Goal: Use online tool/utility: Utilize a website feature to perform a specific function

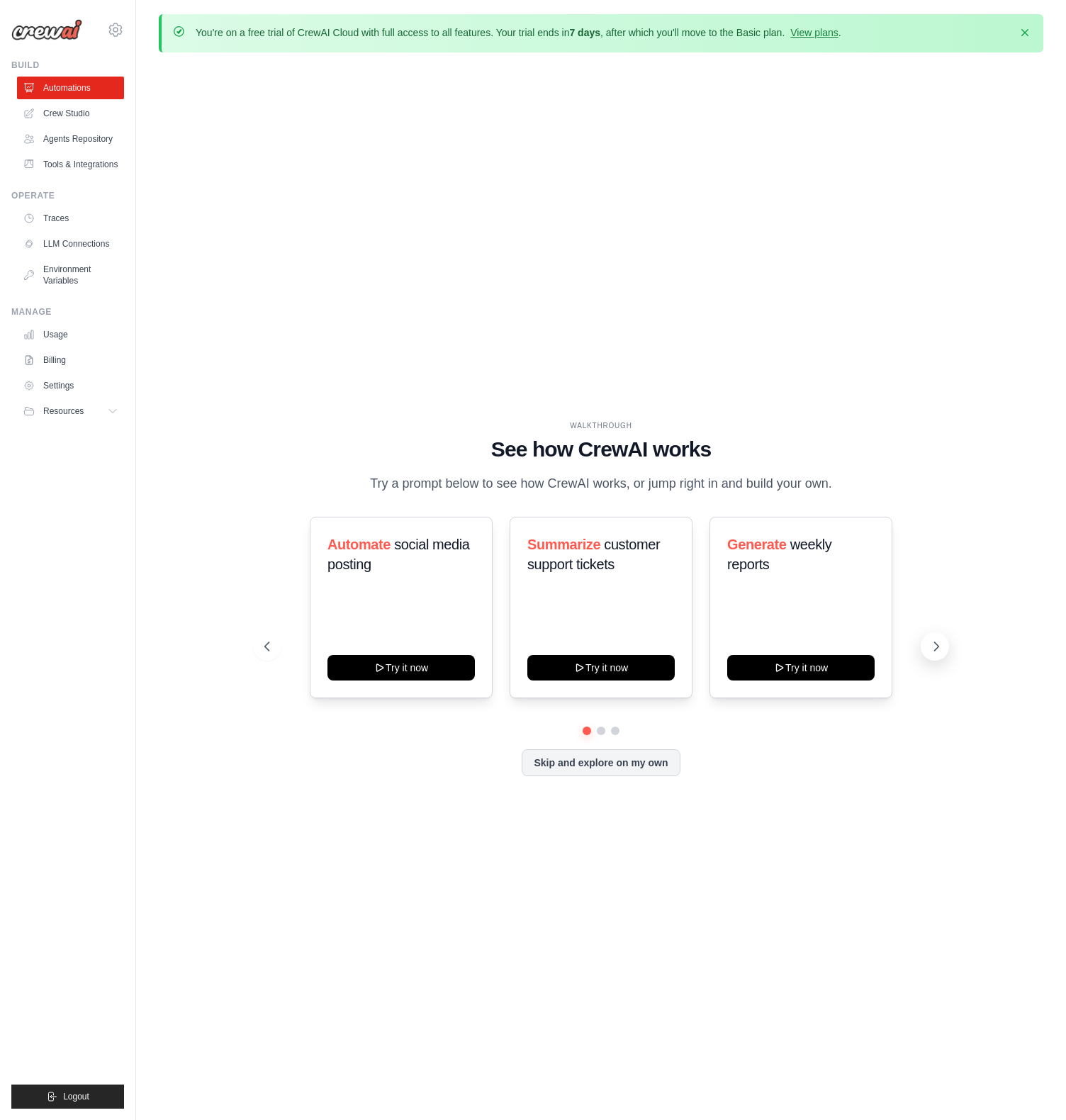
click at [946, 647] on button at bounding box center [934, 646] width 28 height 28
click at [939, 645] on icon at bounding box center [936, 646] width 14 height 14
click at [938, 649] on icon at bounding box center [936, 646] width 14 height 14
click at [938, 648] on icon at bounding box center [936, 646] width 14 height 14
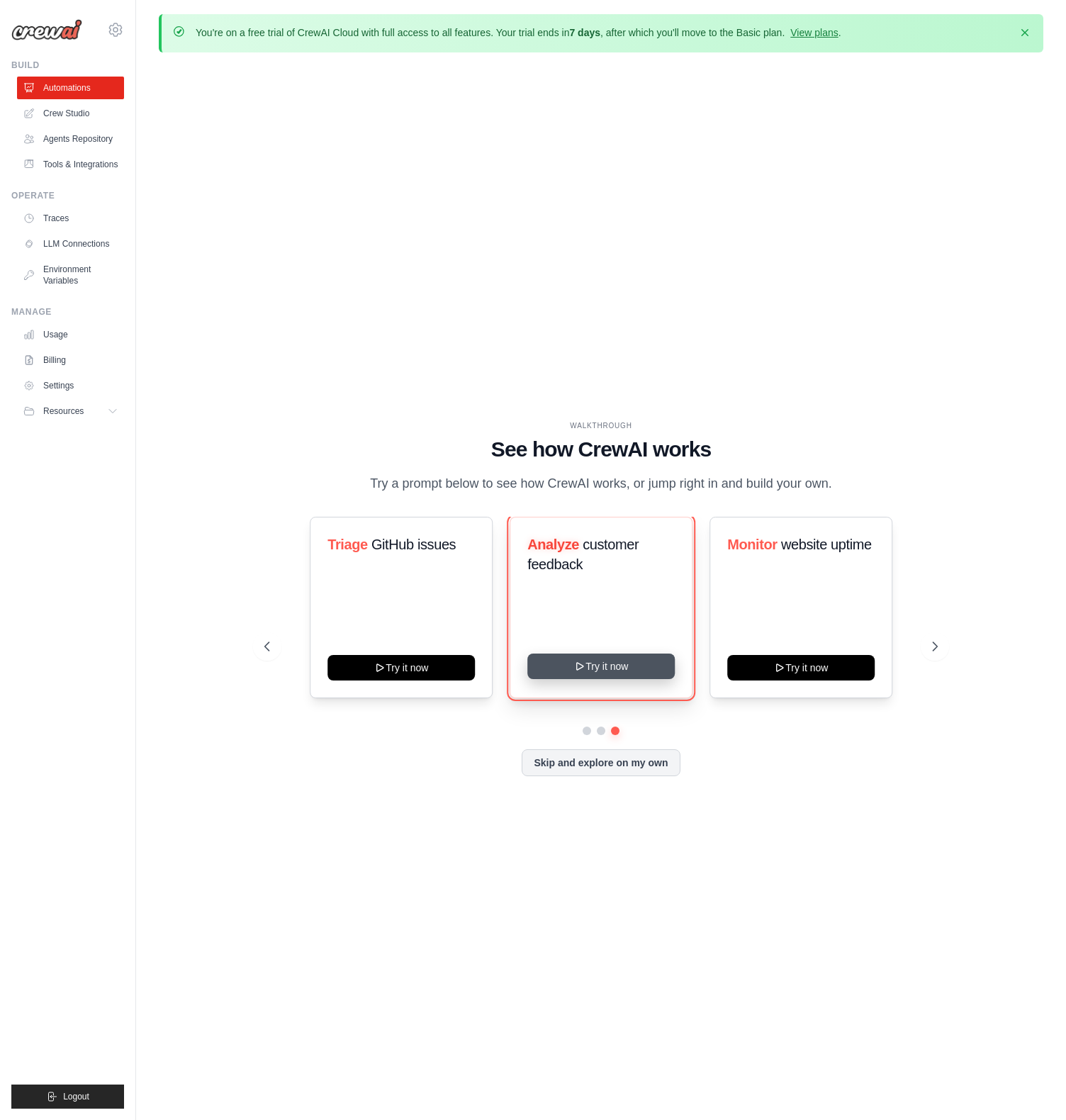
click at [600, 660] on button "Try it now" at bounding box center [601, 666] width 147 height 25
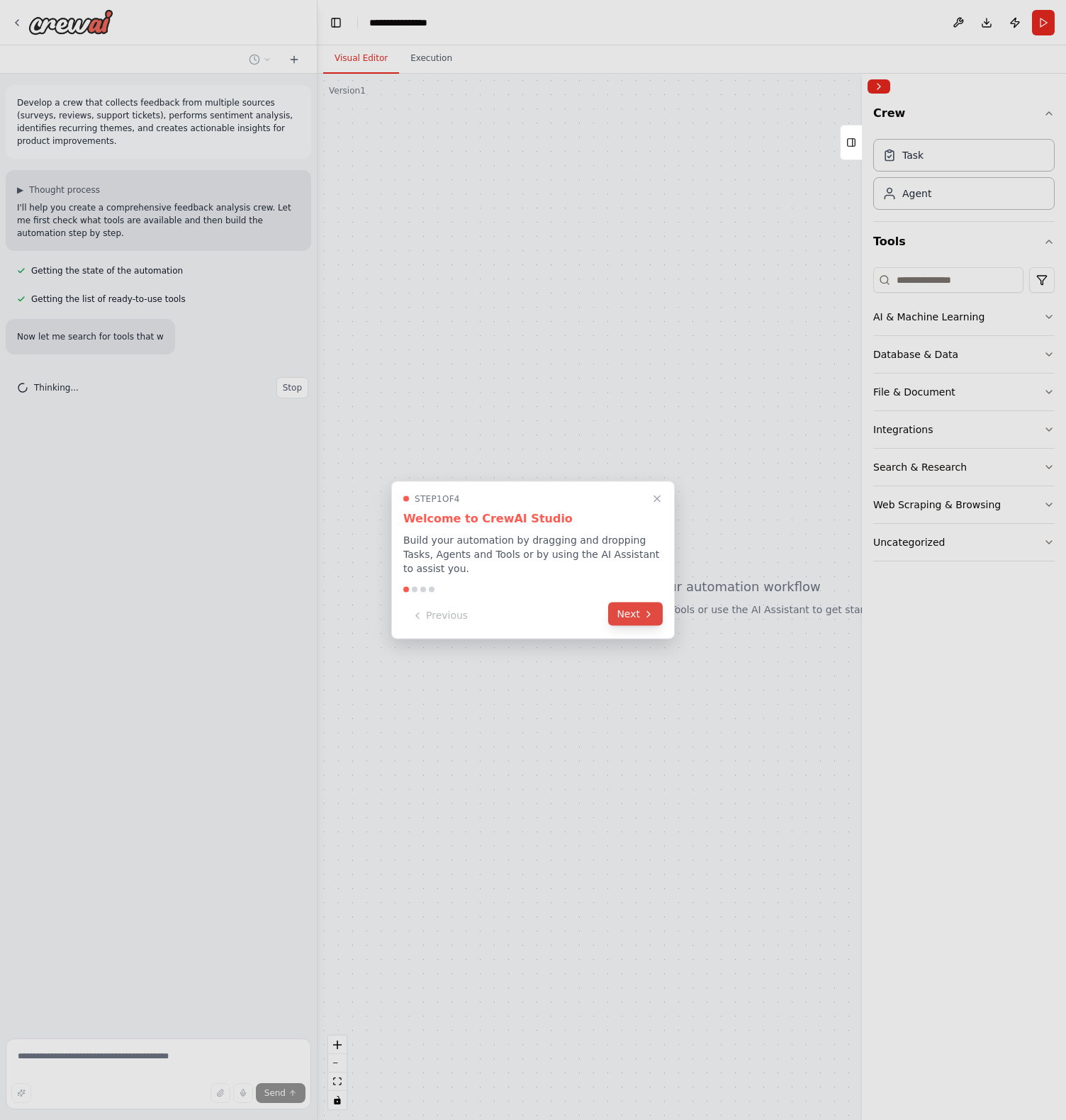
click at [638, 617] on button "Next" at bounding box center [636, 614] width 55 height 24
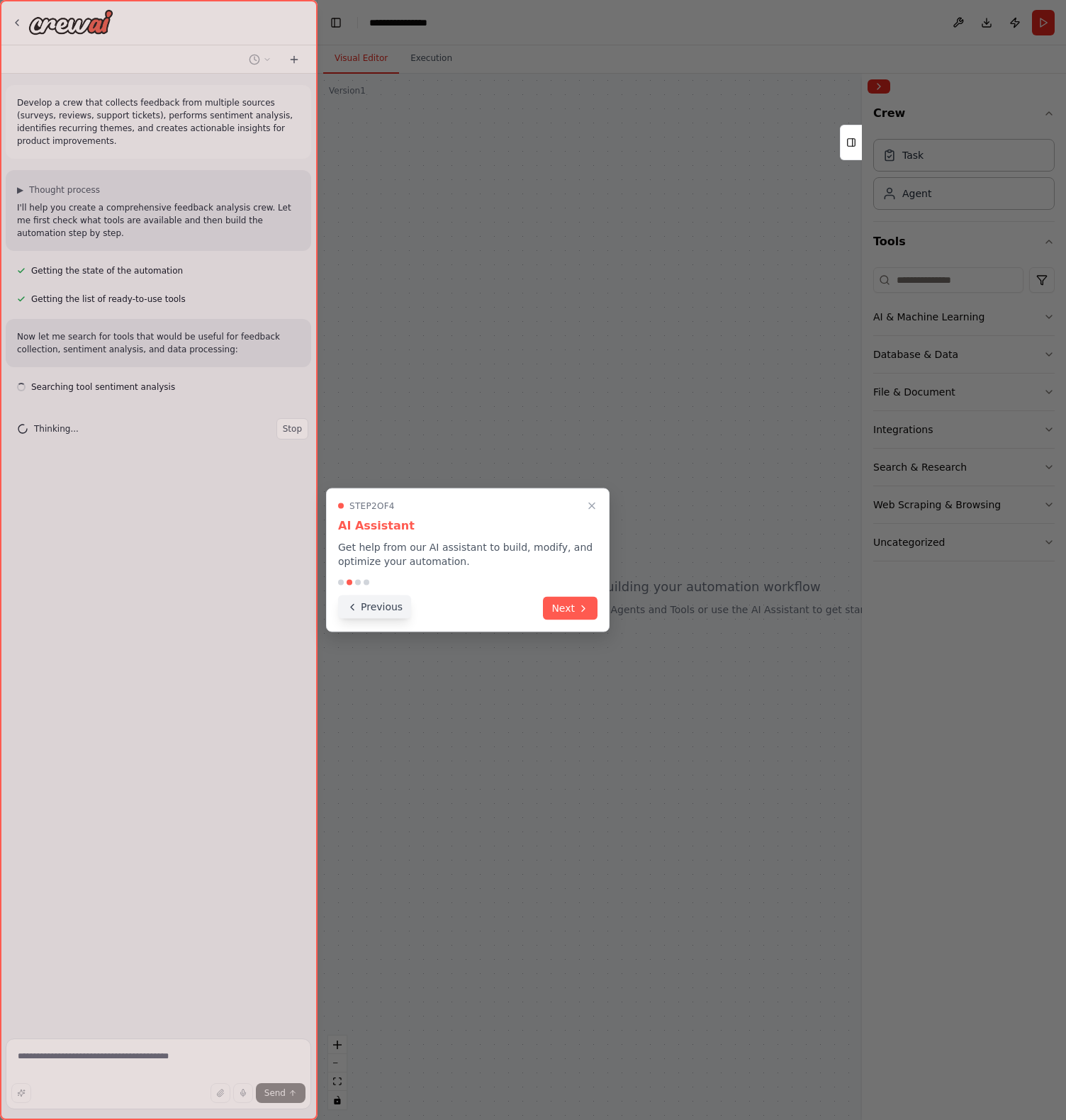
click at [387, 608] on button "Previous" at bounding box center [374, 607] width 73 height 24
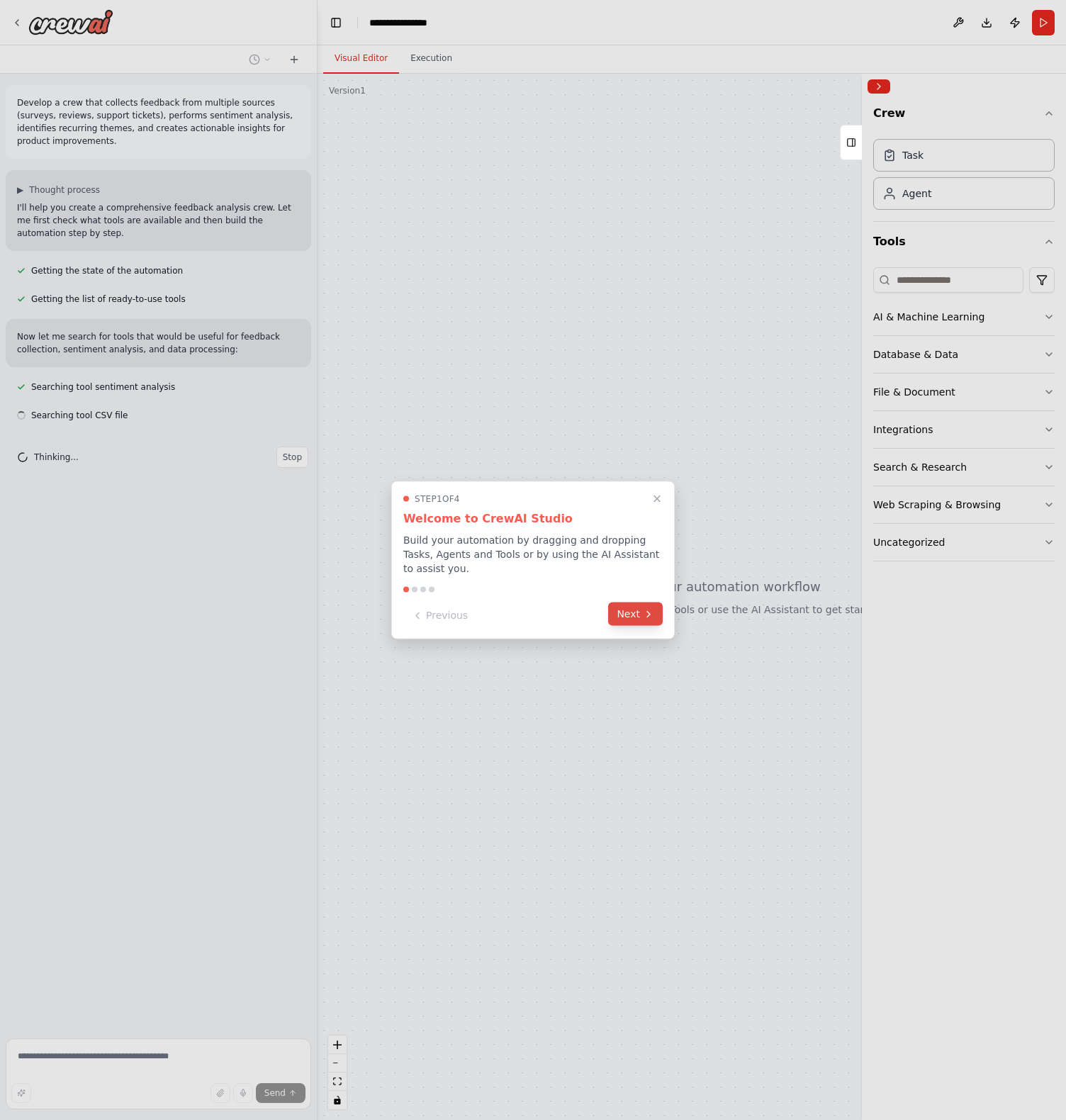
click at [647, 612] on icon at bounding box center [648, 614] width 11 height 11
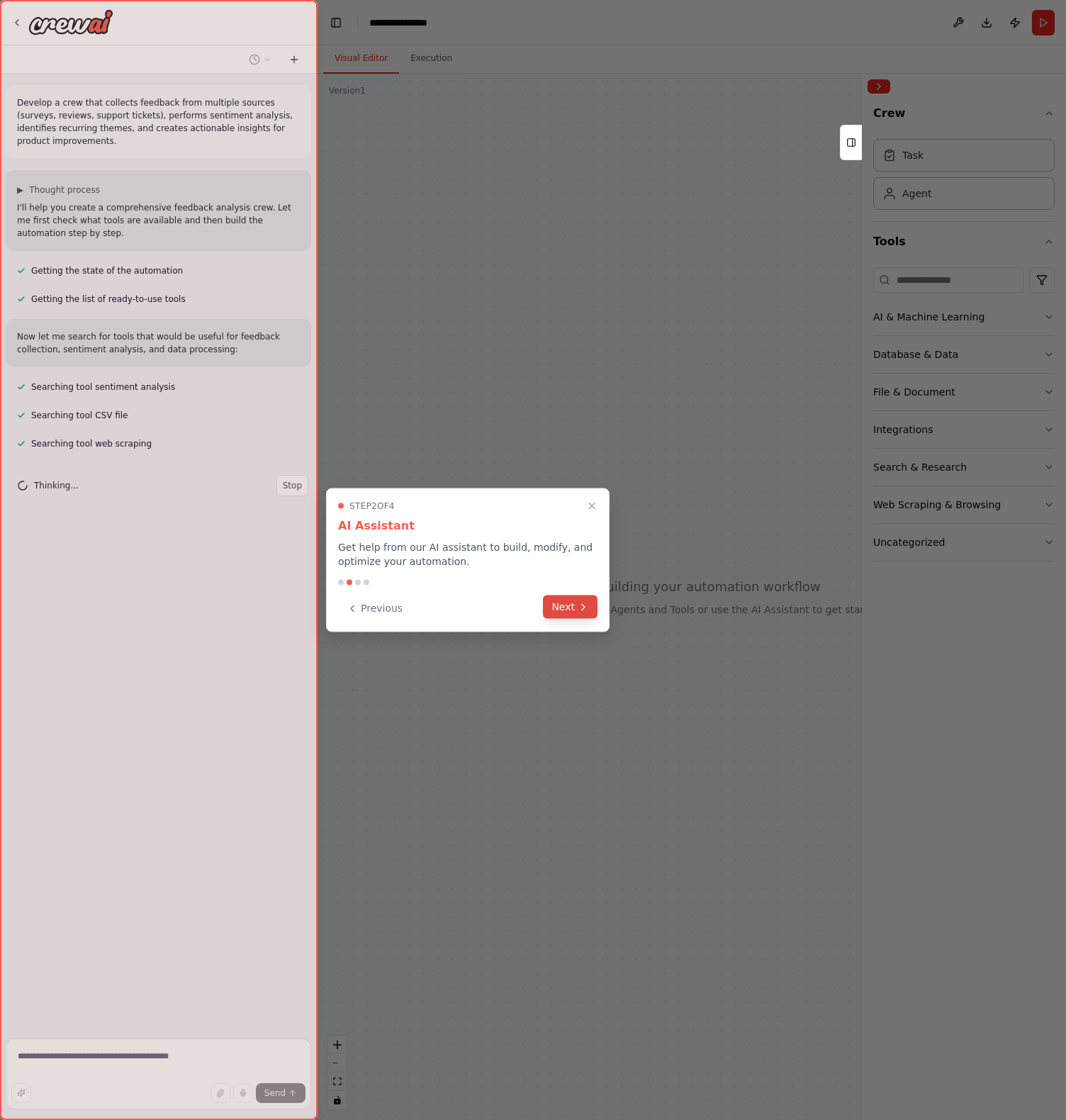
click at [570, 610] on button "Next" at bounding box center [570, 607] width 55 height 24
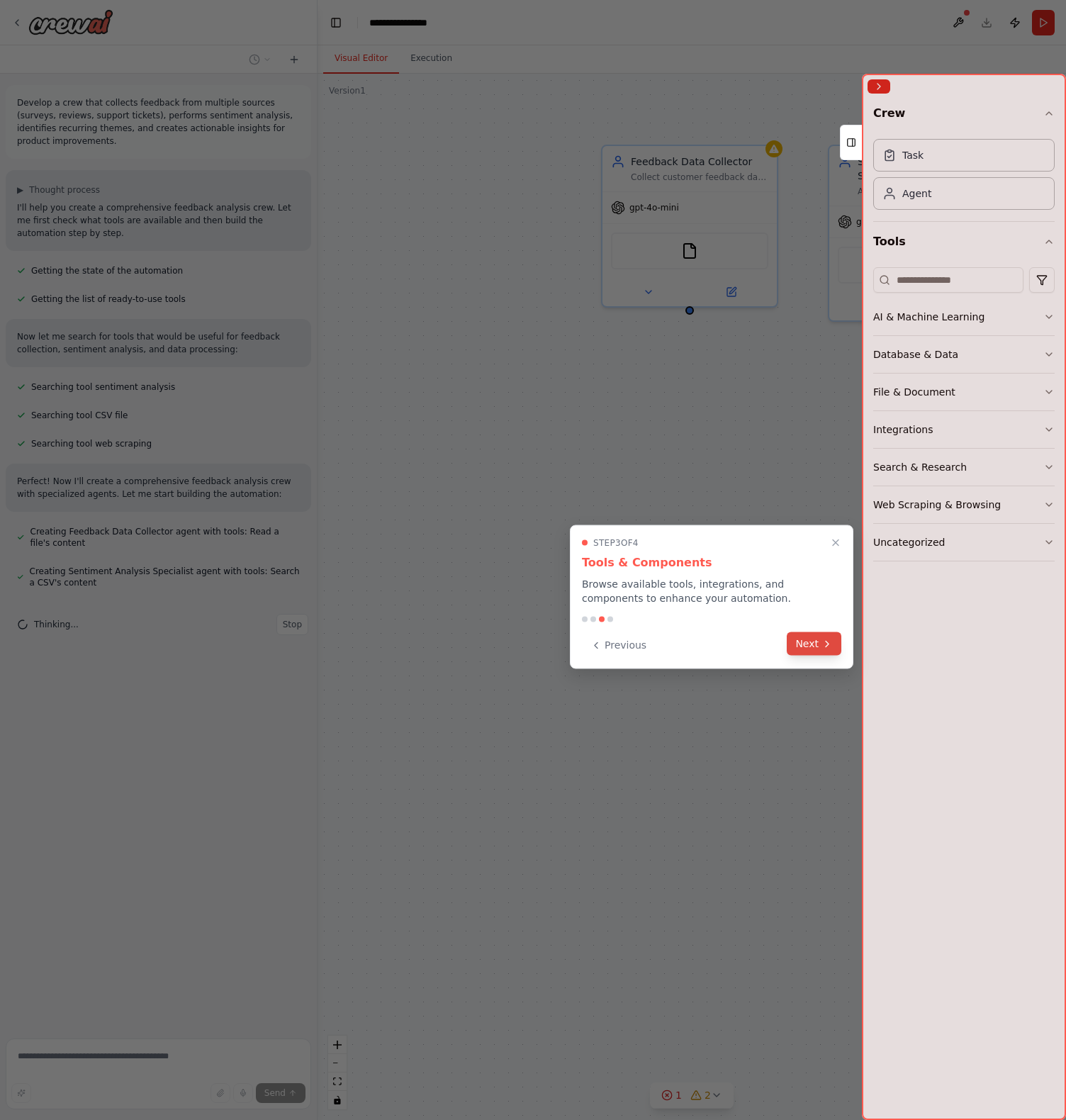
click at [817, 649] on button "Next" at bounding box center [814, 643] width 55 height 24
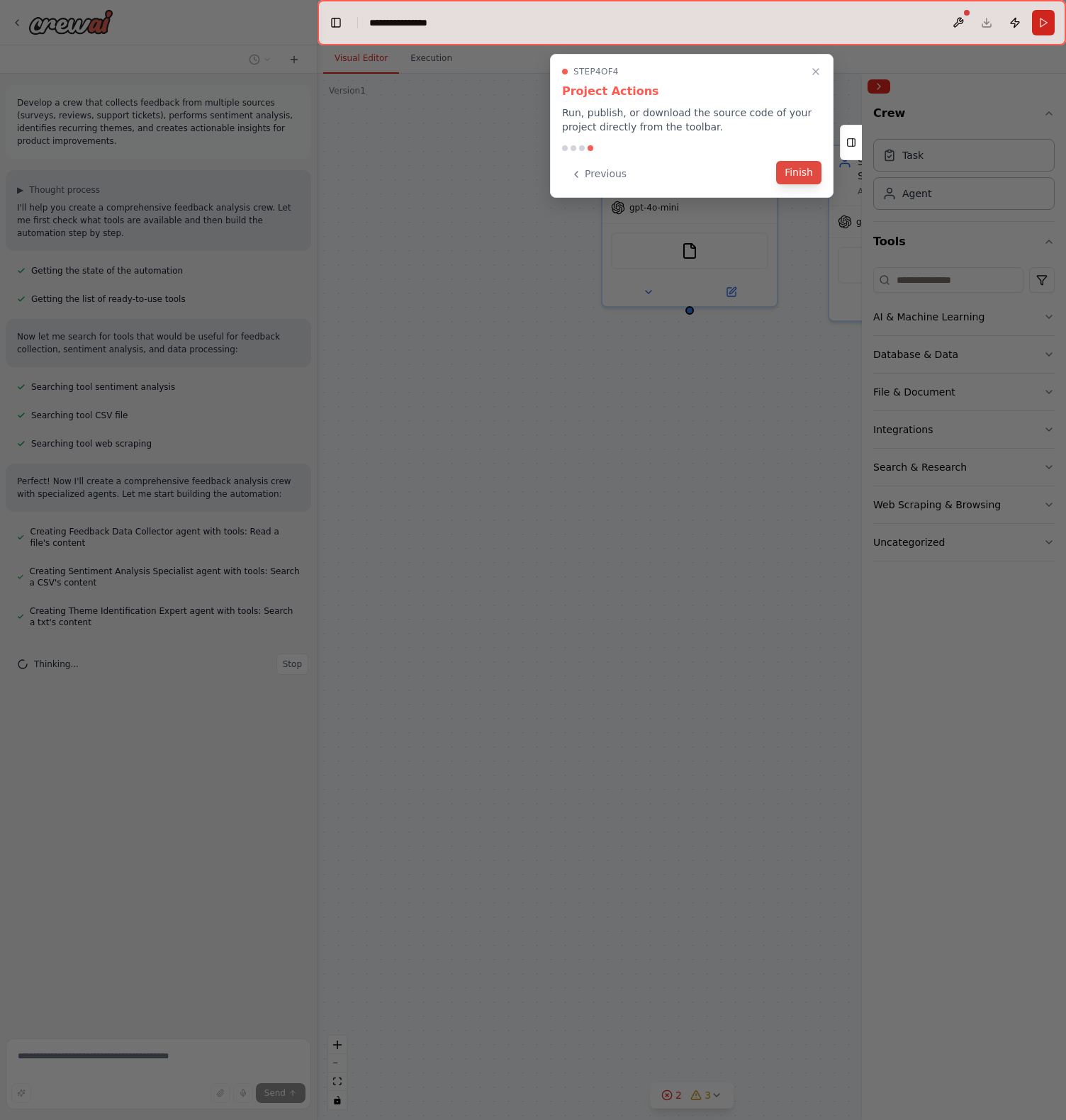
click at [795, 178] on button "Finish" at bounding box center [798, 172] width 45 height 24
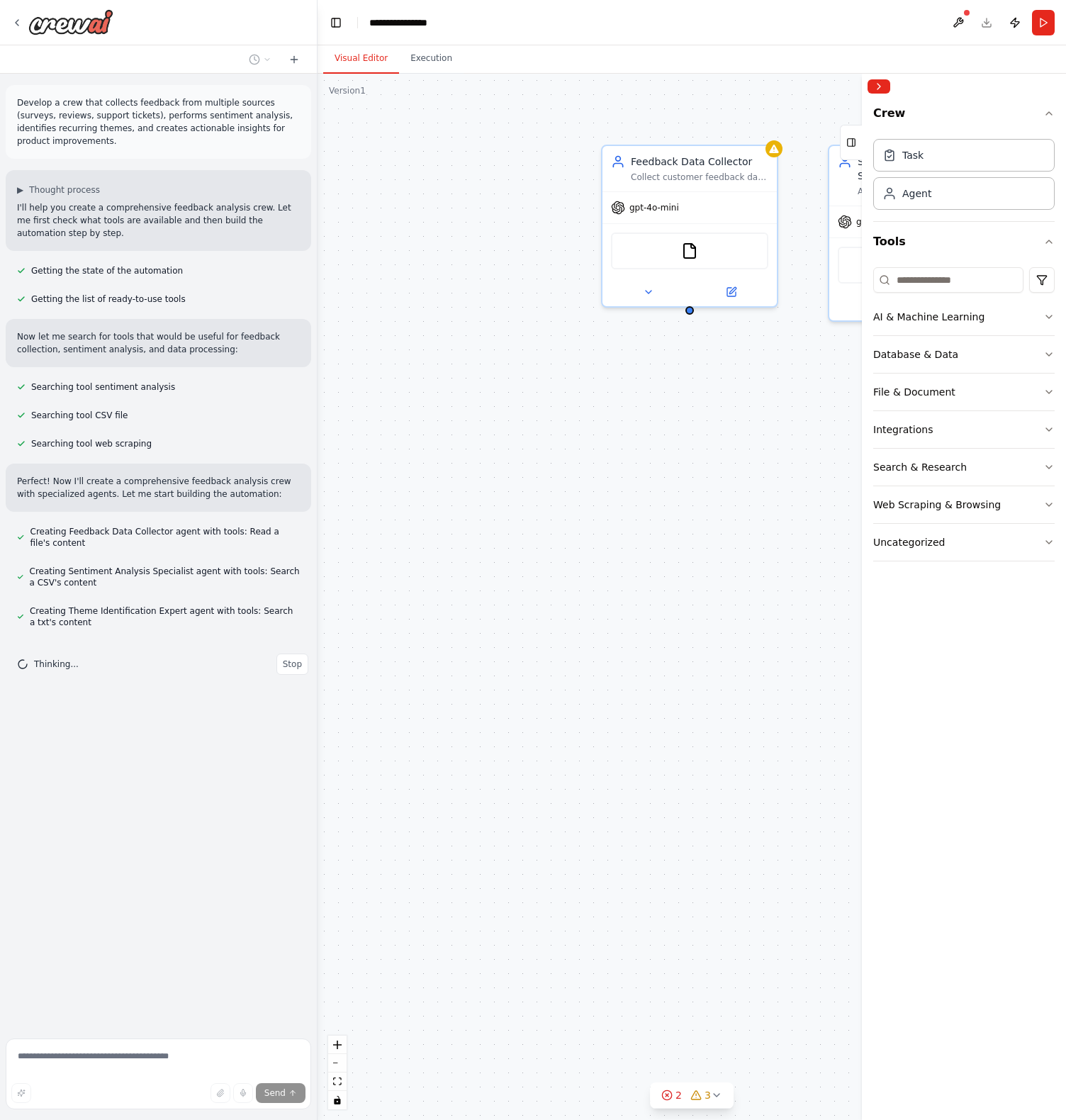
click at [984, 21] on header "**********" at bounding box center [692, 22] width 749 height 45
click at [1017, 25] on button "Publish" at bounding box center [1015, 22] width 23 height 25
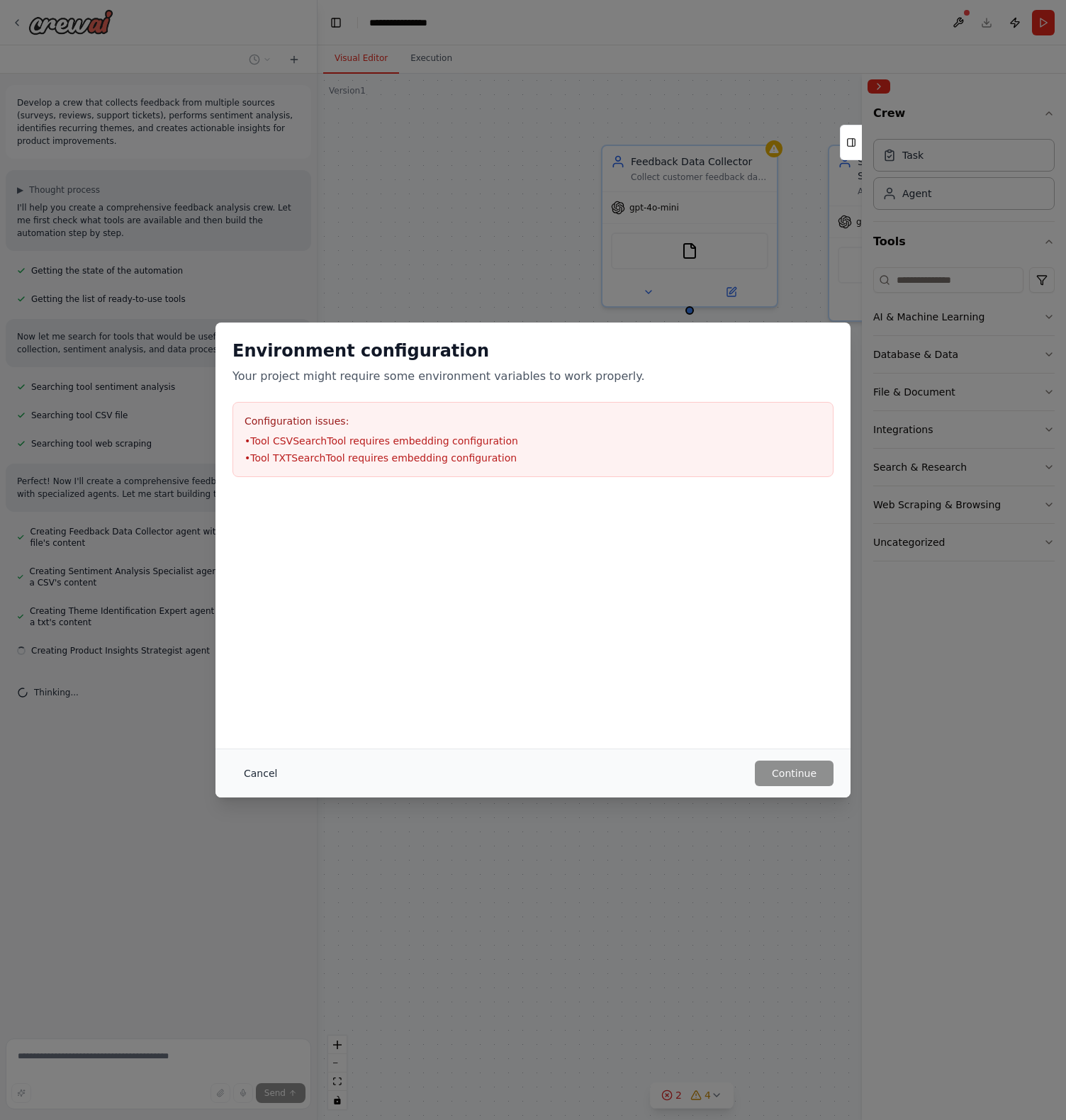
click at [257, 778] on button "Cancel" at bounding box center [260, 772] width 56 height 25
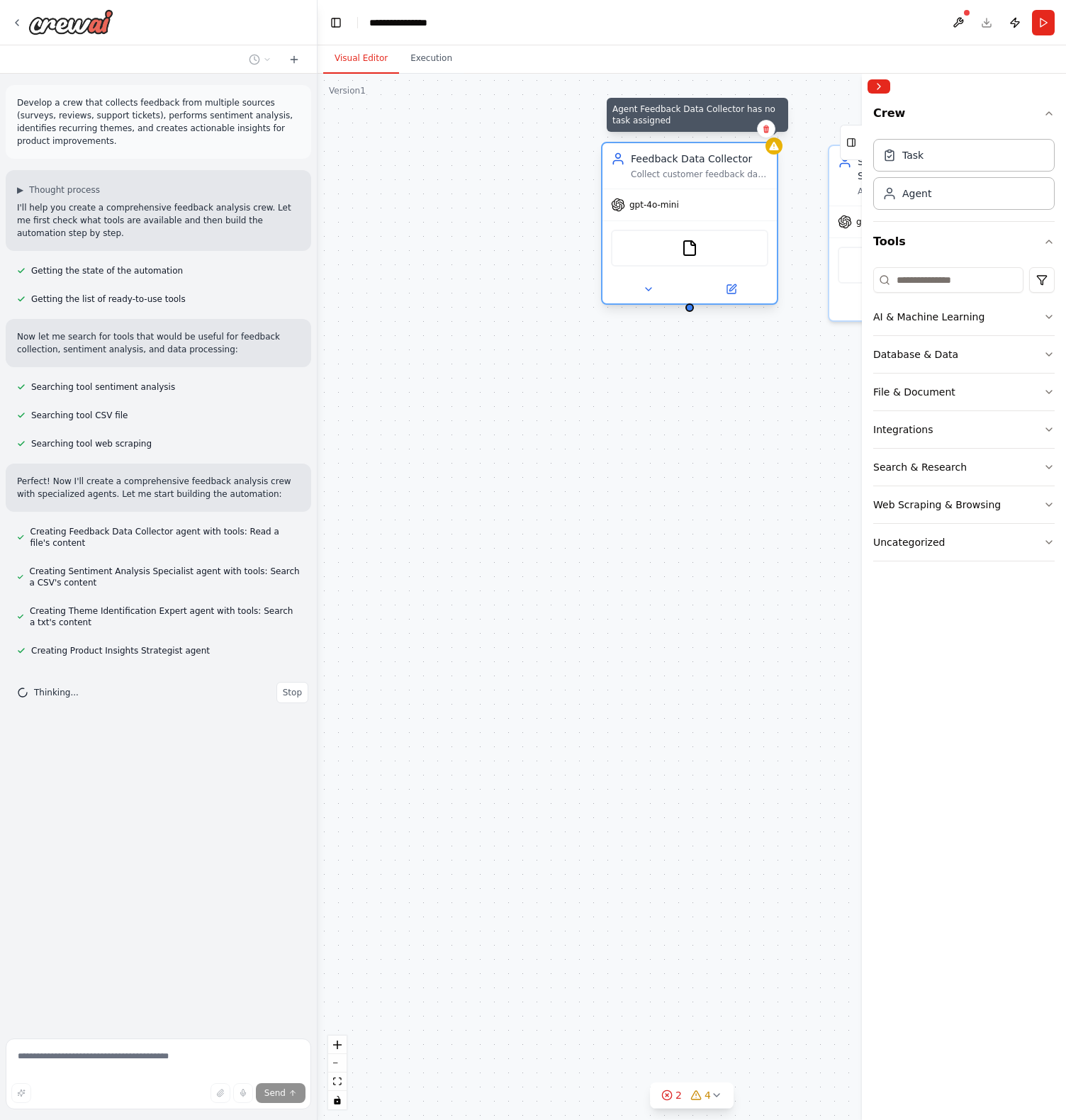
click at [774, 150] on icon at bounding box center [774, 146] width 11 height 11
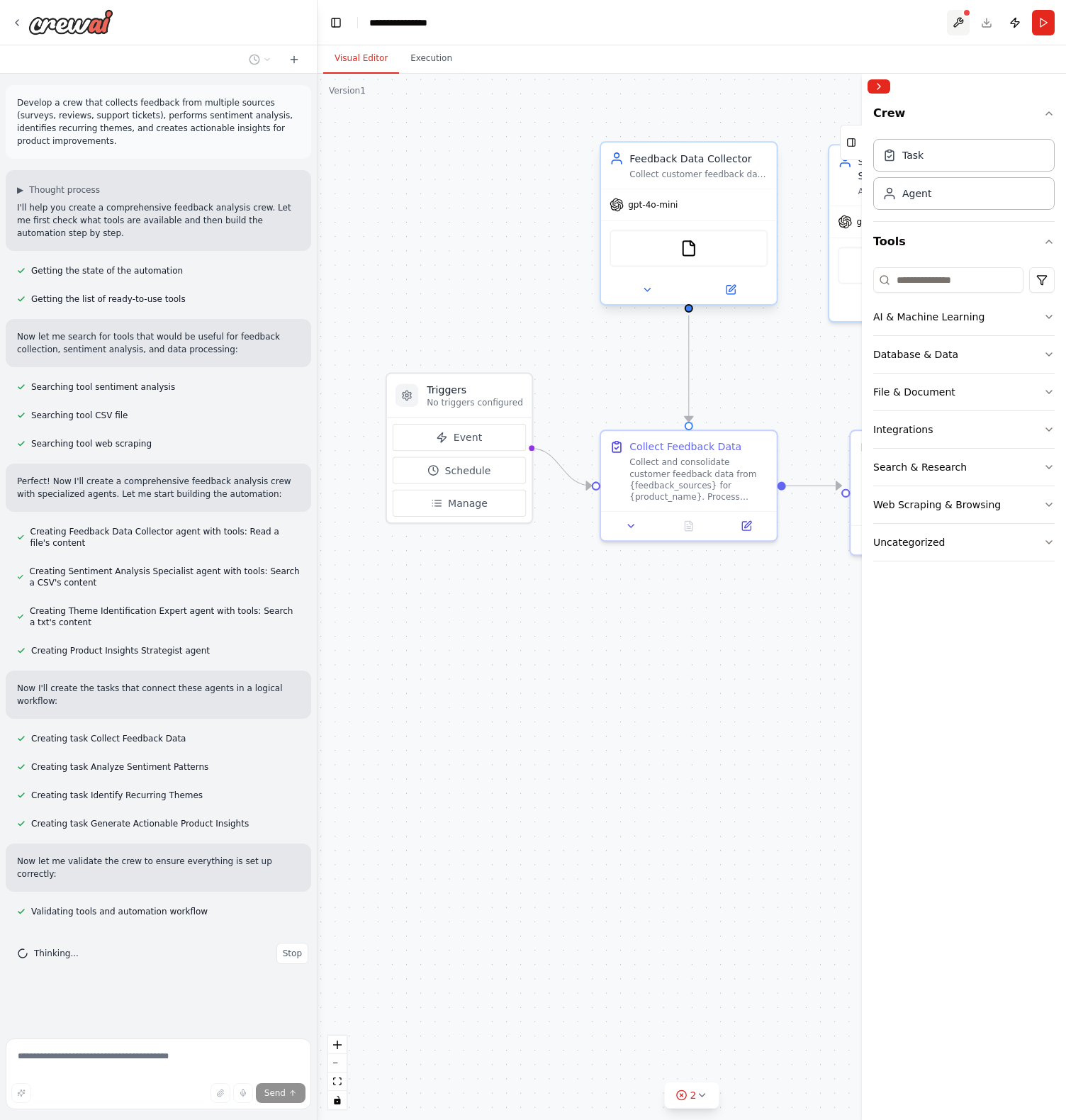
click at [952, 23] on button at bounding box center [958, 22] width 23 height 25
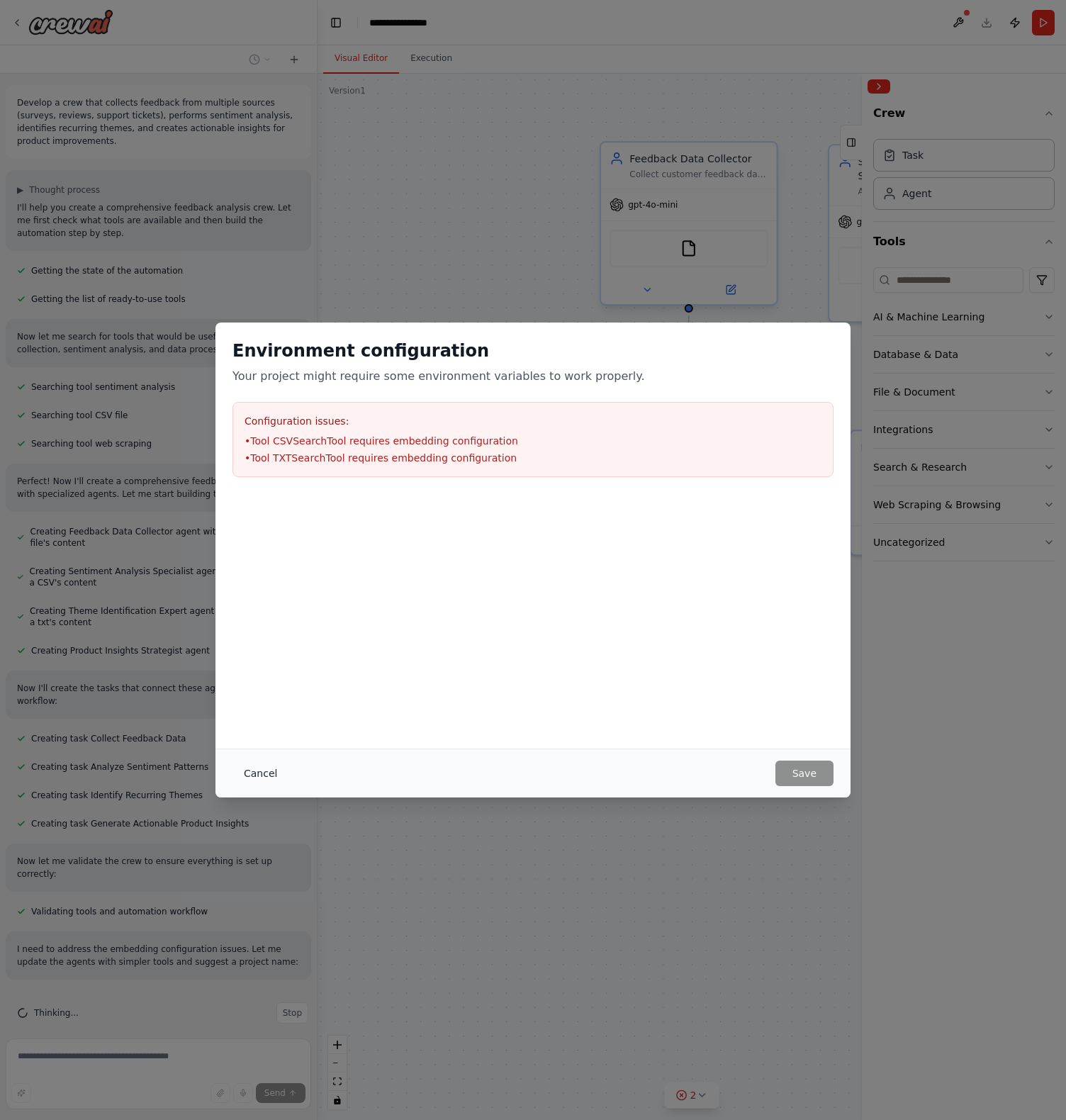
click at [263, 775] on button "Cancel" at bounding box center [260, 772] width 56 height 25
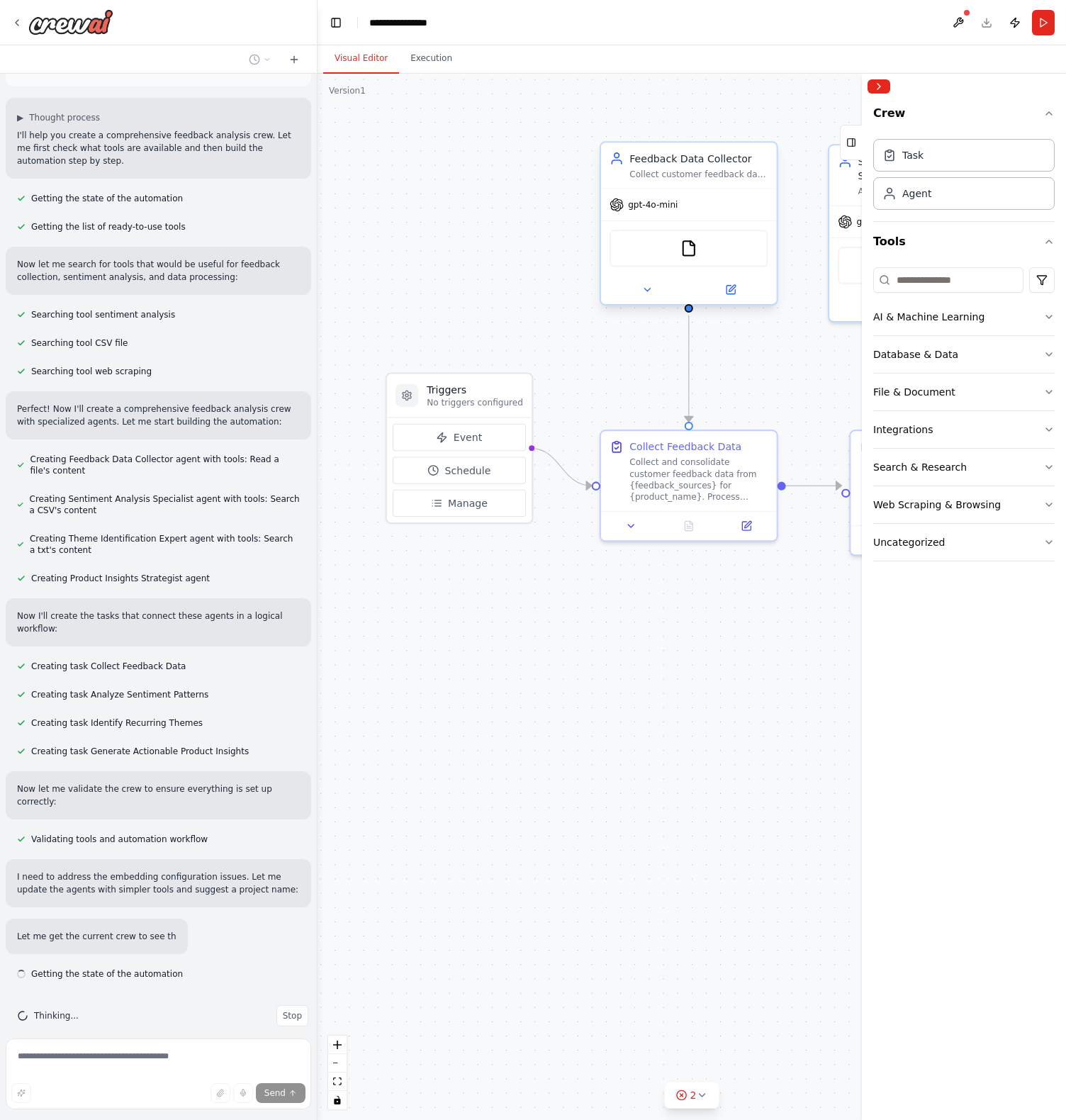
scroll to position [75, 0]
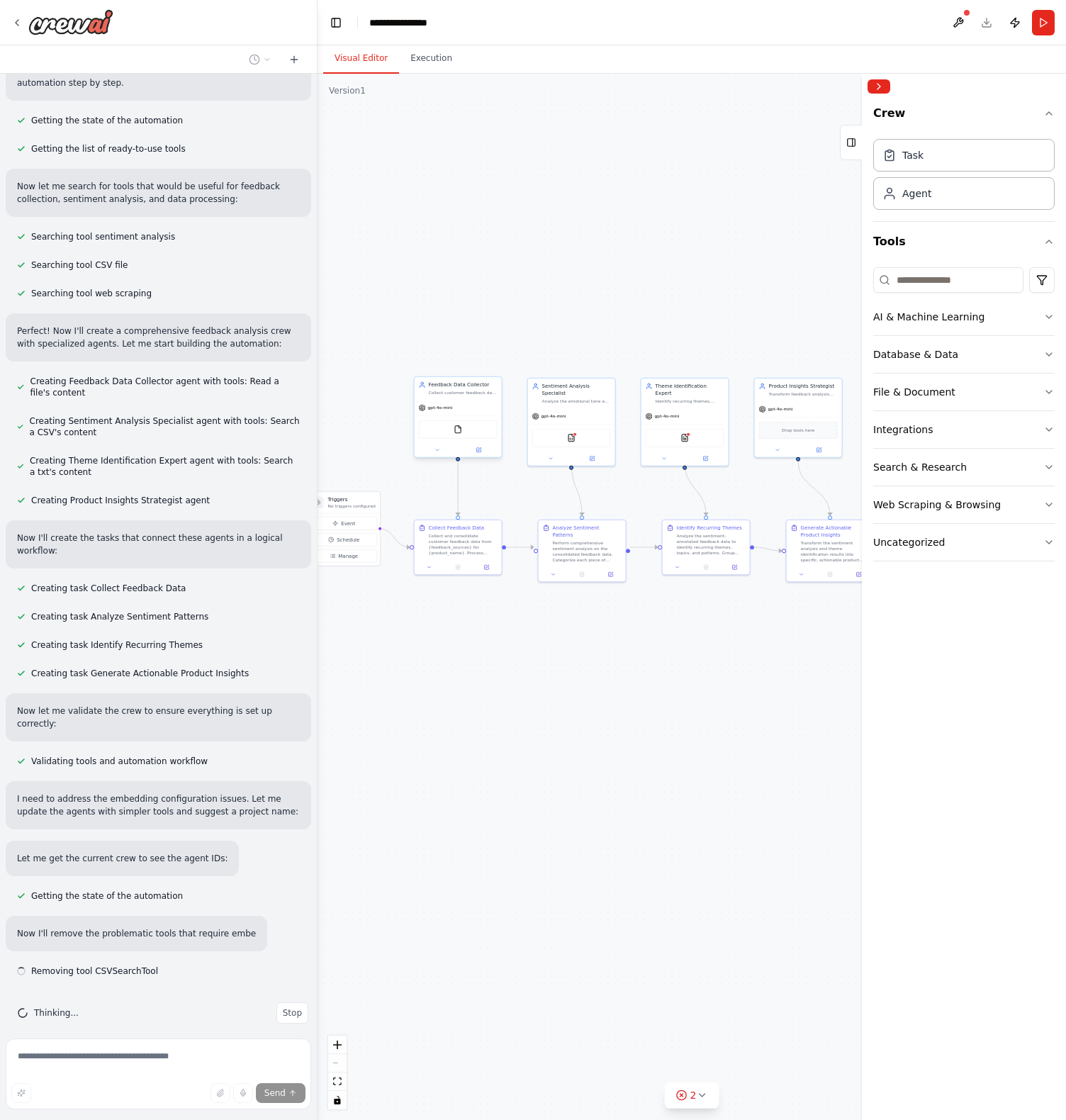
drag, startPoint x: 724, startPoint y: 681, endPoint x: 468, endPoint y: 643, distance: 258.8
click at [468, 643] on div ".deletable-edge-delete-btn { width: 20px; height: 20px; border: 0px solid #ffff…" at bounding box center [692, 597] width 749 height 1046
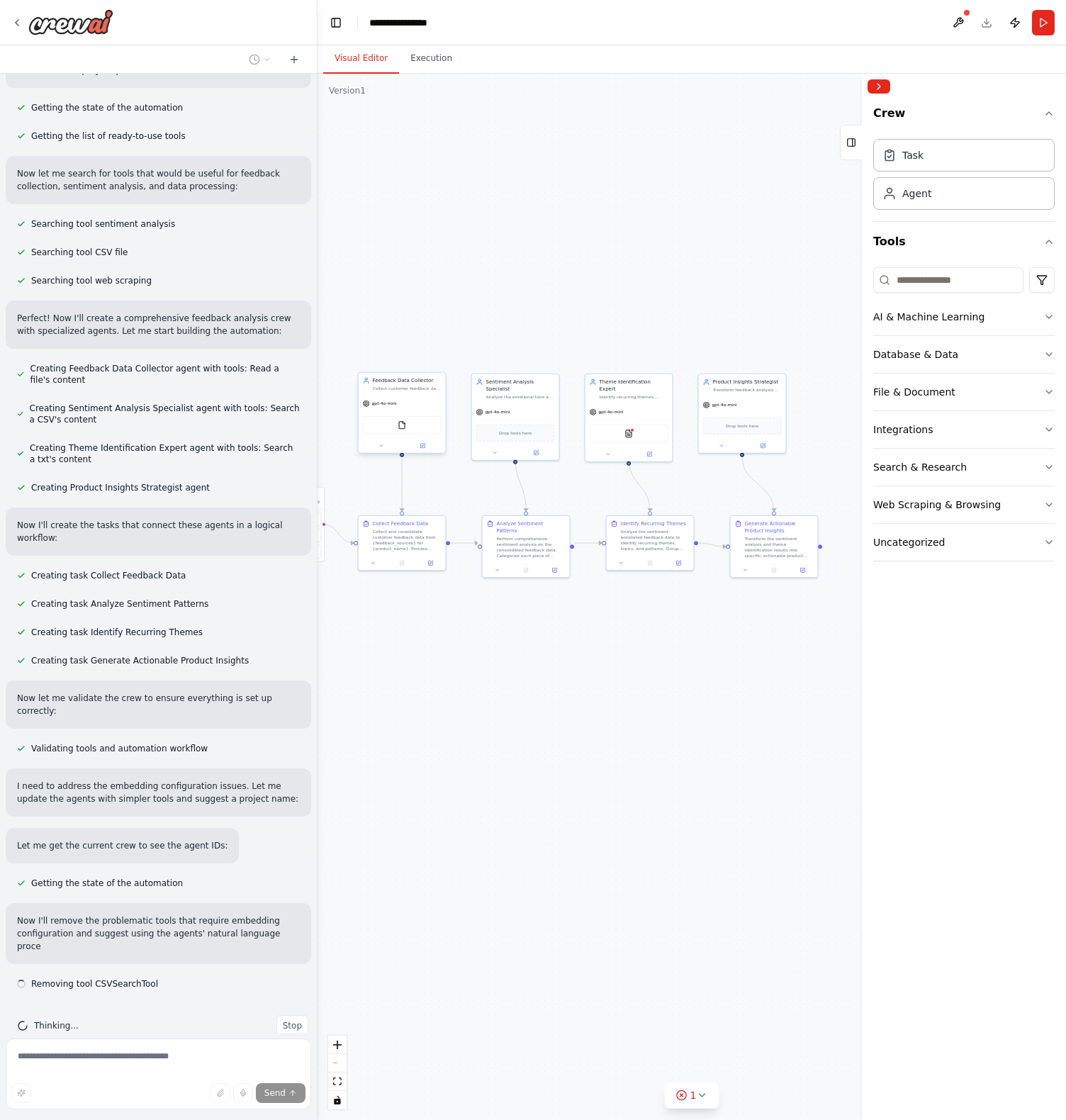
drag, startPoint x: 679, startPoint y: 689, endPoint x: 498, endPoint y: 665, distance: 182.6
click at [508, 665] on div ".deletable-edge-delete-btn { width: 20px; height: 20px; border: 0px solid #ffff…" at bounding box center [692, 597] width 749 height 1046
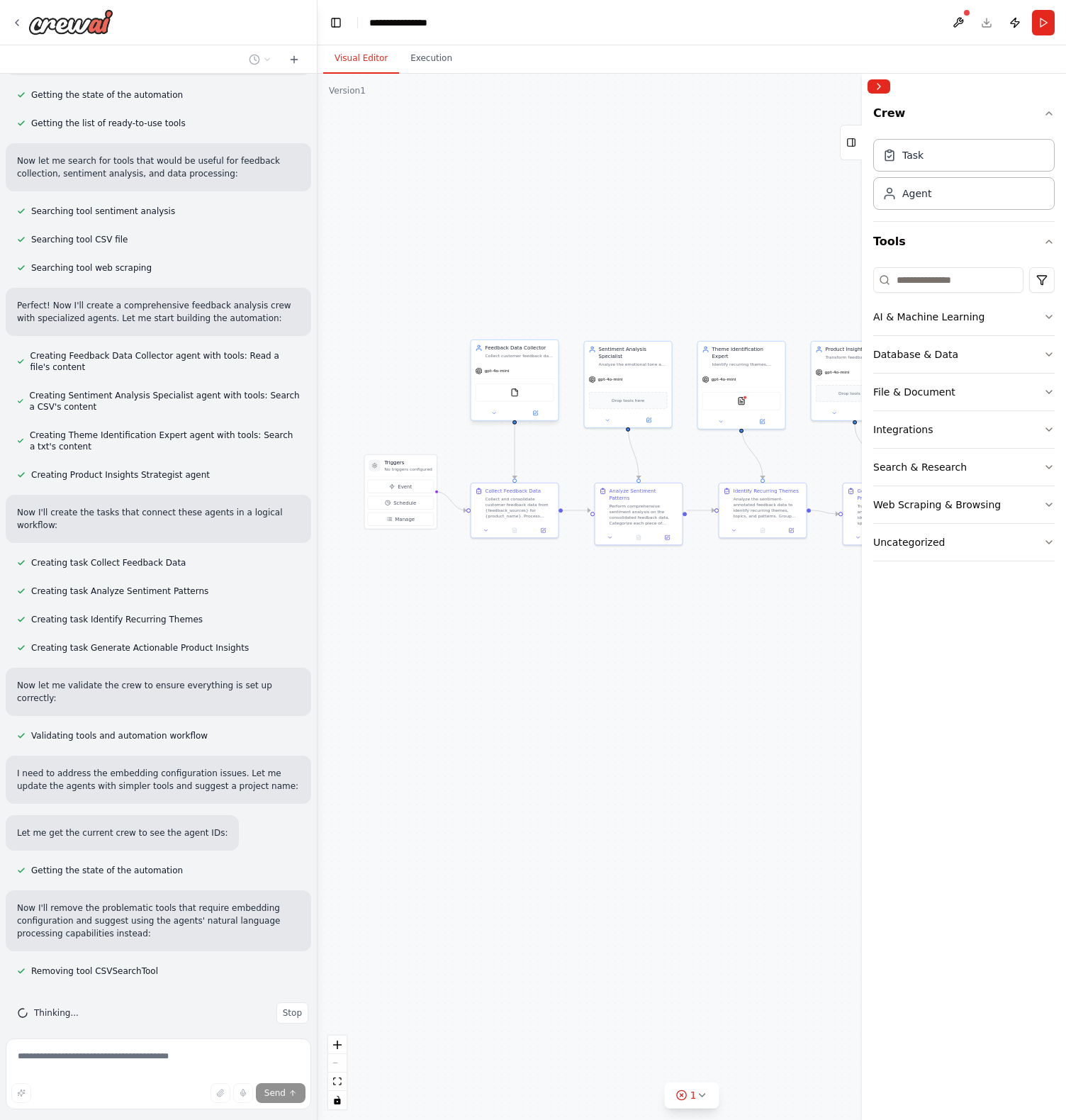
drag, startPoint x: 529, startPoint y: 661, endPoint x: 766, endPoint y: 649, distance: 237.3
click at [766, 649] on div ".deletable-edge-delete-btn { width: 20px; height: 20px; border: 0px solid #ffff…" at bounding box center [692, 597] width 749 height 1046
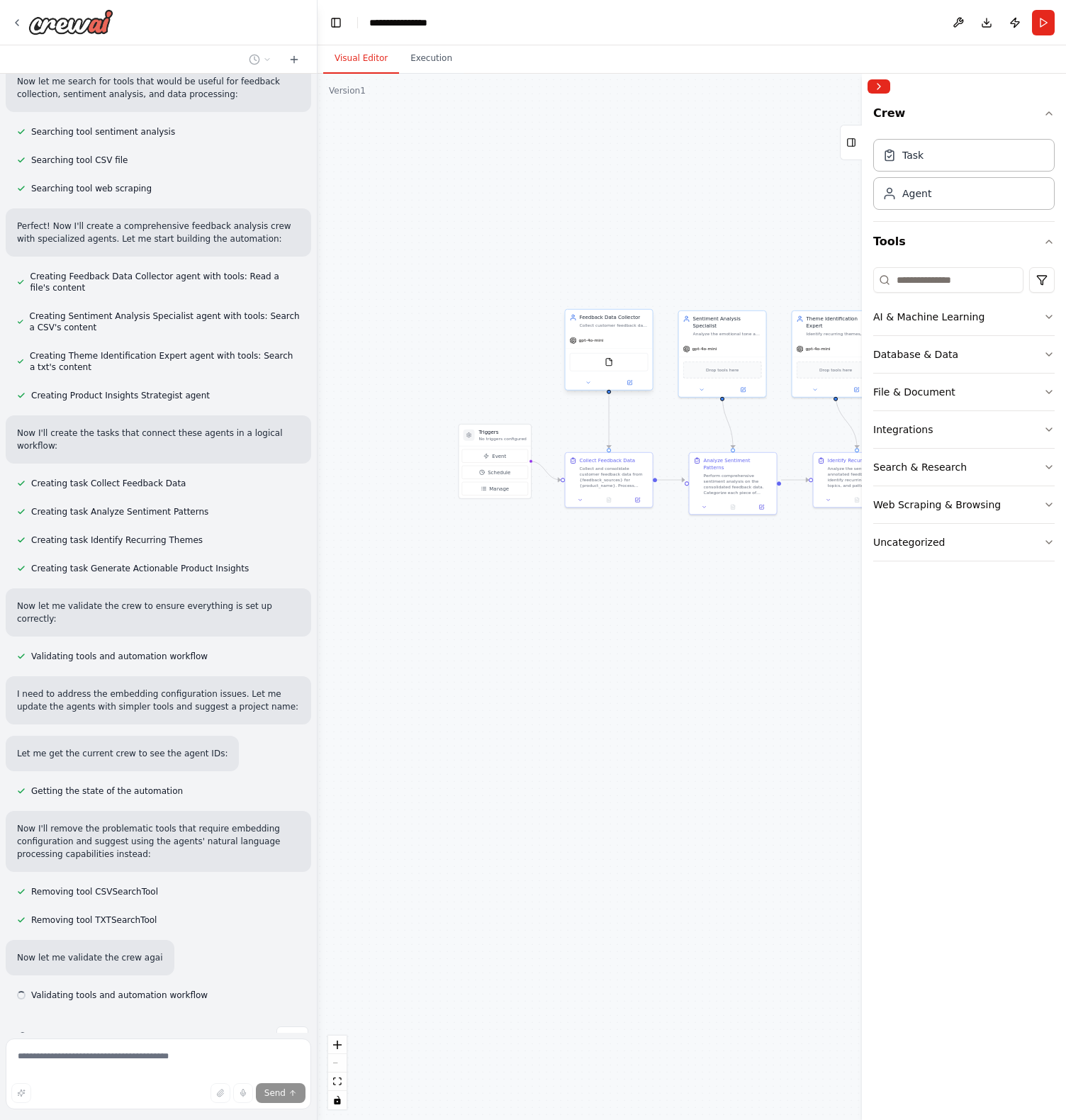
scroll to position [279, 0]
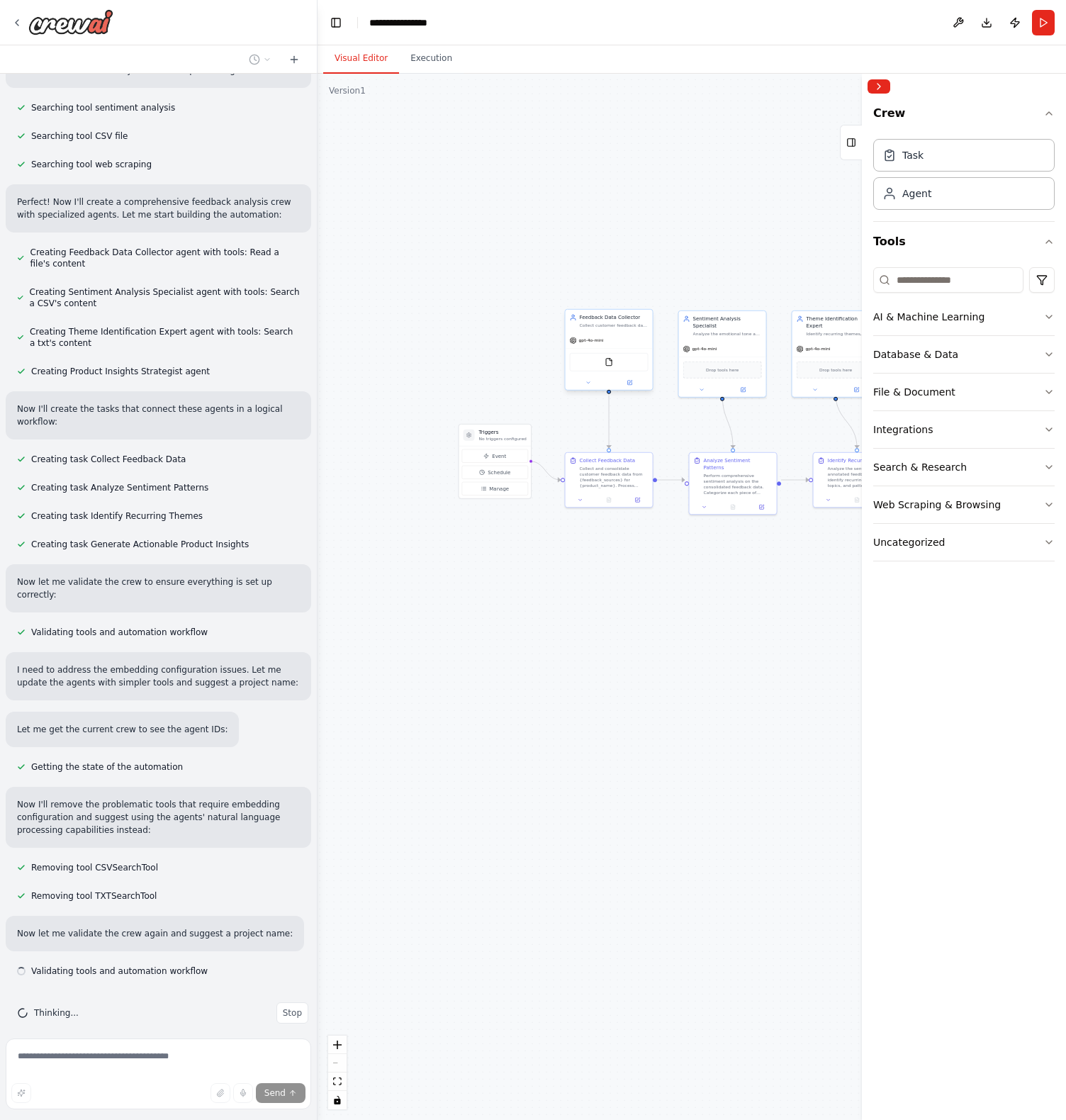
drag, startPoint x: 567, startPoint y: 672, endPoint x: 660, endPoint y: 641, distance: 98.0
click at [660, 641] on div ".deletable-edge-delete-btn { width: 20px; height: 20px; border: 0px solid #ffff…" at bounding box center [692, 597] width 749 height 1046
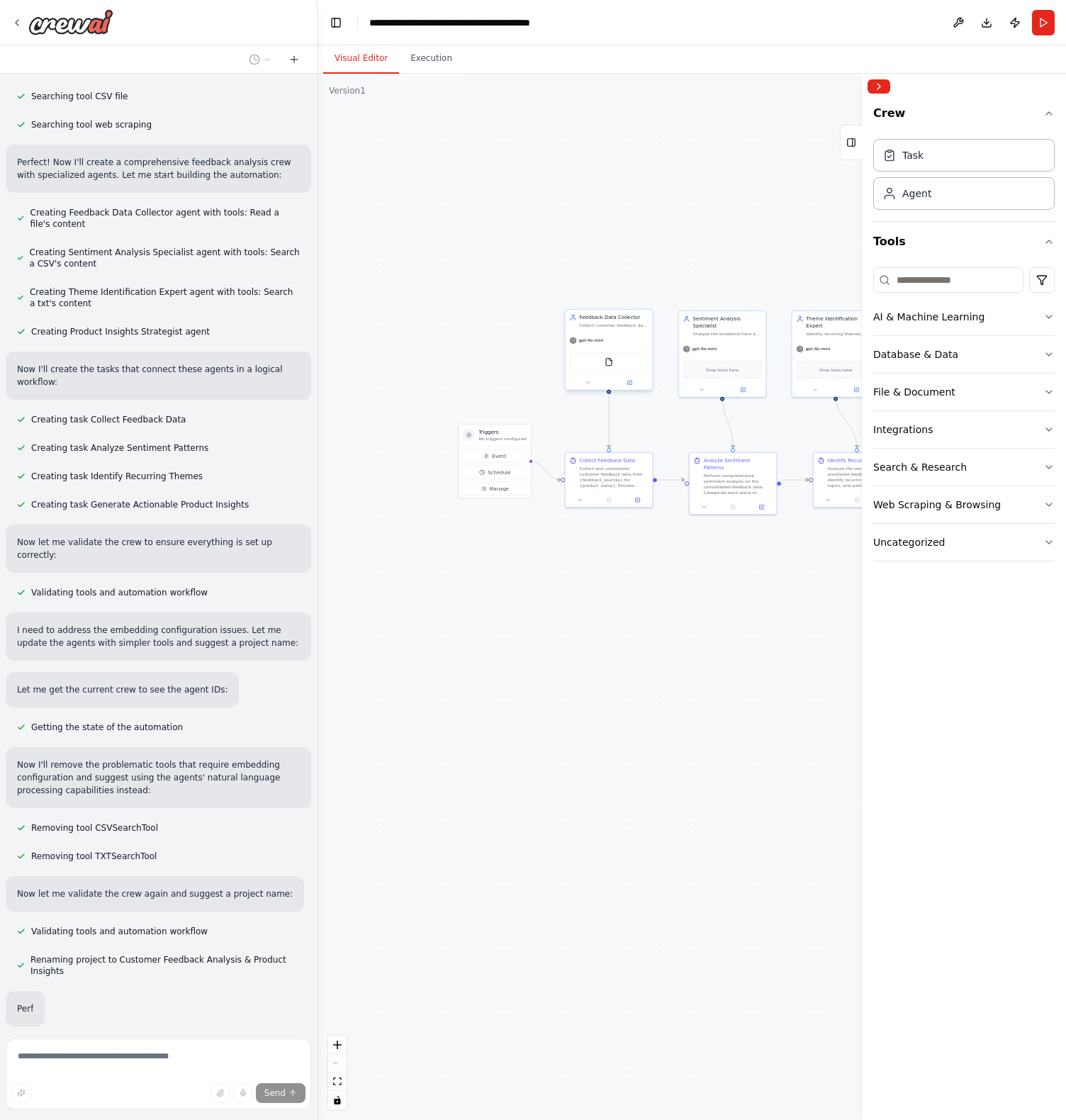
scroll to position [353, 0]
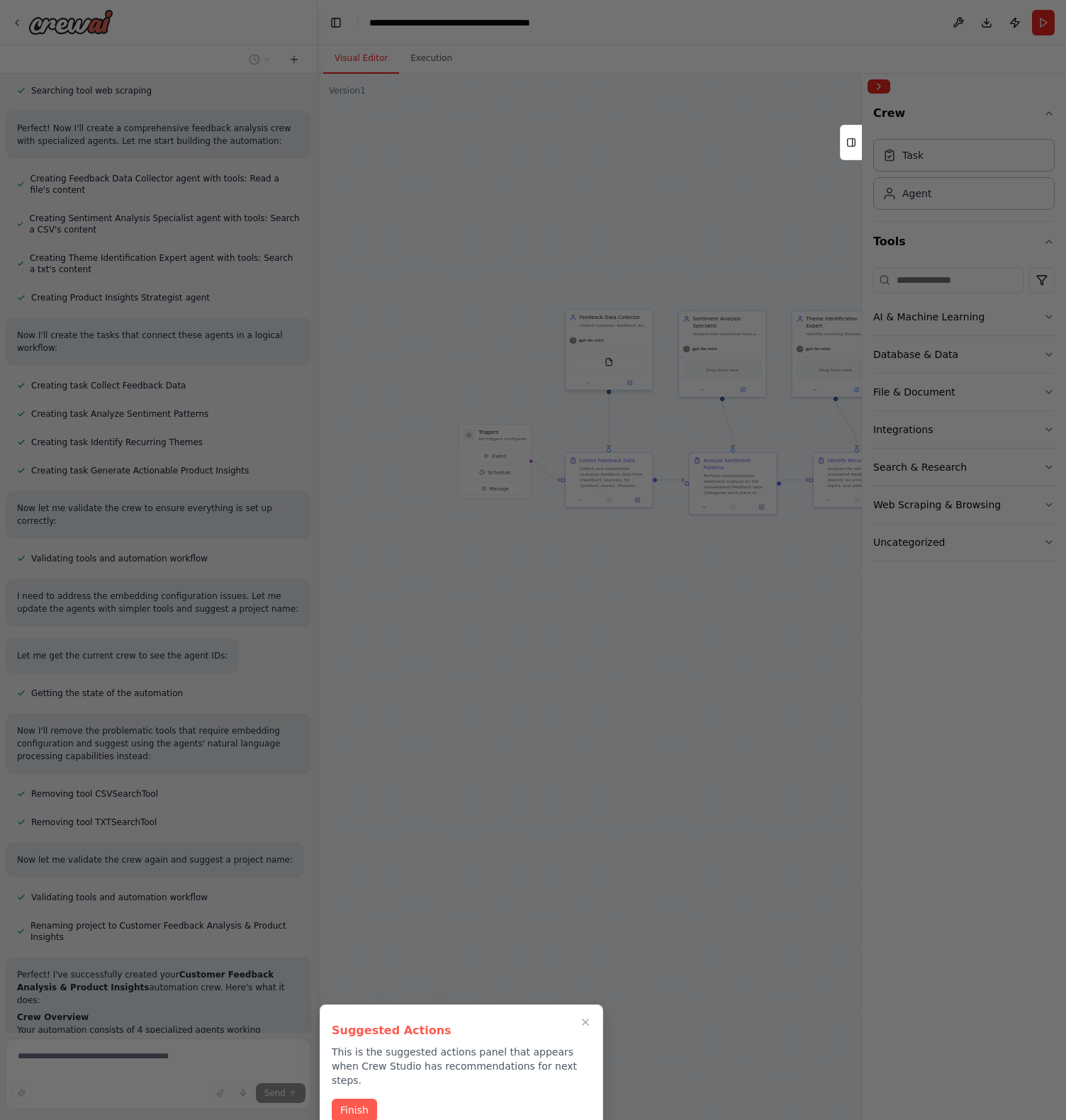
drag, startPoint x: 743, startPoint y: 686, endPoint x: 507, endPoint y: 691, distance: 236.1
click at [507, 691] on div at bounding box center [533, 560] width 1066 height 1120
click at [368, 1097] on button "Finish" at bounding box center [354, 1109] width 45 height 24
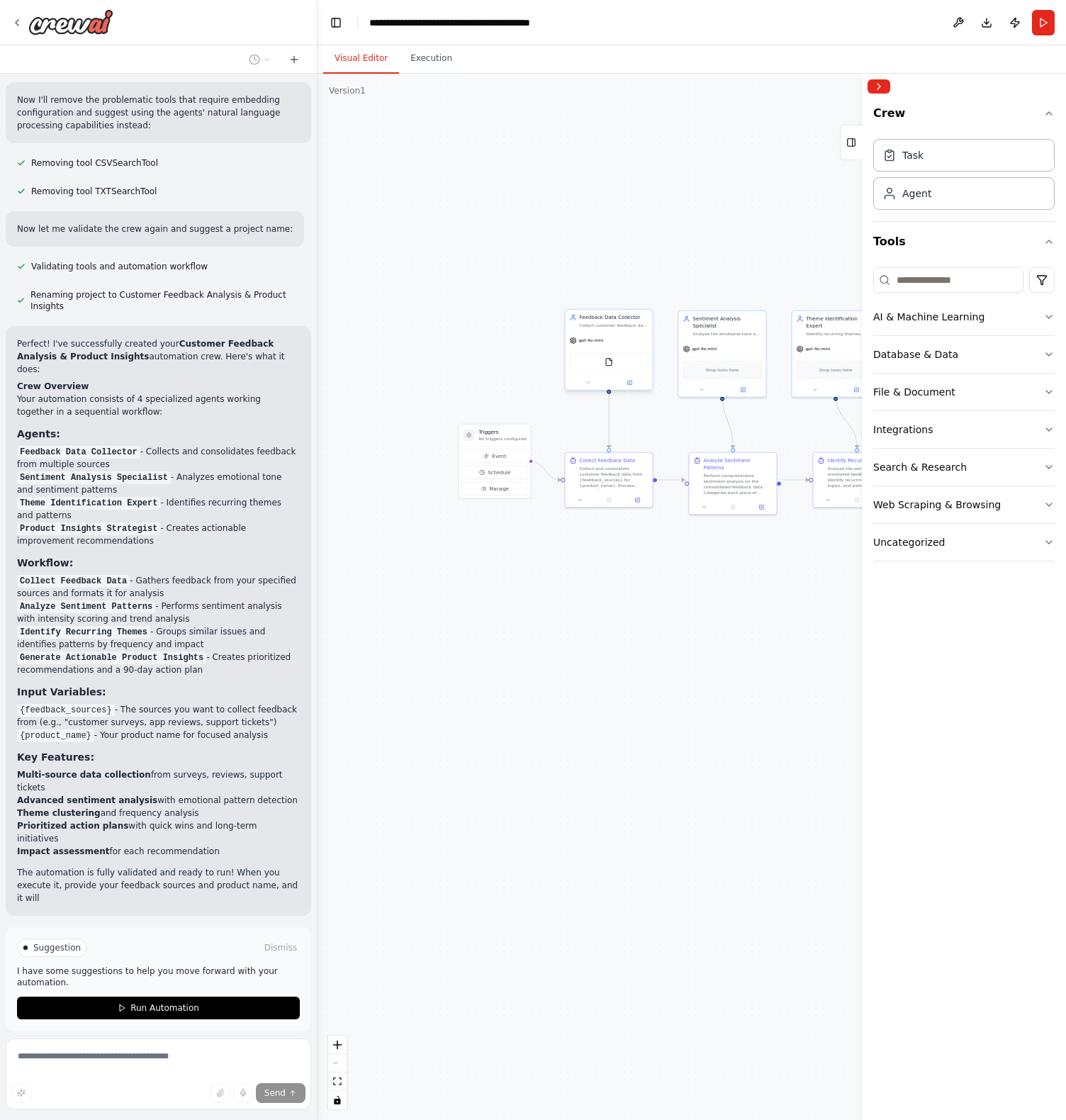
scroll to position [996, 0]
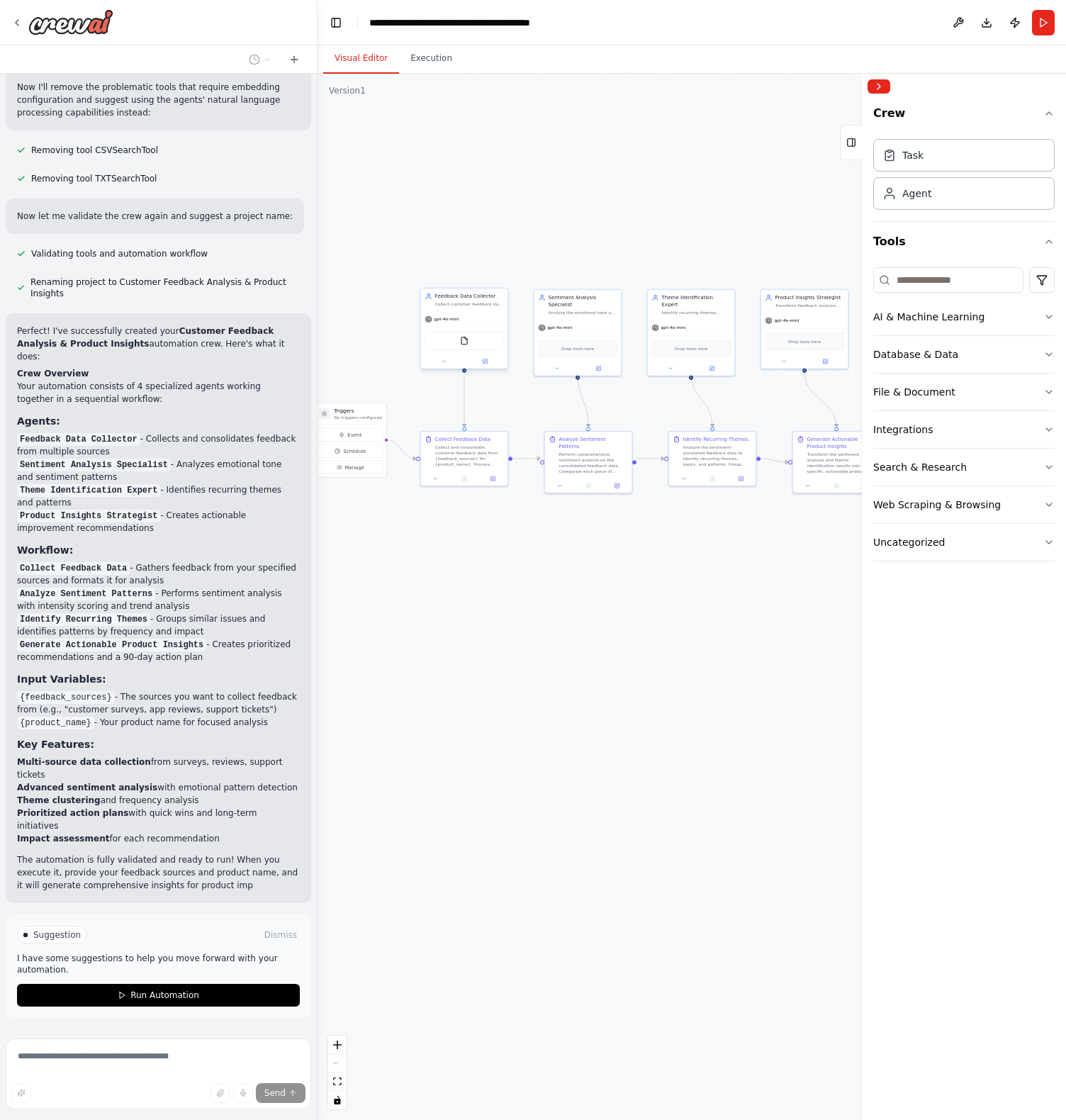
drag, startPoint x: 635, startPoint y: 629, endPoint x: 441, endPoint y: 606, distance: 195.4
click at [451, 606] on div ".deletable-edge-delete-btn { width: 20px; height: 20px; border: 0px solid #ffff…" at bounding box center [692, 597] width 749 height 1046
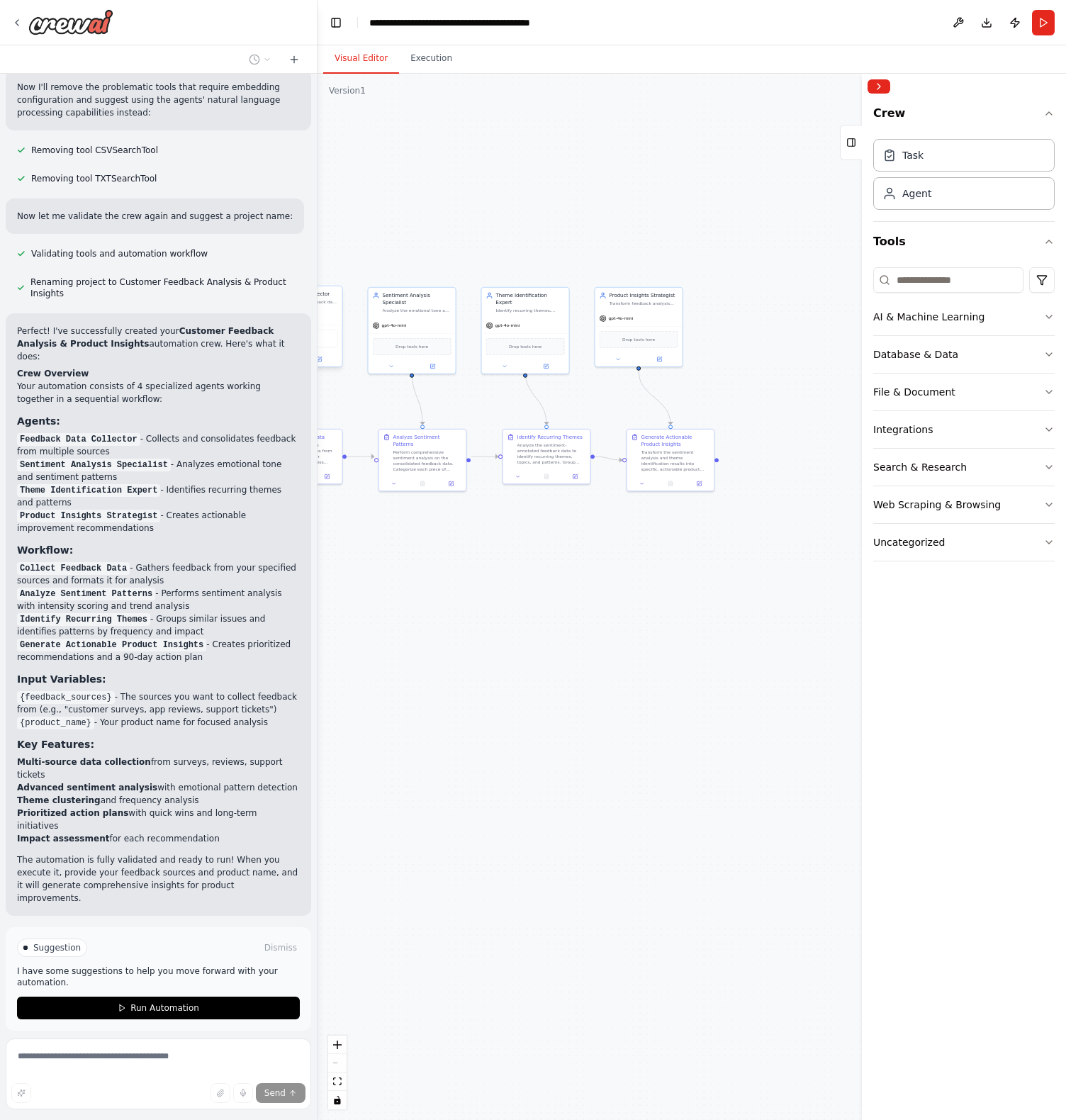
drag, startPoint x: 684, startPoint y: 621, endPoint x: 468, endPoint y: 631, distance: 216.2
click at [468, 631] on div ".deletable-edge-delete-btn { width: 20px; height: 20px; border: 0px solid #ffff…" at bounding box center [692, 597] width 749 height 1046
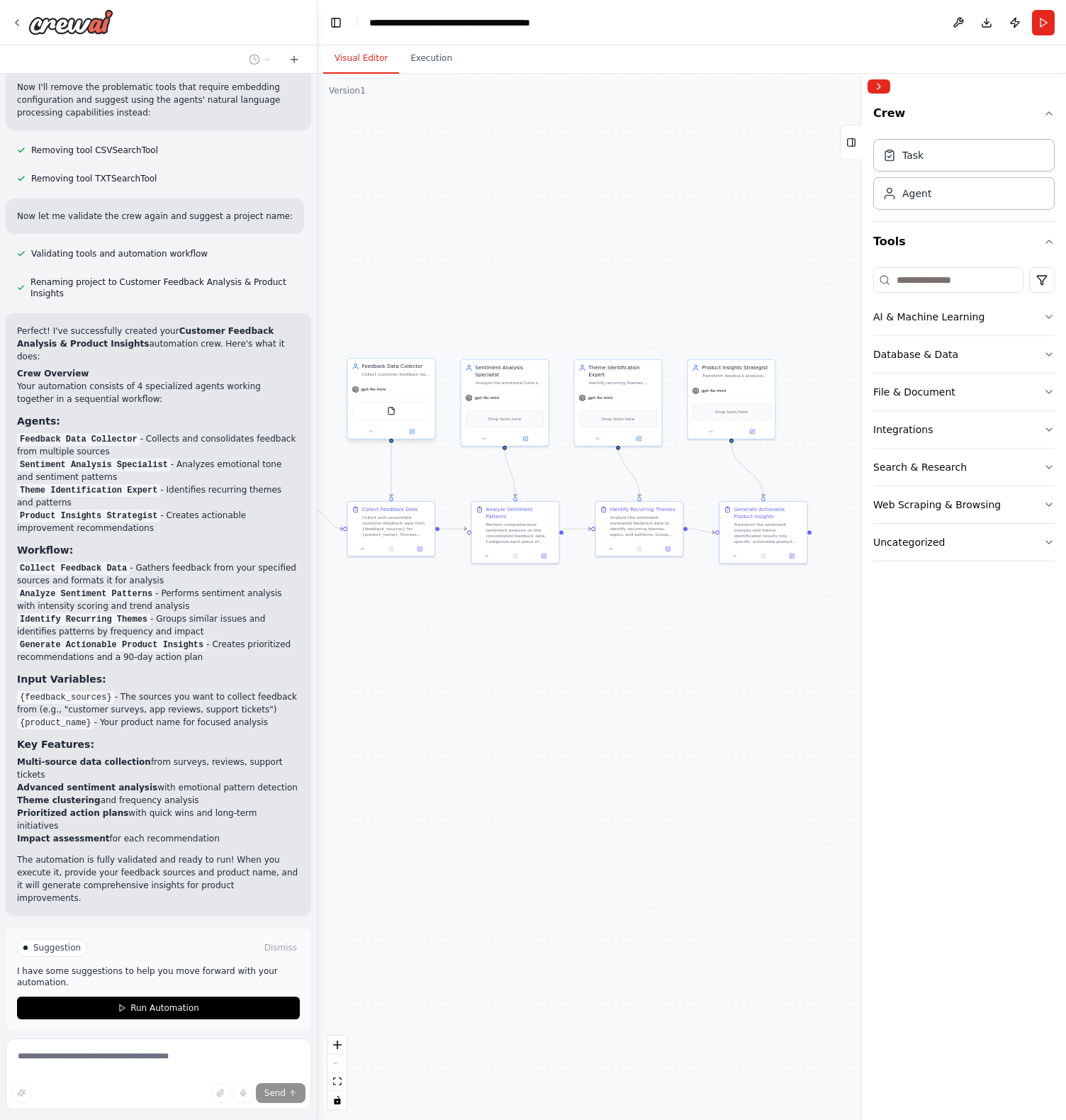
drag, startPoint x: 541, startPoint y: 581, endPoint x: 740, endPoint y: 644, distance: 208.7
click at [739, 644] on div ".deletable-edge-delete-btn { width: 20px; height: 20px; border: 0px solid #ffff…" at bounding box center [692, 597] width 749 height 1046
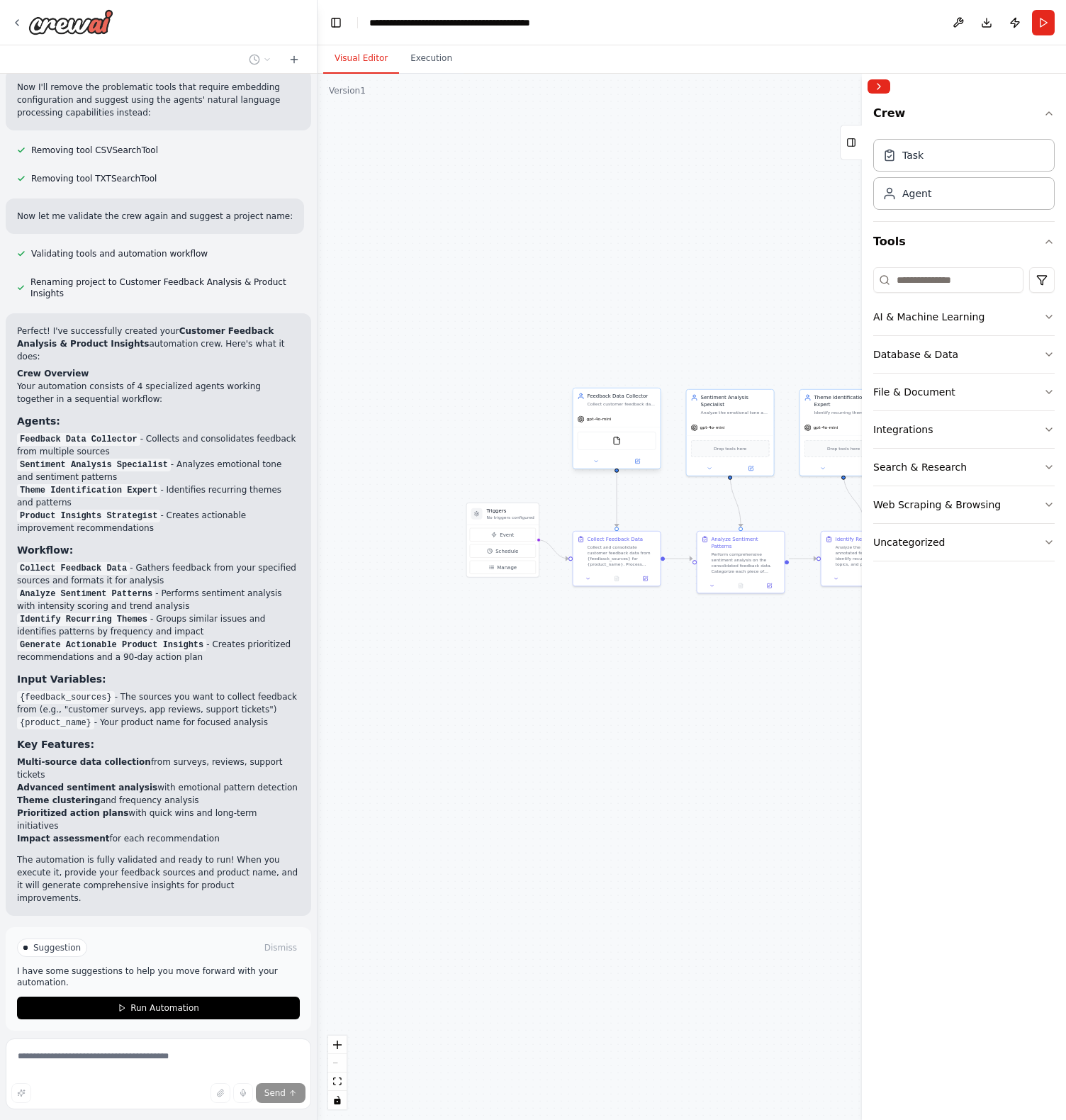
drag, startPoint x: 559, startPoint y: 624, endPoint x: 784, endPoint y: 653, distance: 226.9
click at [784, 653] on div ".deletable-edge-delete-btn { width: 20px; height: 20px; border: 0px solid #ffff…" at bounding box center [692, 597] width 749 height 1046
click at [933, 495] on button "Web Scraping & Browsing" at bounding box center [964, 505] width 181 height 37
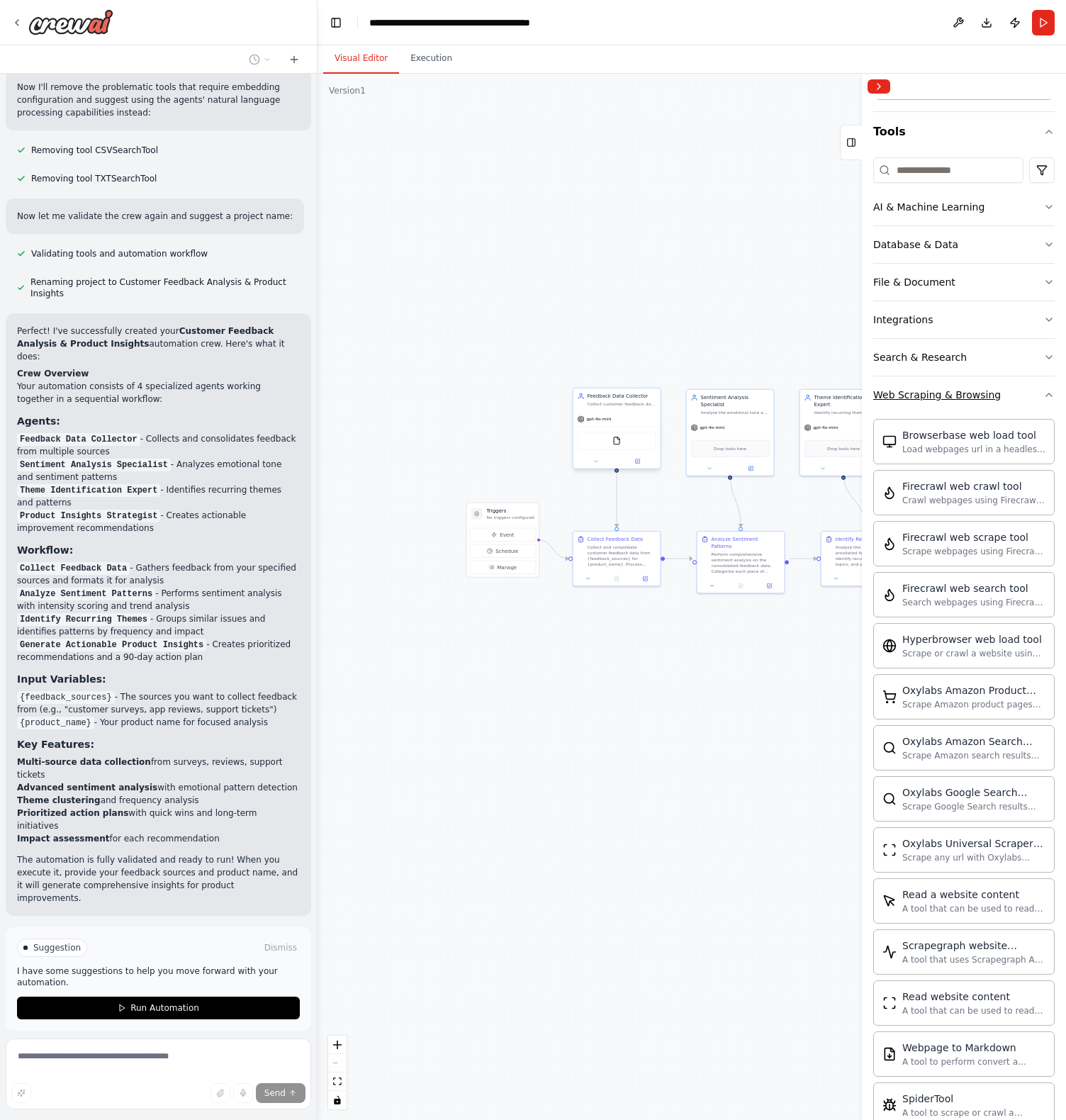
scroll to position [241, 0]
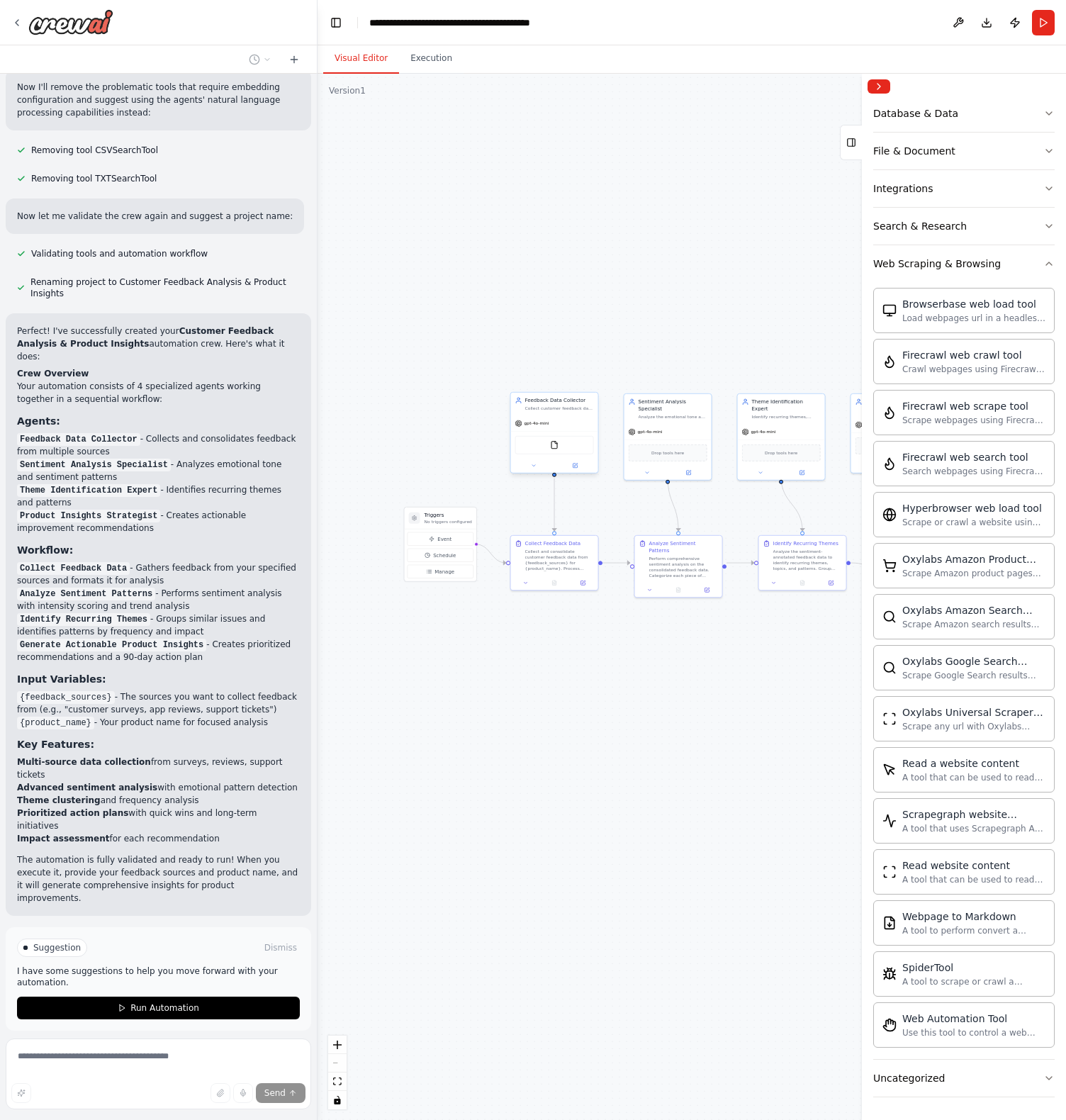
drag, startPoint x: 708, startPoint y: 659, endPoint x: 646, endPoint y: 663, distance: 62.1
click at [646, 663] on div ".deletable-edge-delete-btn { width: 20px; height: 20px; border: 0px solid #ffff…" at bounding box center [692, 597] width 749 height 1046
click at [181, 1002] on span "Run Automation" at bounding box center [165, 1007] width 69 height 11
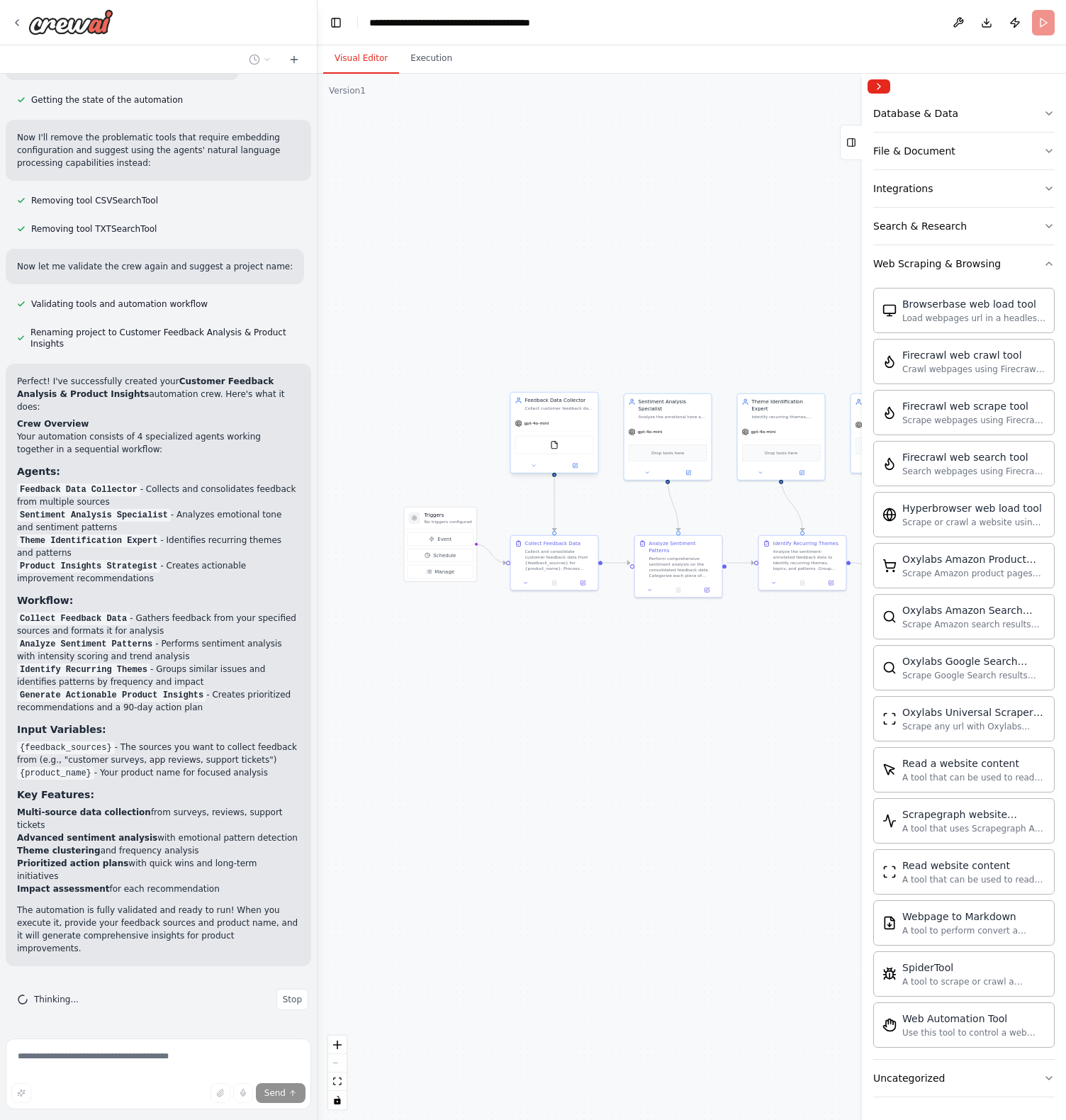
scroll to position [881, 0]
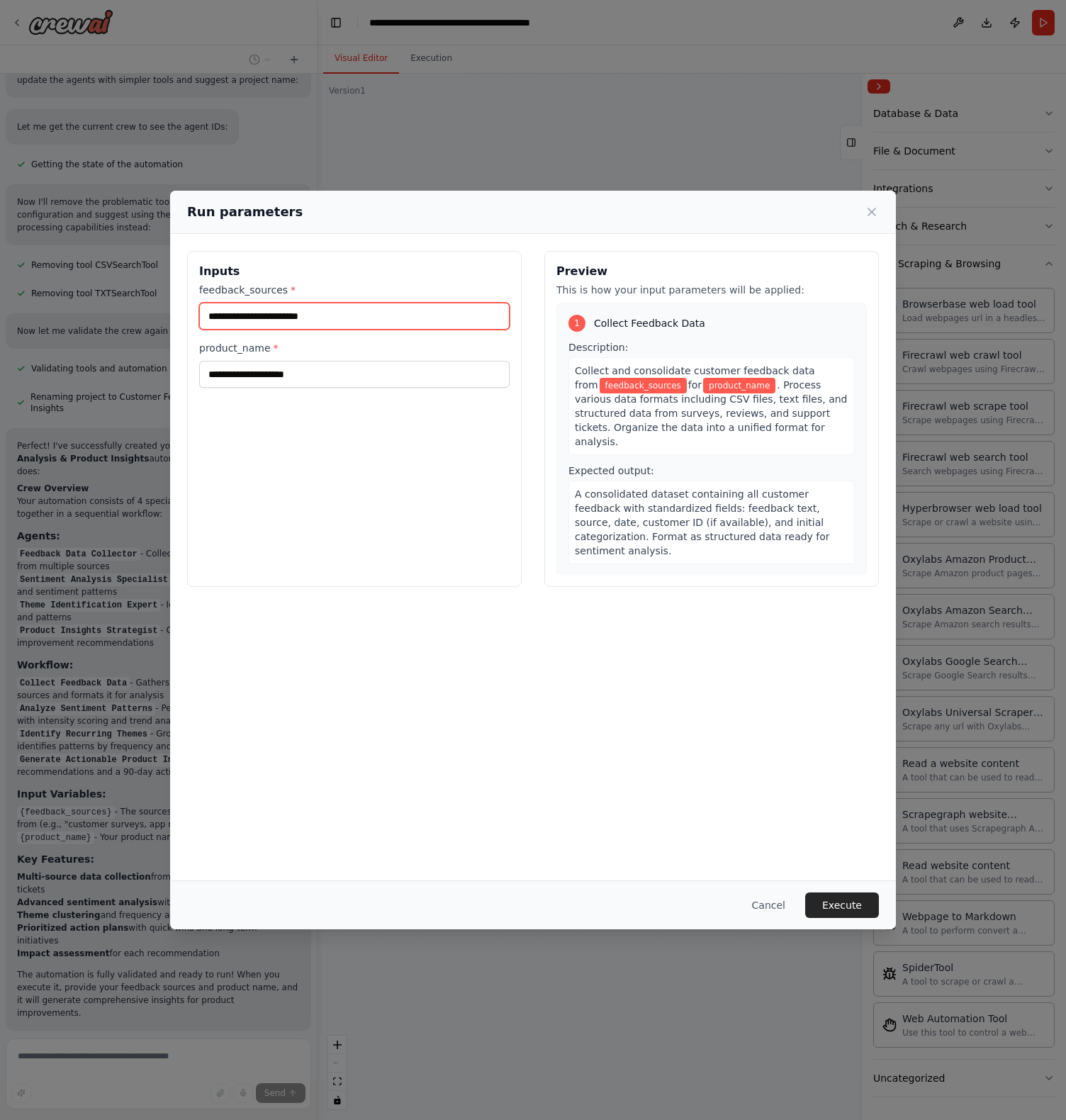
click at [334, 313] on input "feedback_sources *" at bounding box center [354, 316] width 310 height 27
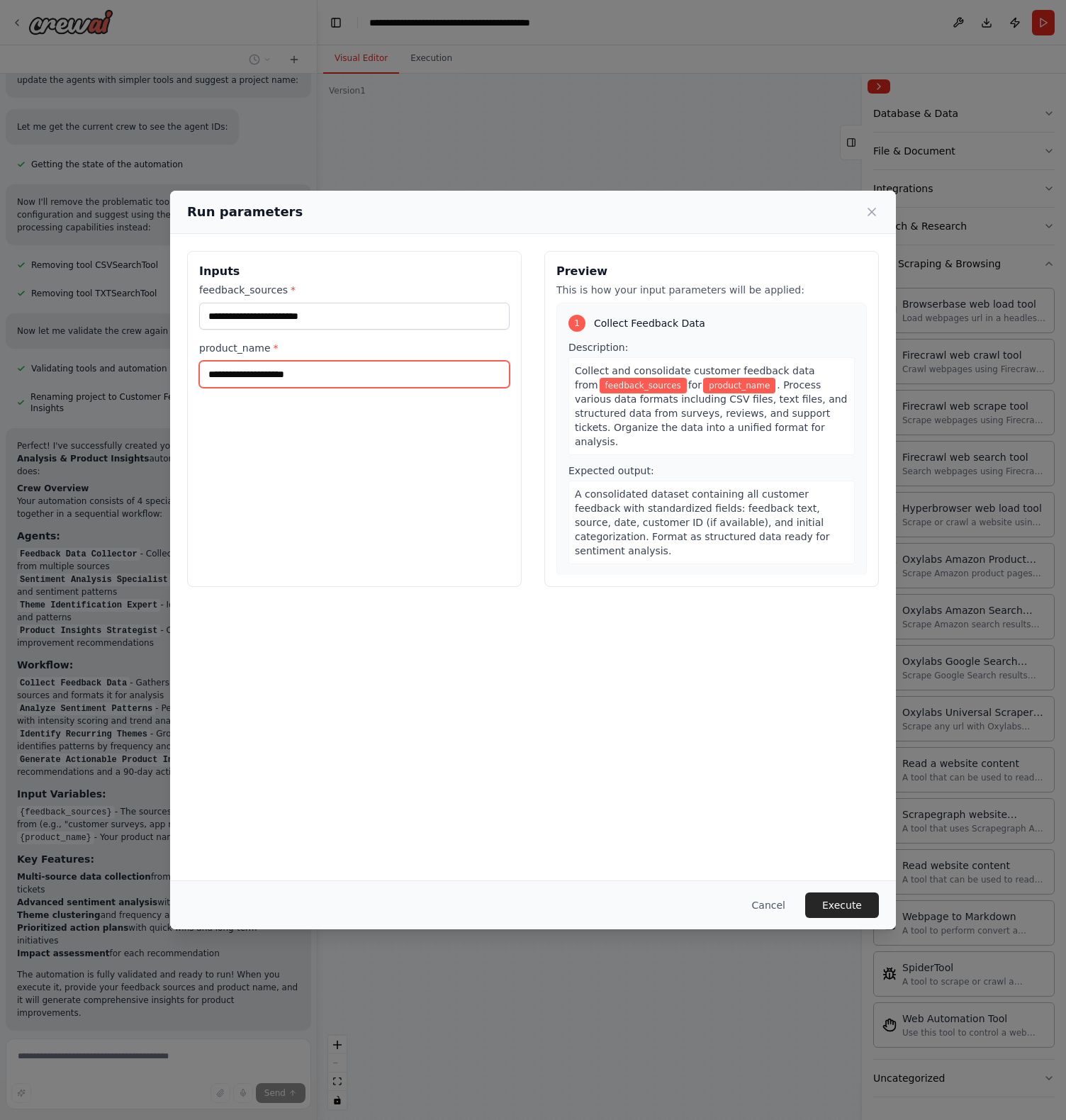
click at [307, 378] on input "product_name *" at bounding box center [354, 374] width 310 height 27
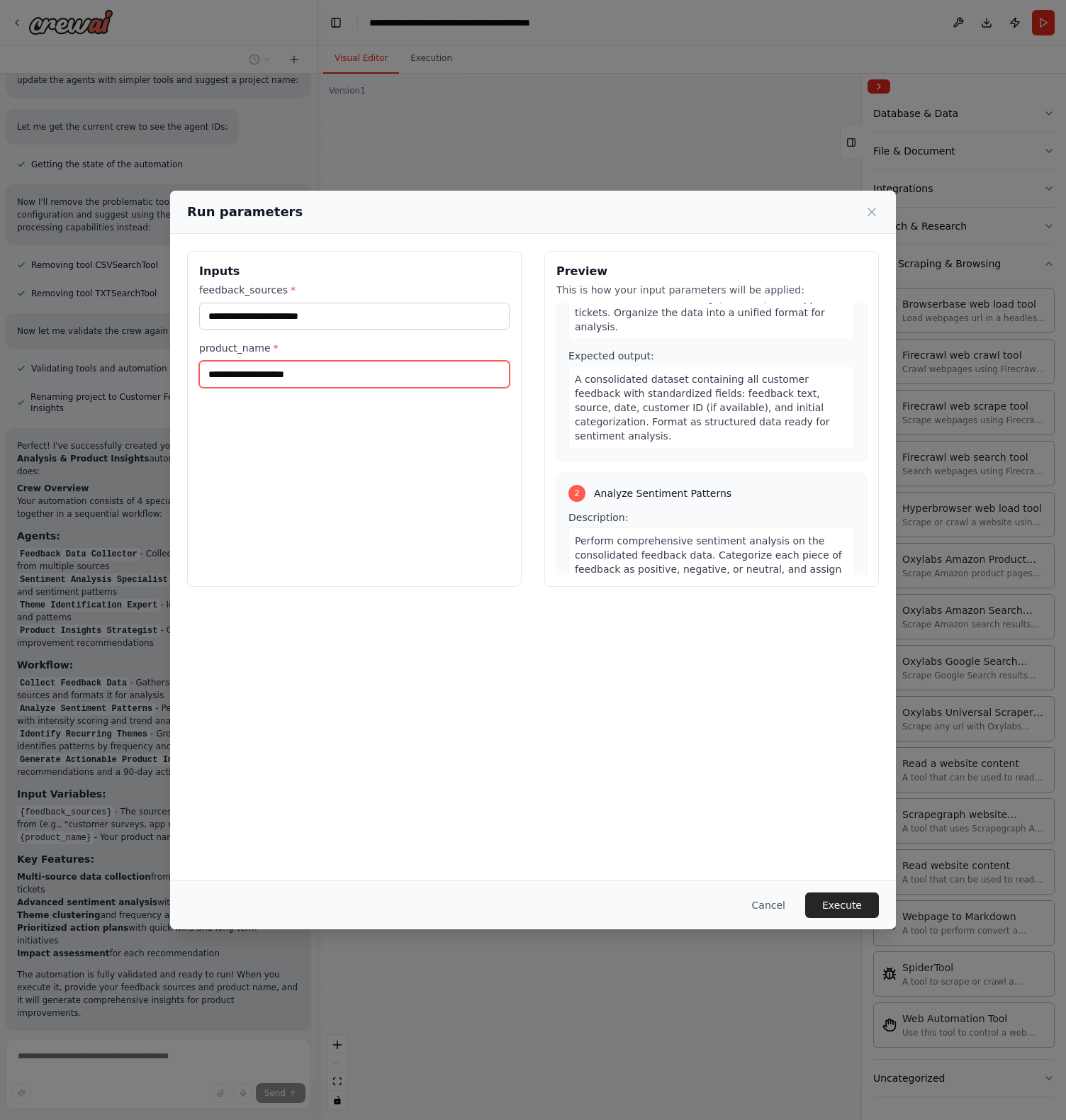
scroll to position [0, 0]
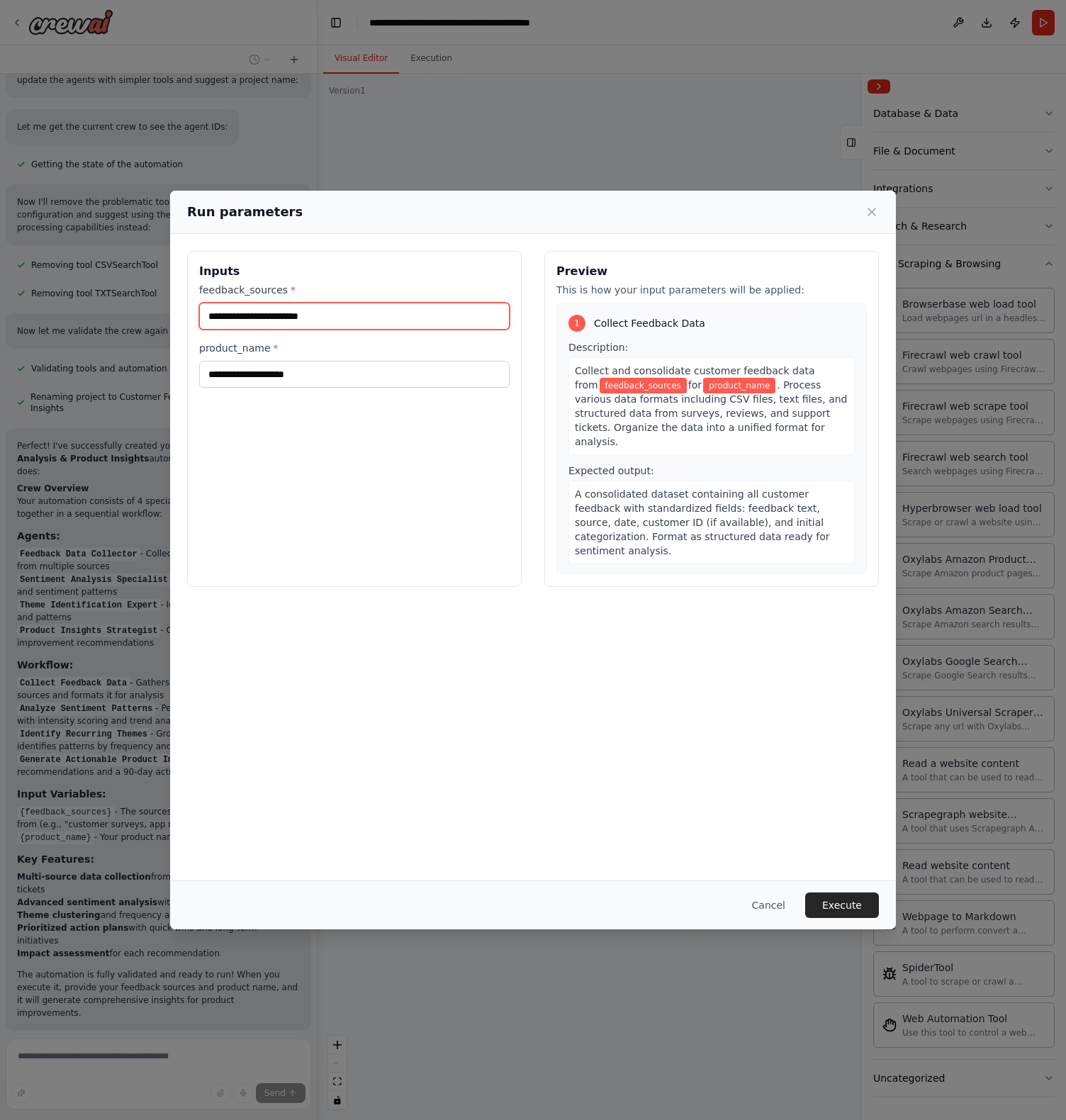
click at [365, 320] on input "feedback_sources *" at bounding box center [354, 316] width 310 height 27
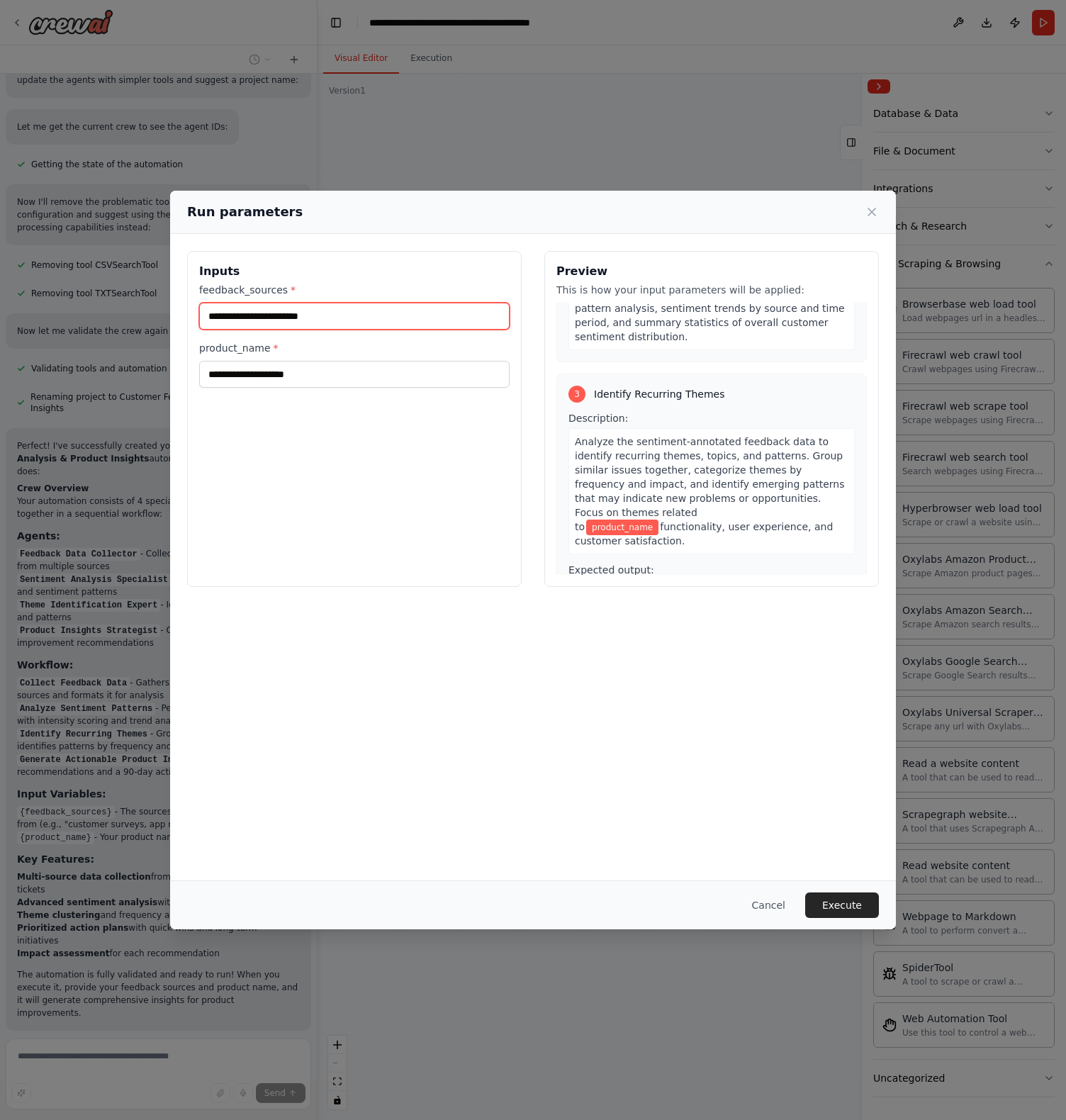
scroll to position [640, 0]
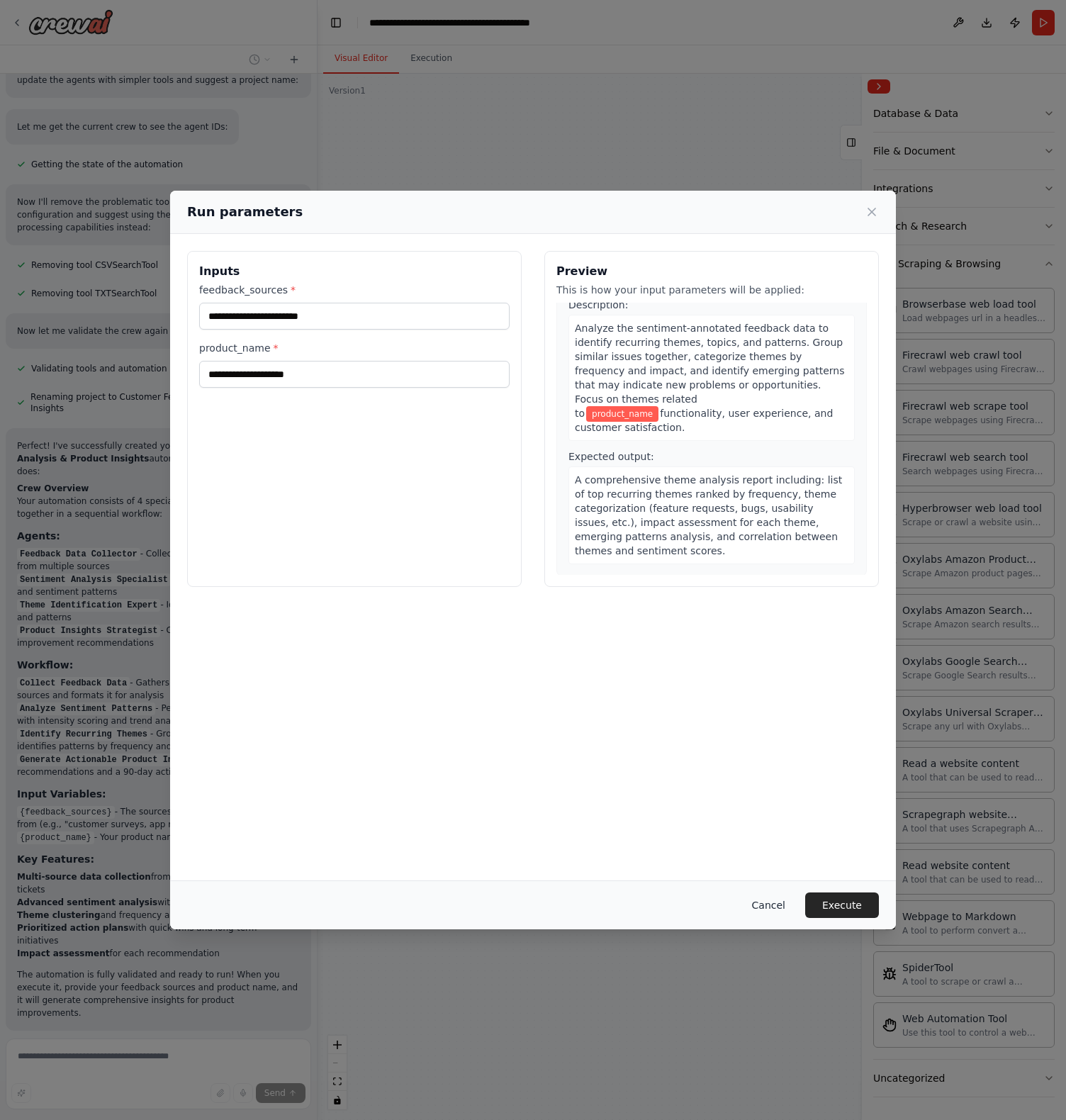
click at [768, 908] on button "Cancel" at bounding box center [768, 904] width 56 height 25
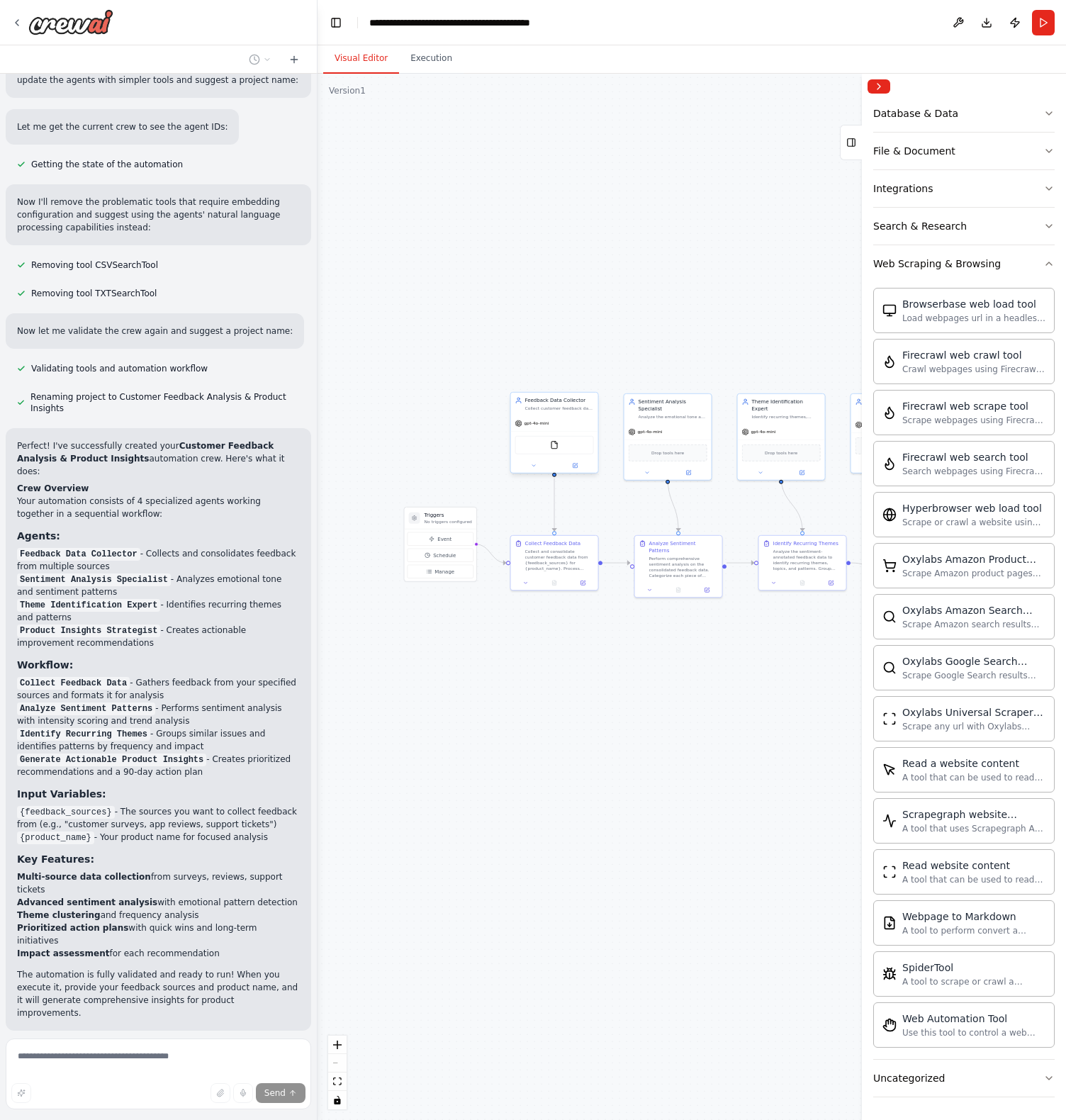
click at [454, 458] on div ".deletable-edge-delete-btn { width: 20px; height: 20px; border: 0px solid #ffff…" at bounding box center [692, 597] width 749 height 1046
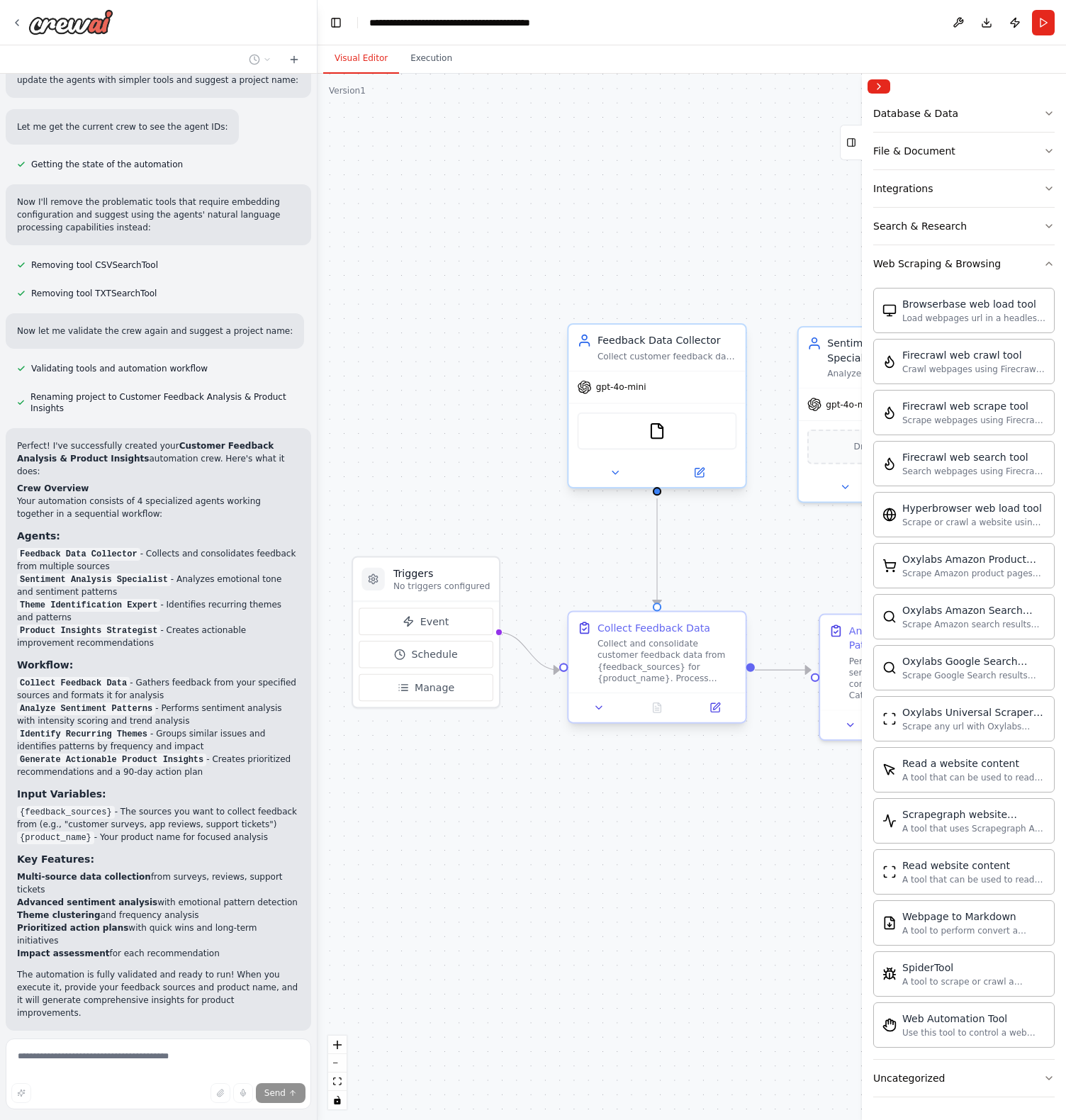
click at [649, 659] on div "Collect and consolidate customer feedback data from {feedback_sources} for {pro…" at bounding box center [667, 661] width 140 height 46
click at [641, 654] on div "Collect and consolidate customer feedback data from {feedback_sources} for {pro…" at bounding box center [667, 661] width 140 height 46
click at [682, 360] on div "Collect customer feedback data from multiple sources including {feedback_source…" at bounding box center [667, 355] width 140 height 11
click at [630, 648] on div "Collect and consolidate customer feedback data from {feedback_sources} for {pro…" at bounding box center [667, 661] width 140 height 46
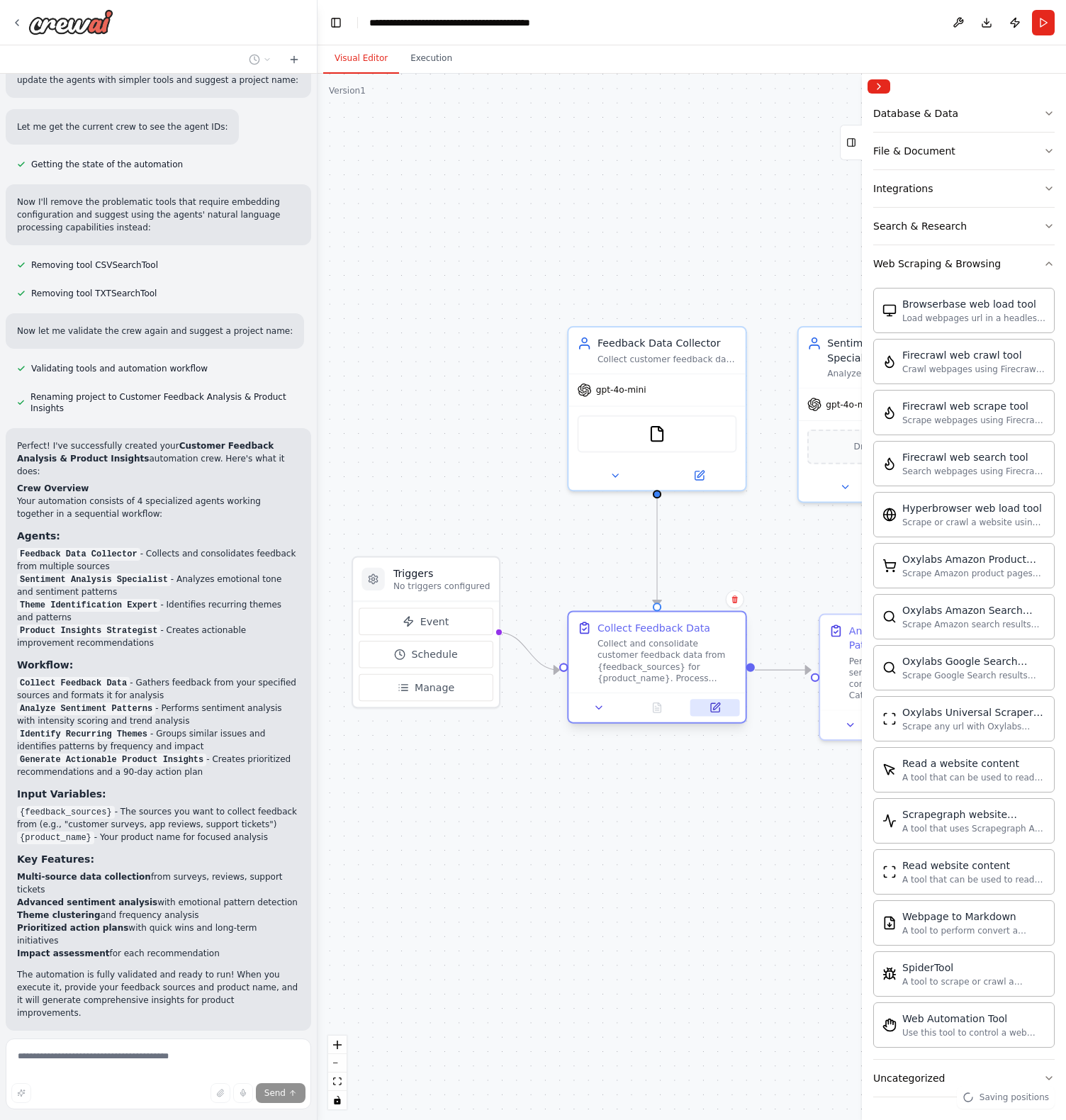
click at [719, 709] on icon at bounding box center [714, 707] width 8 height 8
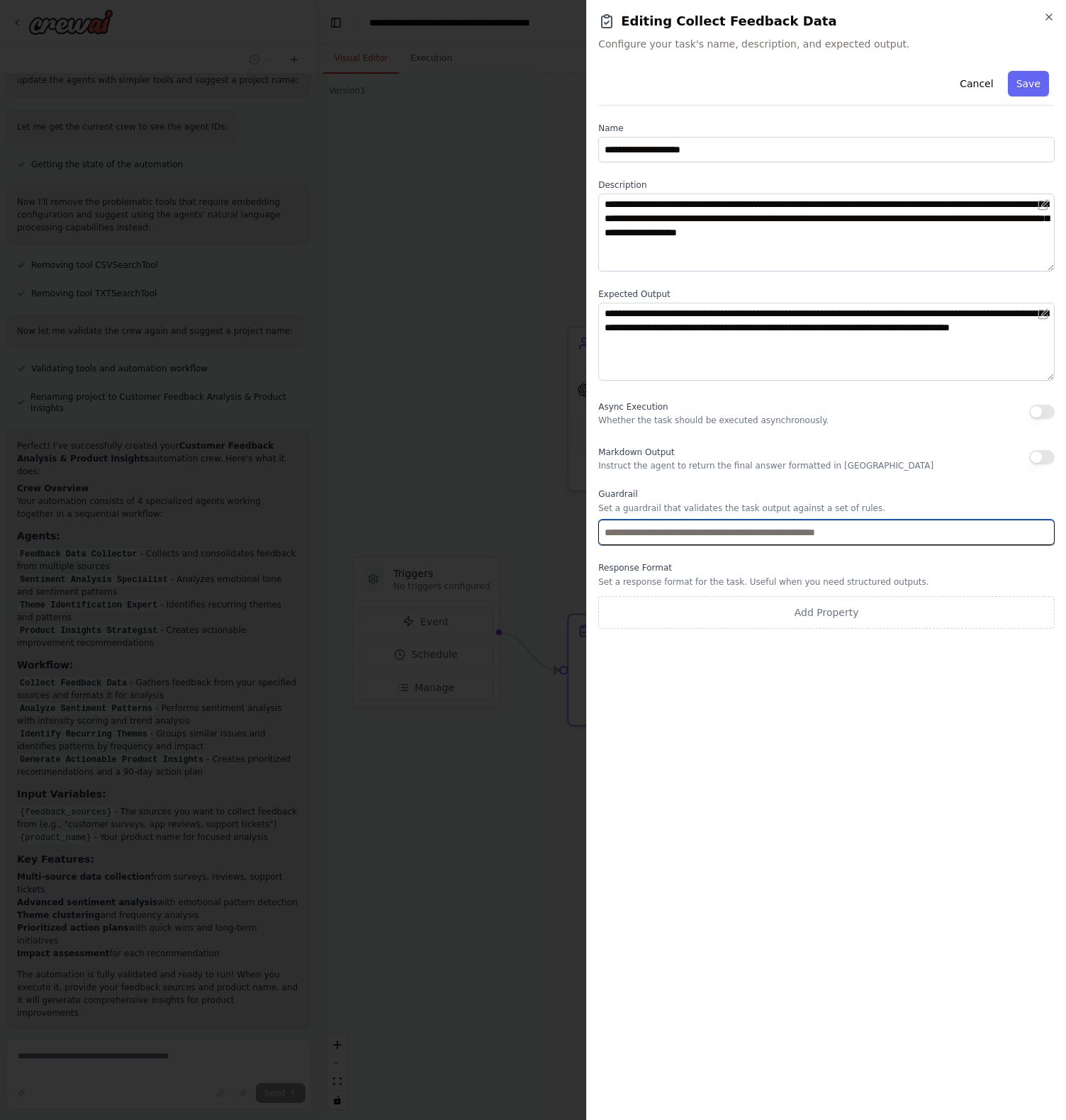
click at [910, 538] on input "text" at bounding box center [827, 531] width 457 height 25
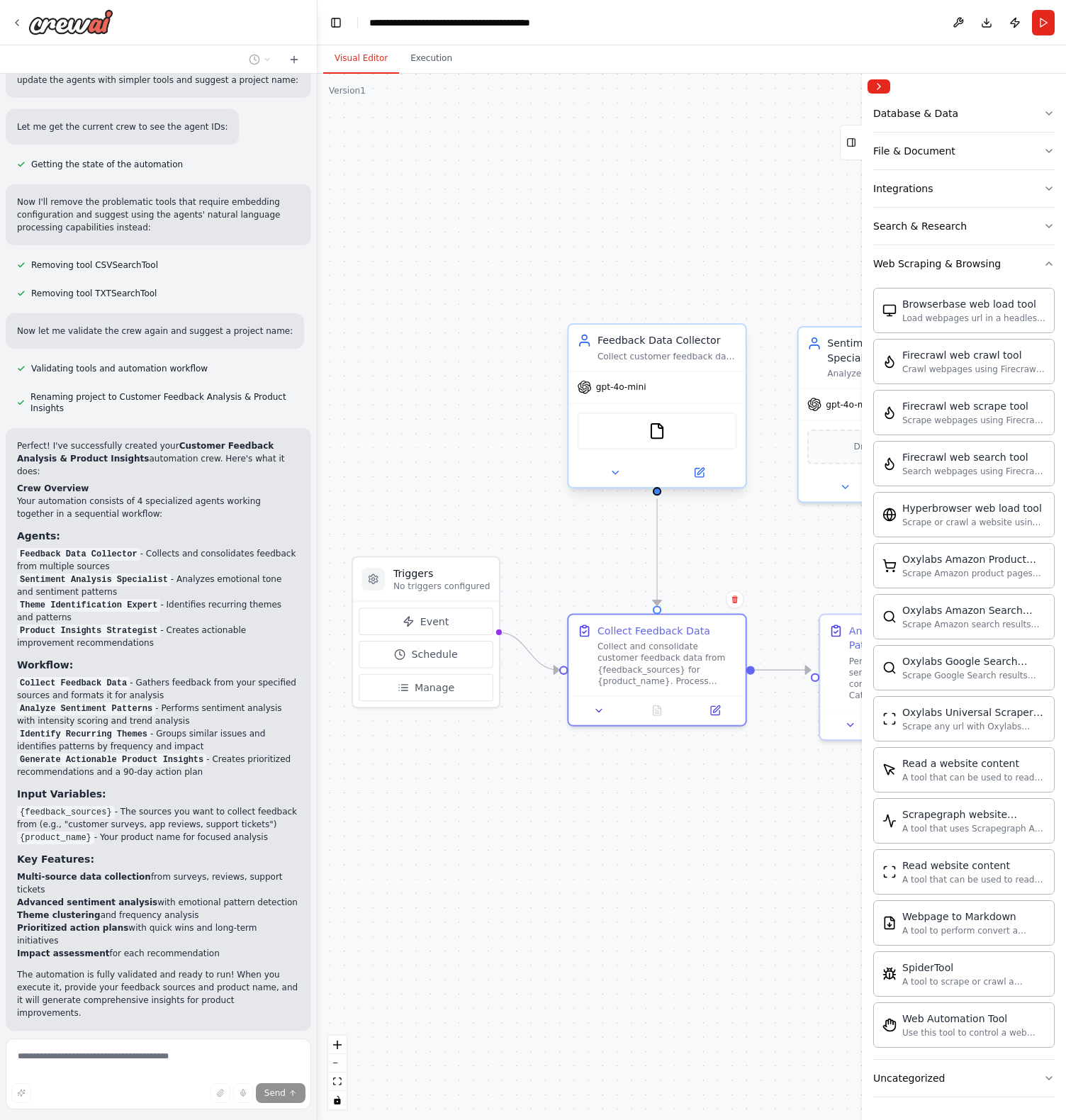
click at [662, 397] on div "gpt-4o-mini" at bounding box center [657, 387] width 176 height 32
click at [659, 433] on img at bounding box center [657, 431] width 17 height 17
click at [475, 427] on div ".deletable-edge-delete-btn { width: 20px; height: 20px; border: 0px solid #ffff…" at bounding box center [692, 597] width 749 height 1046
click at [433, 616] on span "Event" at bounding box center [435, 621] width 29 height 14
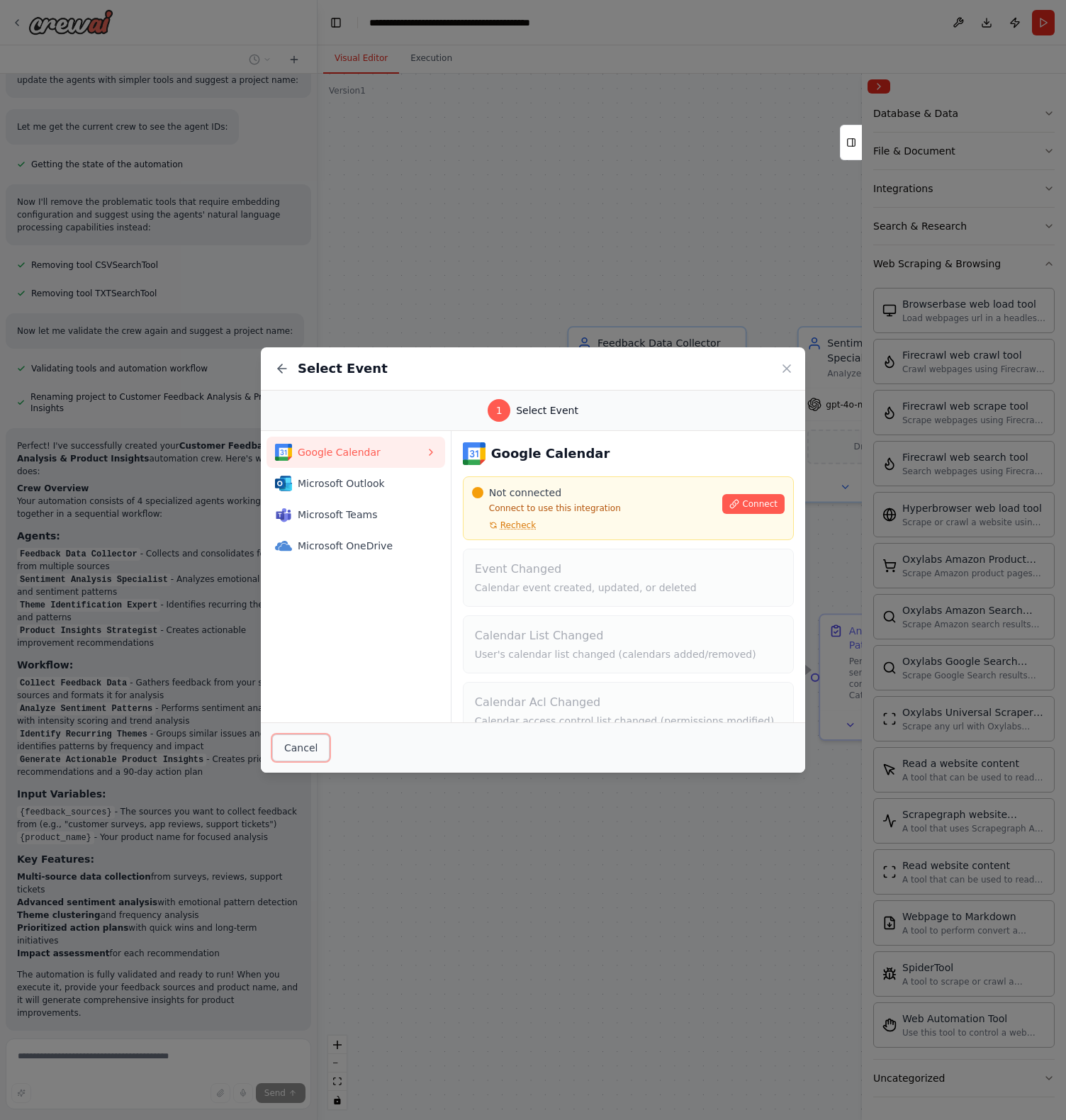
click at [312, 750] on button "Cancel" at bounding box center [300, 747] width 57 height 27
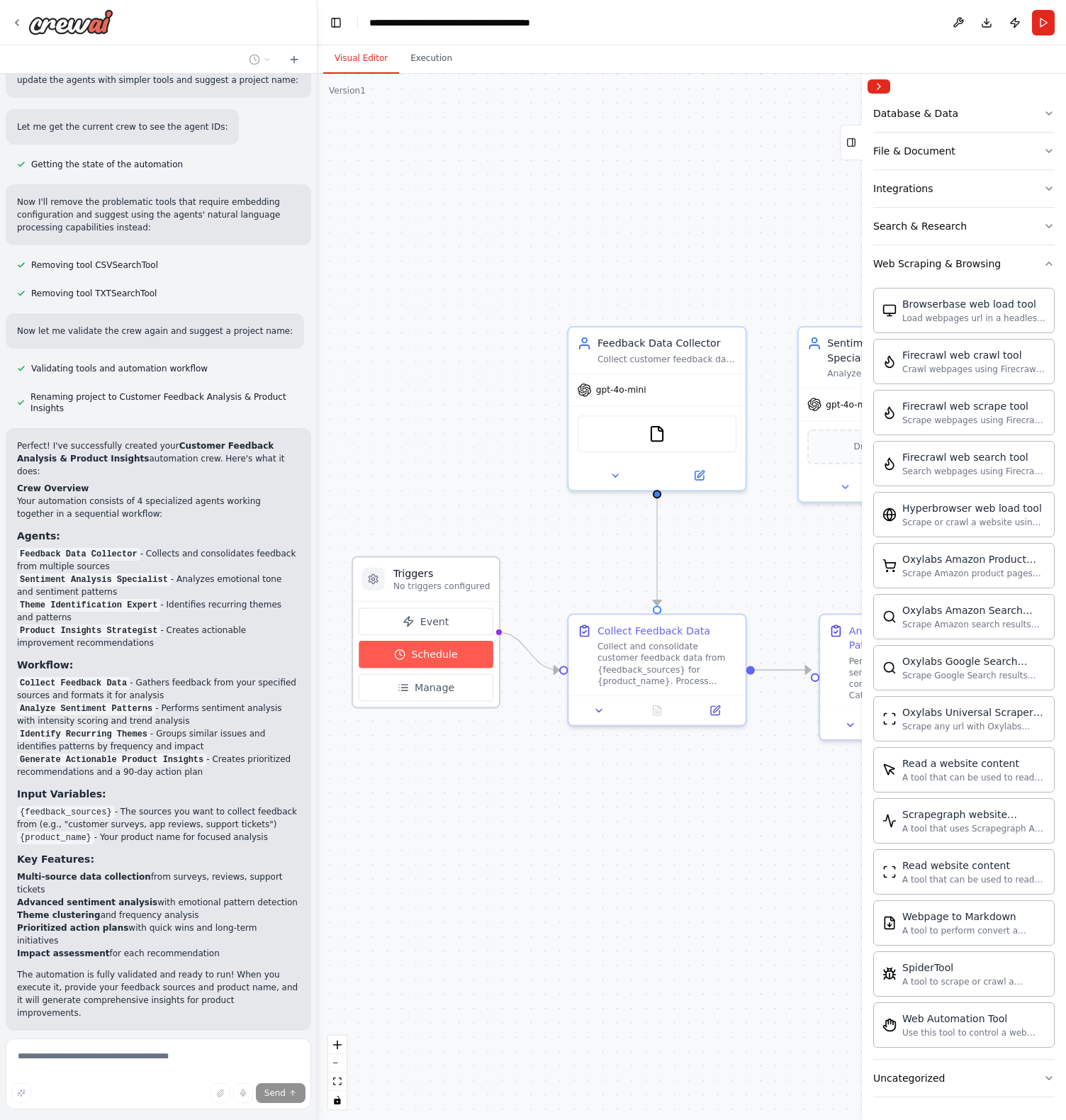
click at [420, 657] on span "Schedule" at bounding box center [434, 654] width 46 height 14
select select "******"
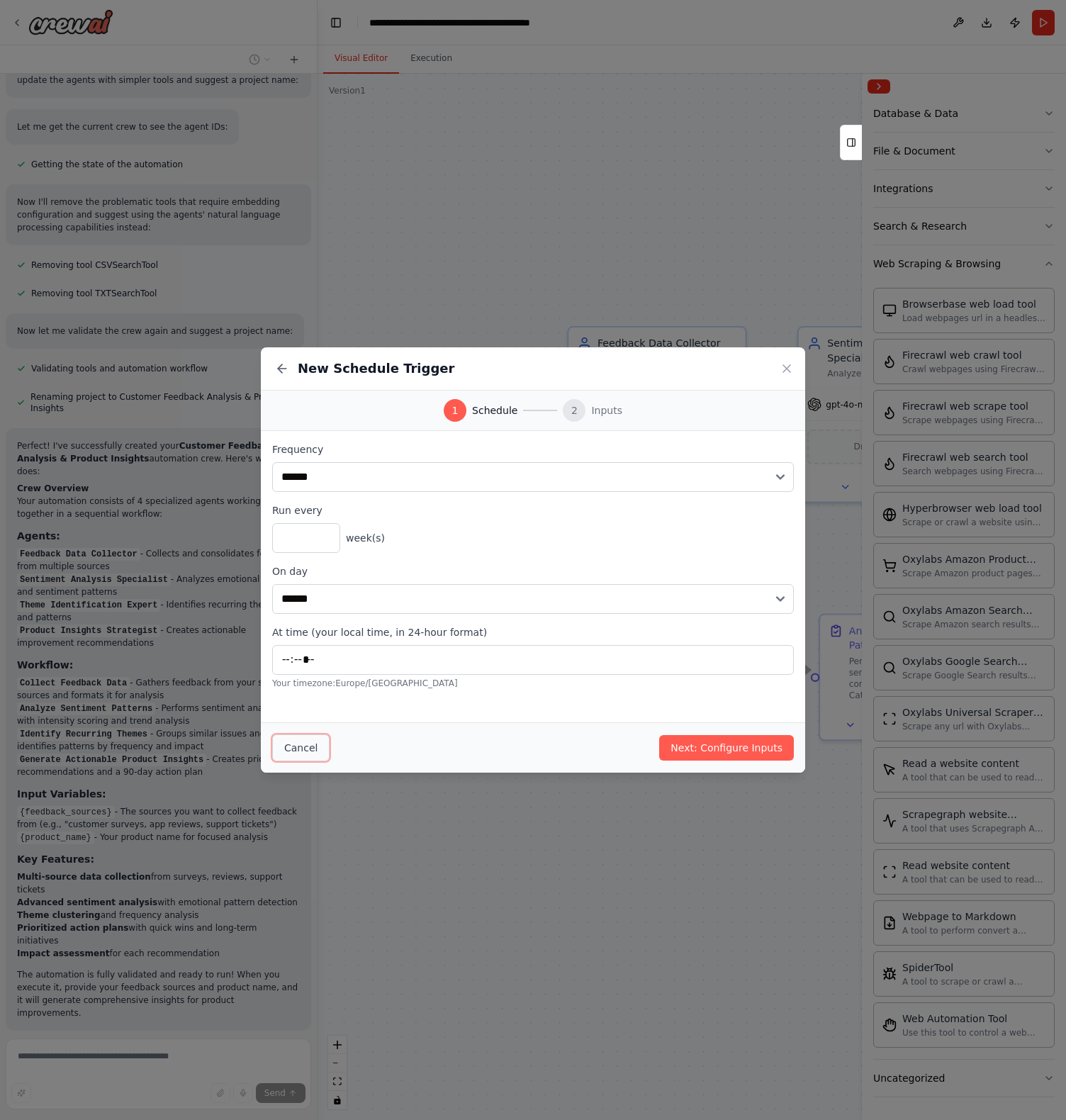
click at [291, 752] on button "Cancel" at bounding box center [300, 747] width 57 height 27
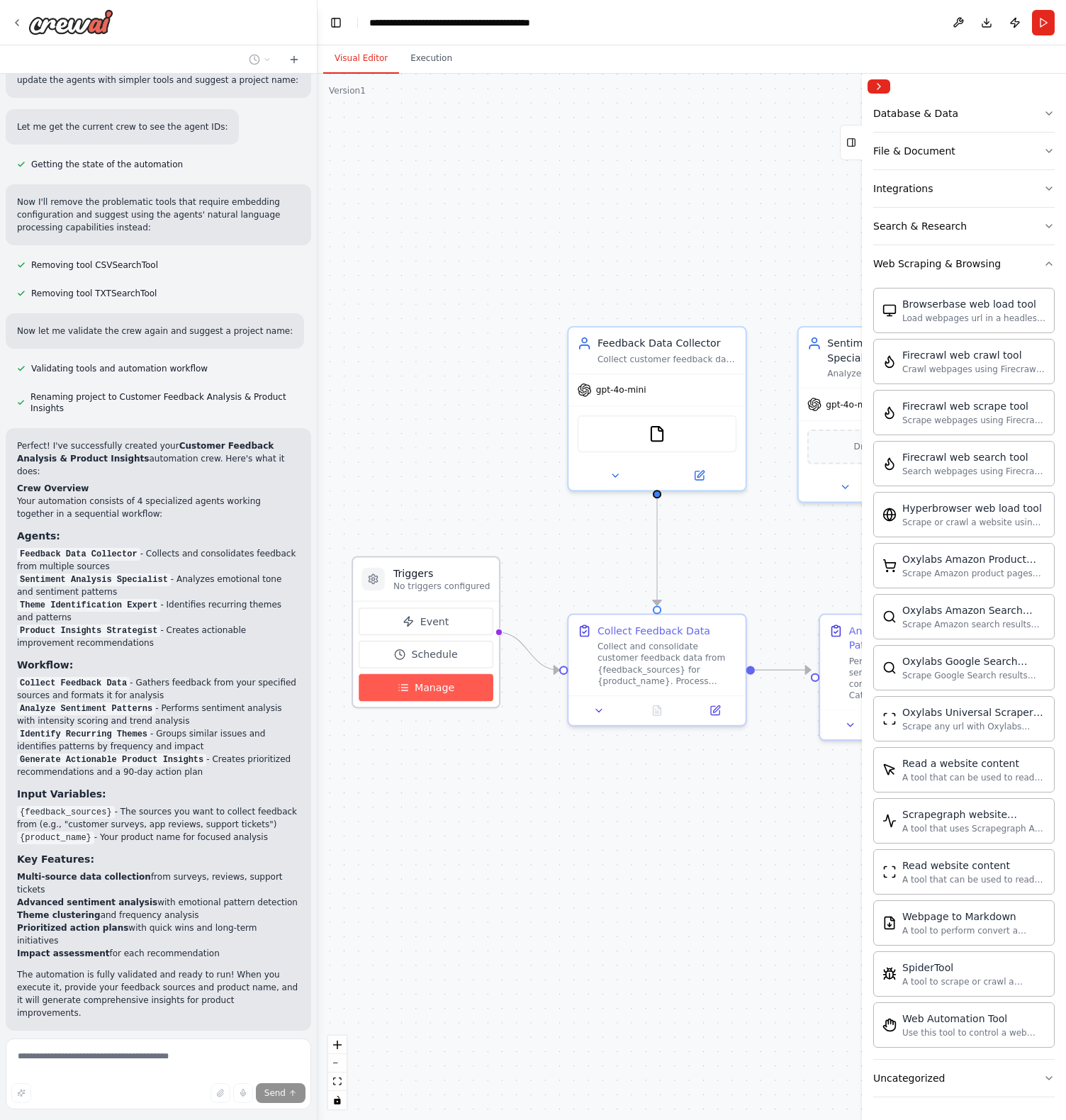
click at [409, 695] on button "Manage" at bounding box center [425, 688] width 134 height 27
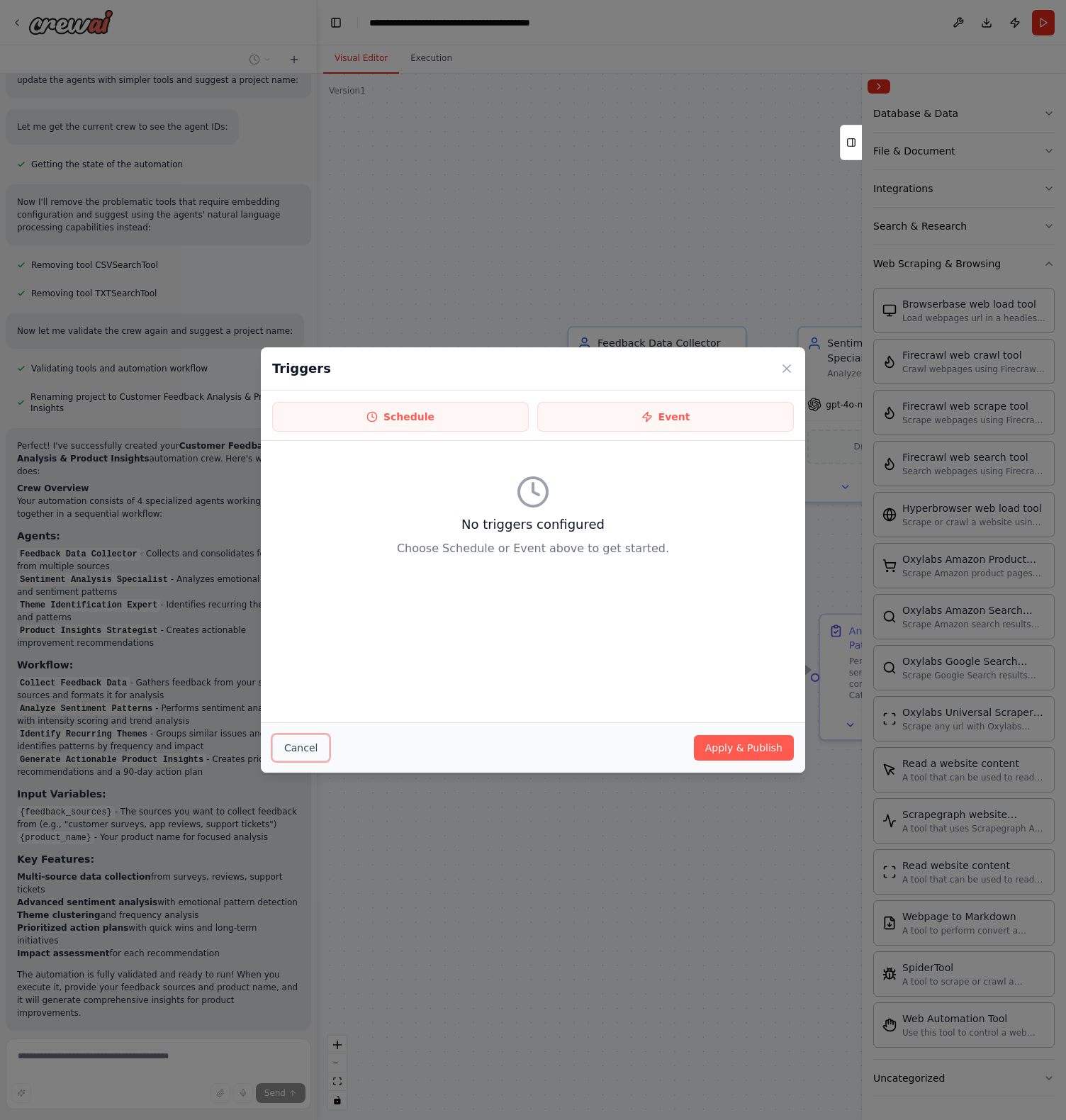
click at [288, 746] on button "Cancel" at bounding box center [300, 747] width 57 height 27
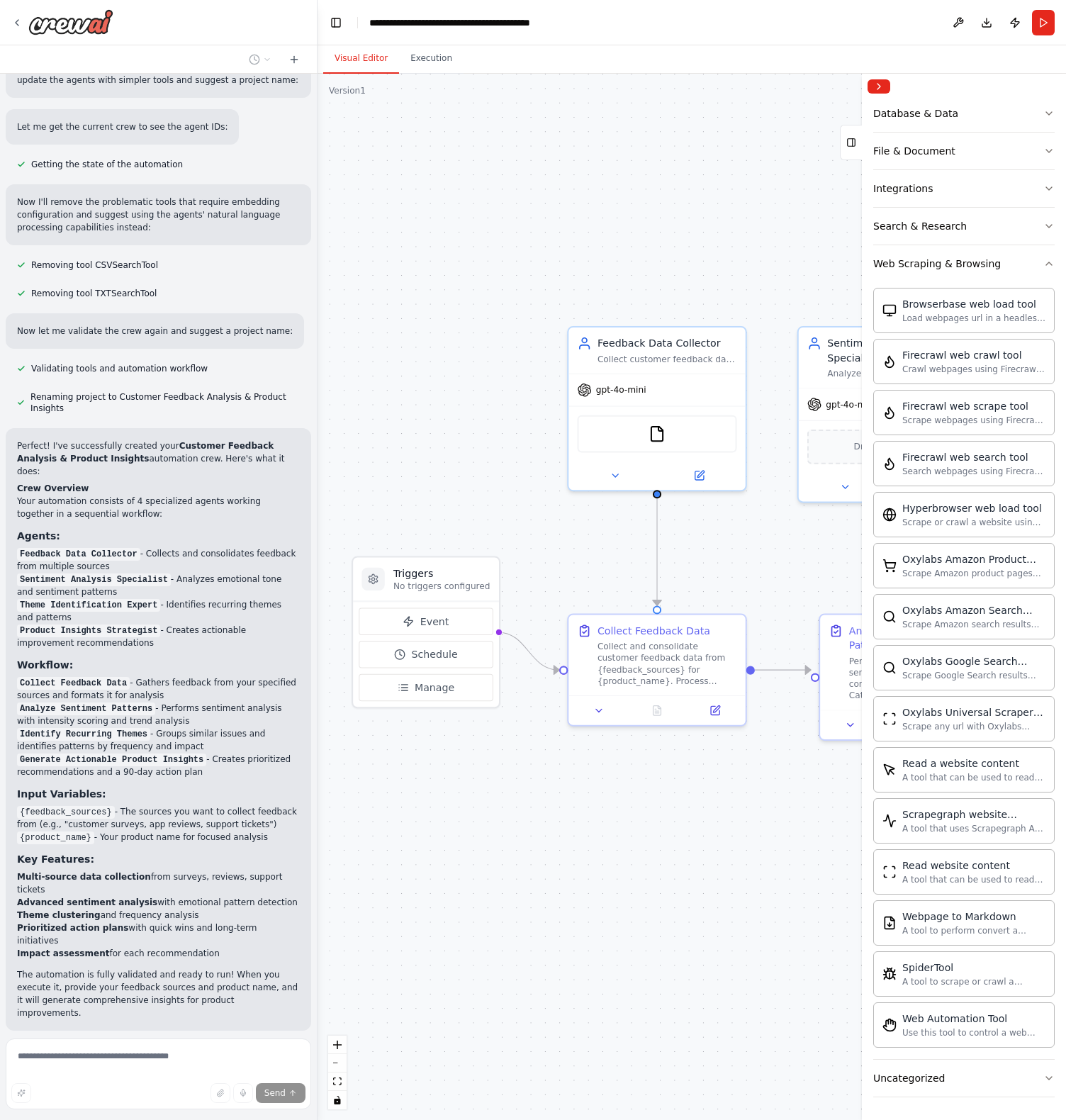
click at [287, 1058] on span "Stop" at bounding box center [292, 1064] width 19 height 11
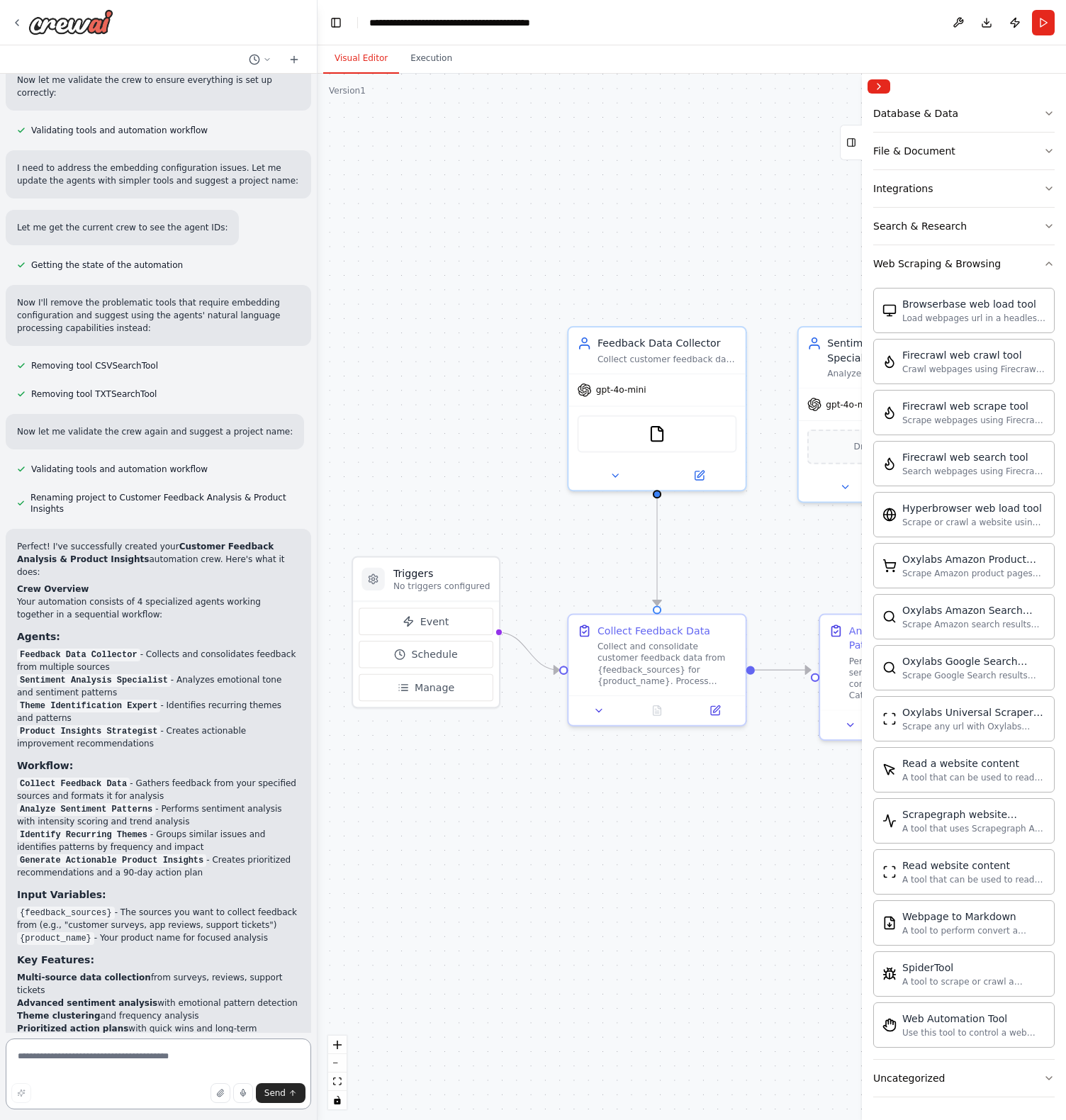
scroll to position [826, 0]
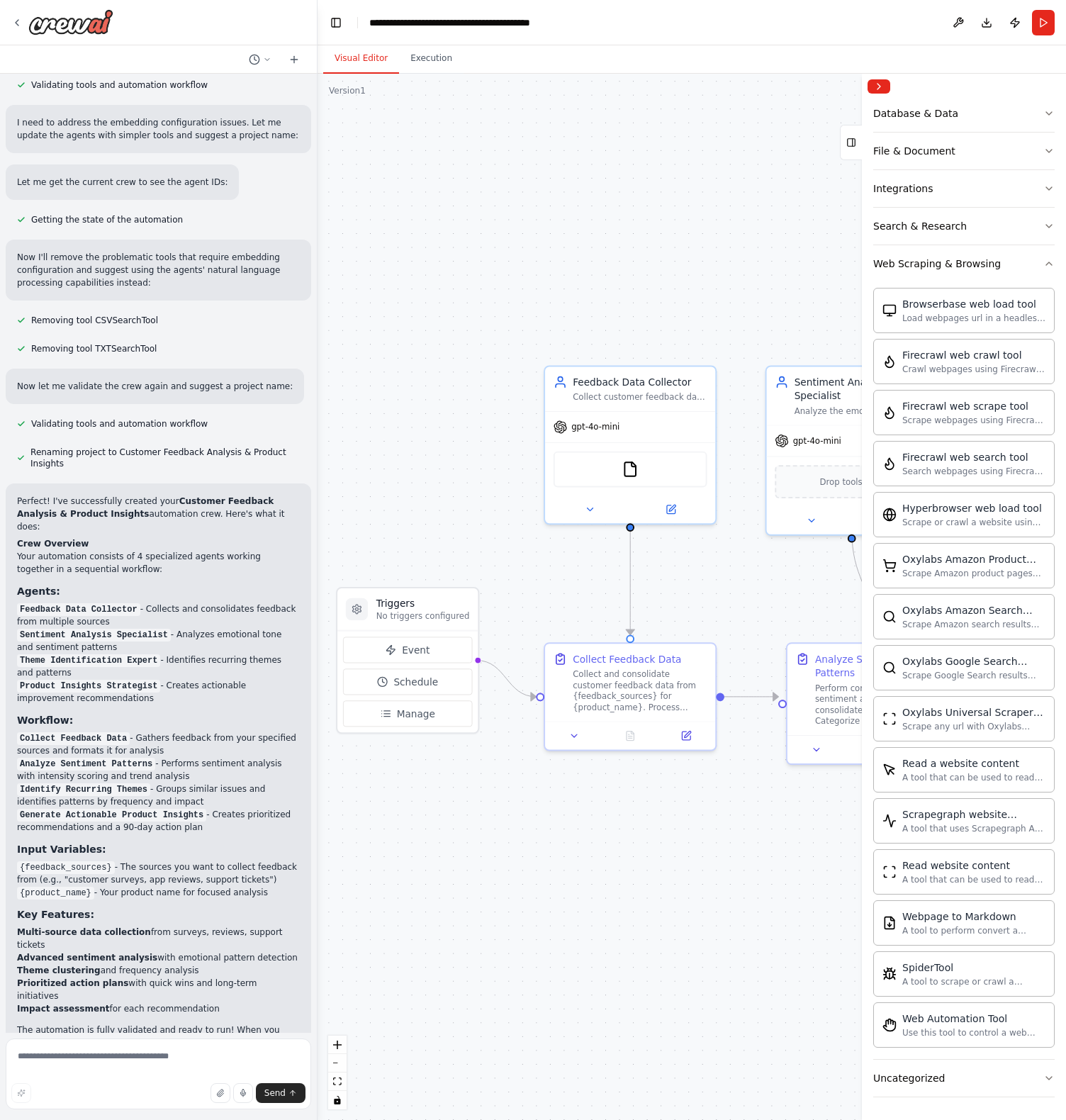
drag, startPoint x: 632, startPoint y: 809, endPoint x: 608, endPoint y: 832, distance: 33.2
click at [608, 832] on div ".deletable-edge-delete-btn { width: 20px; height: 20px; border: 0px solid #ffff…" at bounding box center [692, 597] width 749 height 1046
click at [631, 397] on div "Collect customer feedback data from multiple sources including {feedback_source…" at bounding box center [640, 394] width 134 height 11
click at [669, 511] on icon at bounding box center [670, 506] width 8 height 8
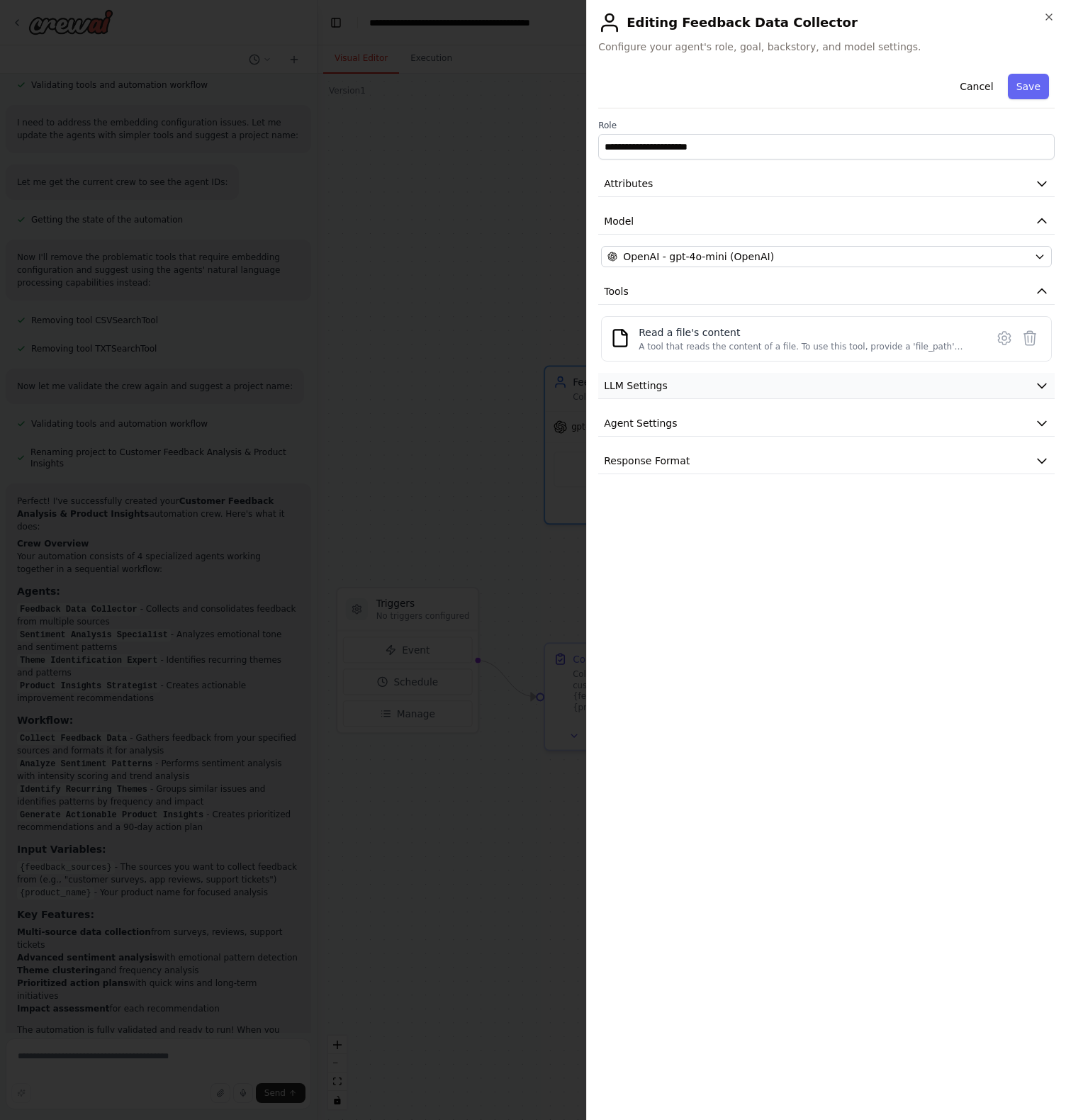
click at [702, 381] on button "LLM Settings" at bounding box center [827, 386] width 457 height 26
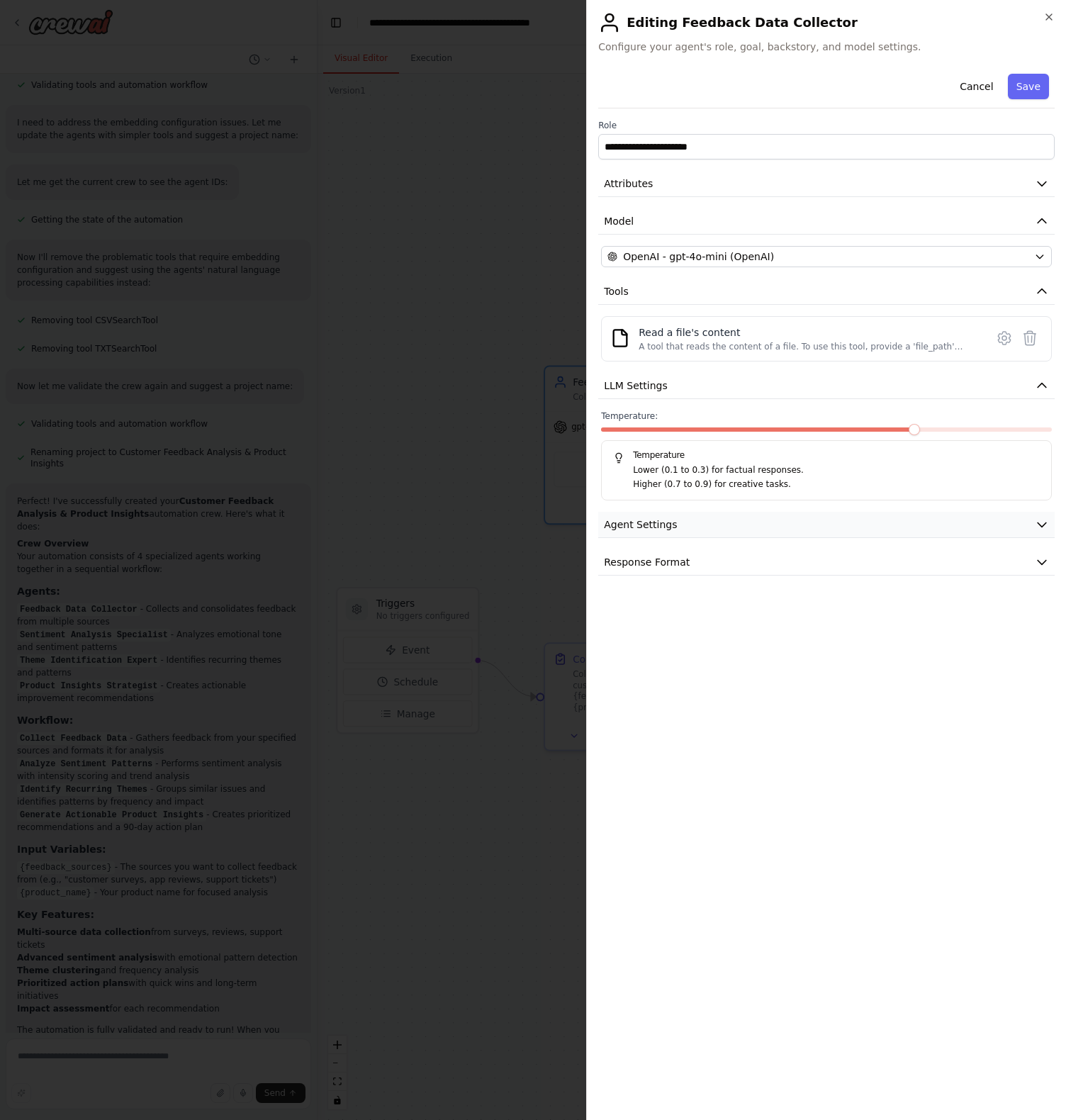
click at [701, 525] on button "Agent Settings" at bounding box center [827, 525] width 457 height 26
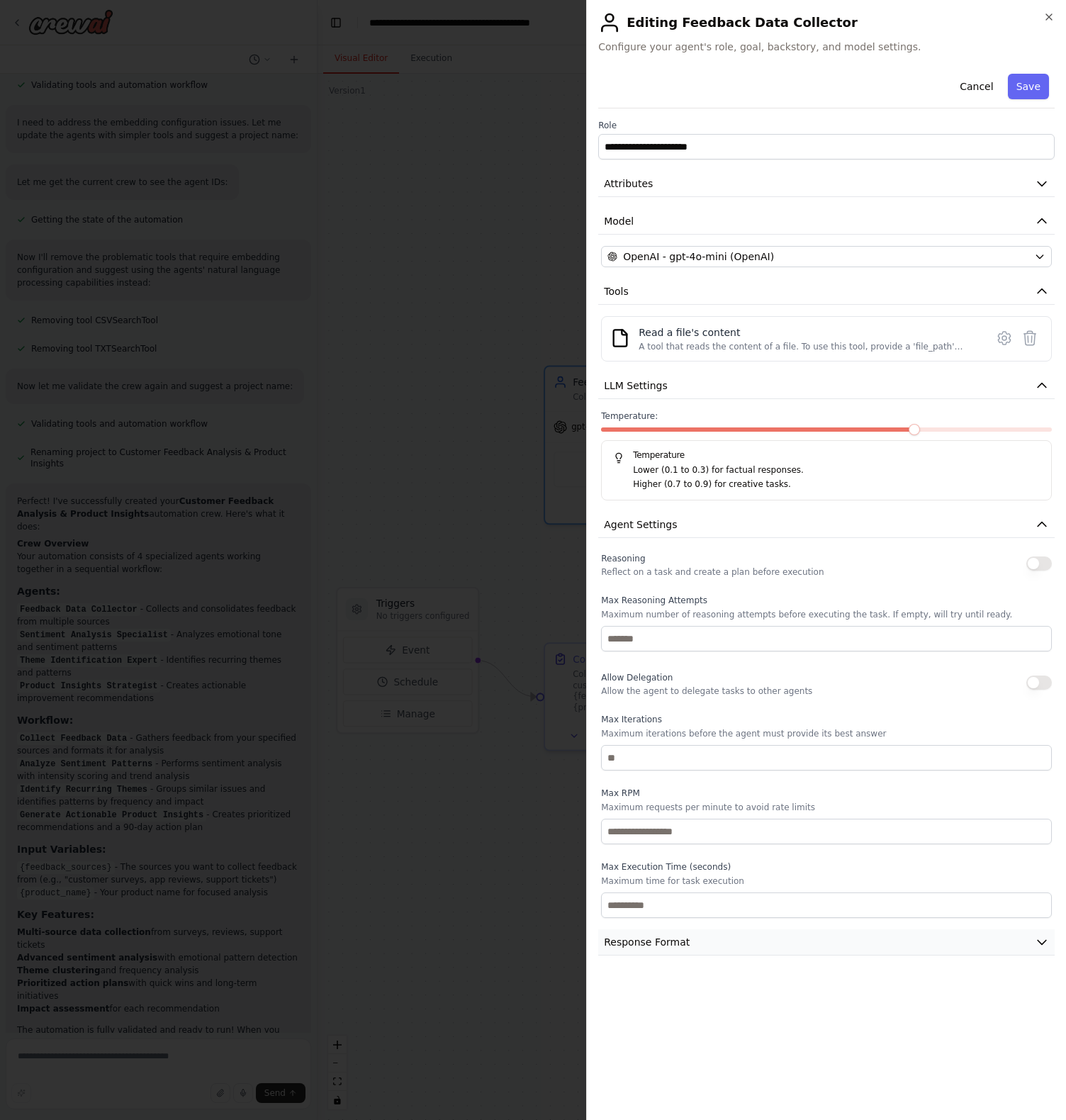
click at [684, 942] on span "Response Format" at bounding box center [647, 942] width 85 height 14
click at [699, 178] on button "Attributes" at bounding box center [827, 184] width 457 height 26
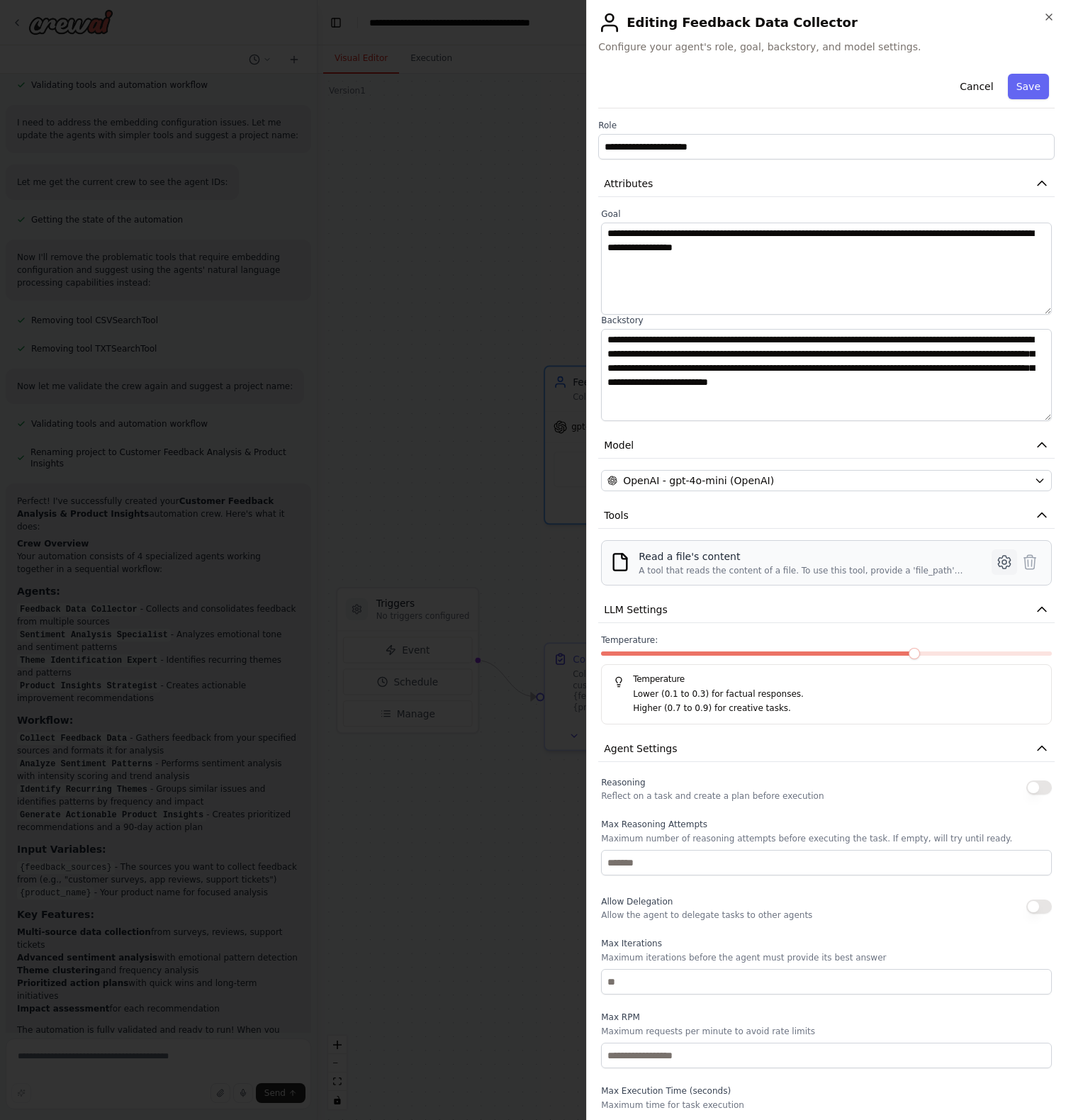
click at [1006, 563] on icon at bounding box center [1004, 562] width 5 height 5
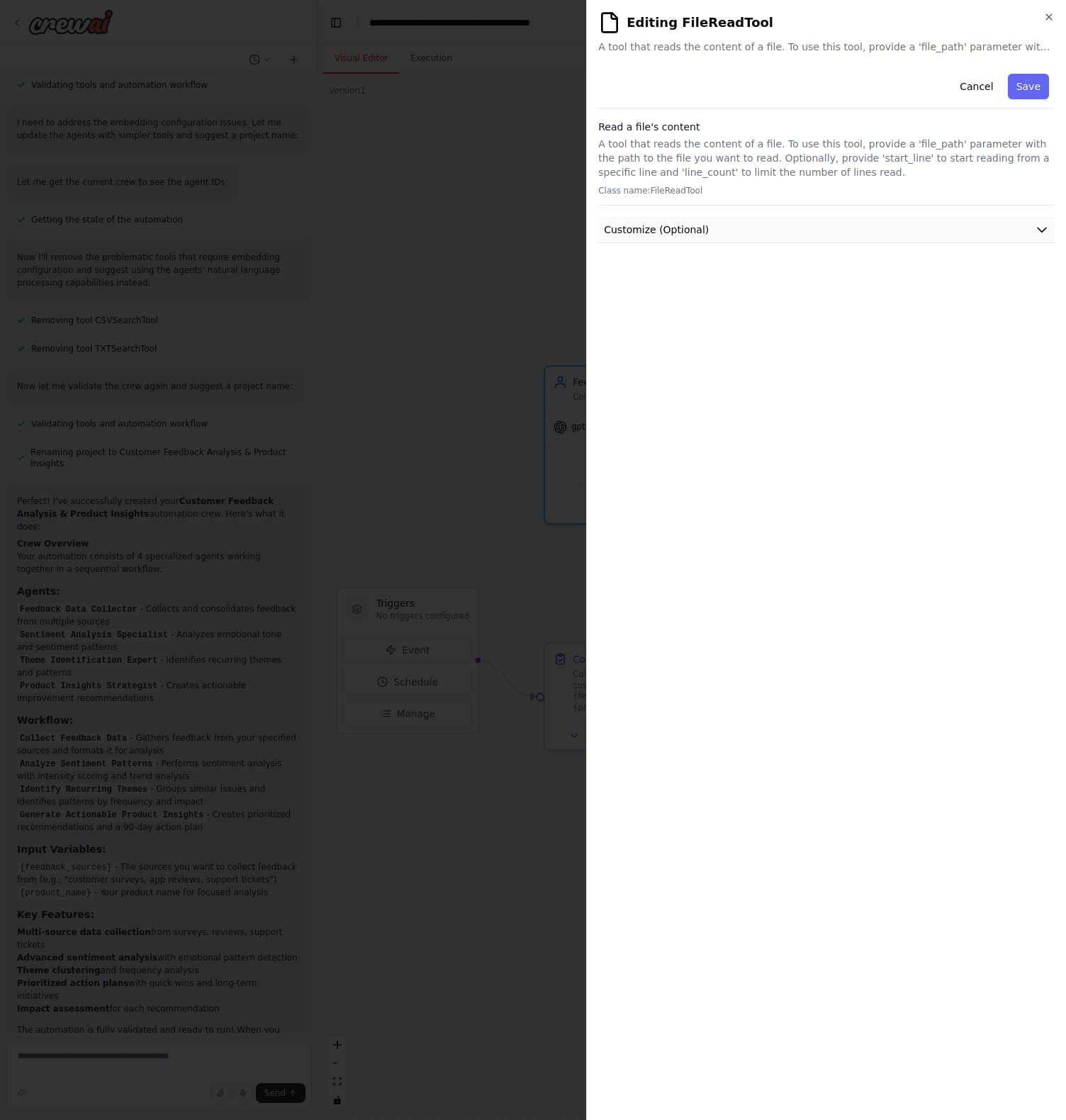
click at [691, 236] on span "Customize (Optional)" at bounding box center [657, 229] width 105 height 14
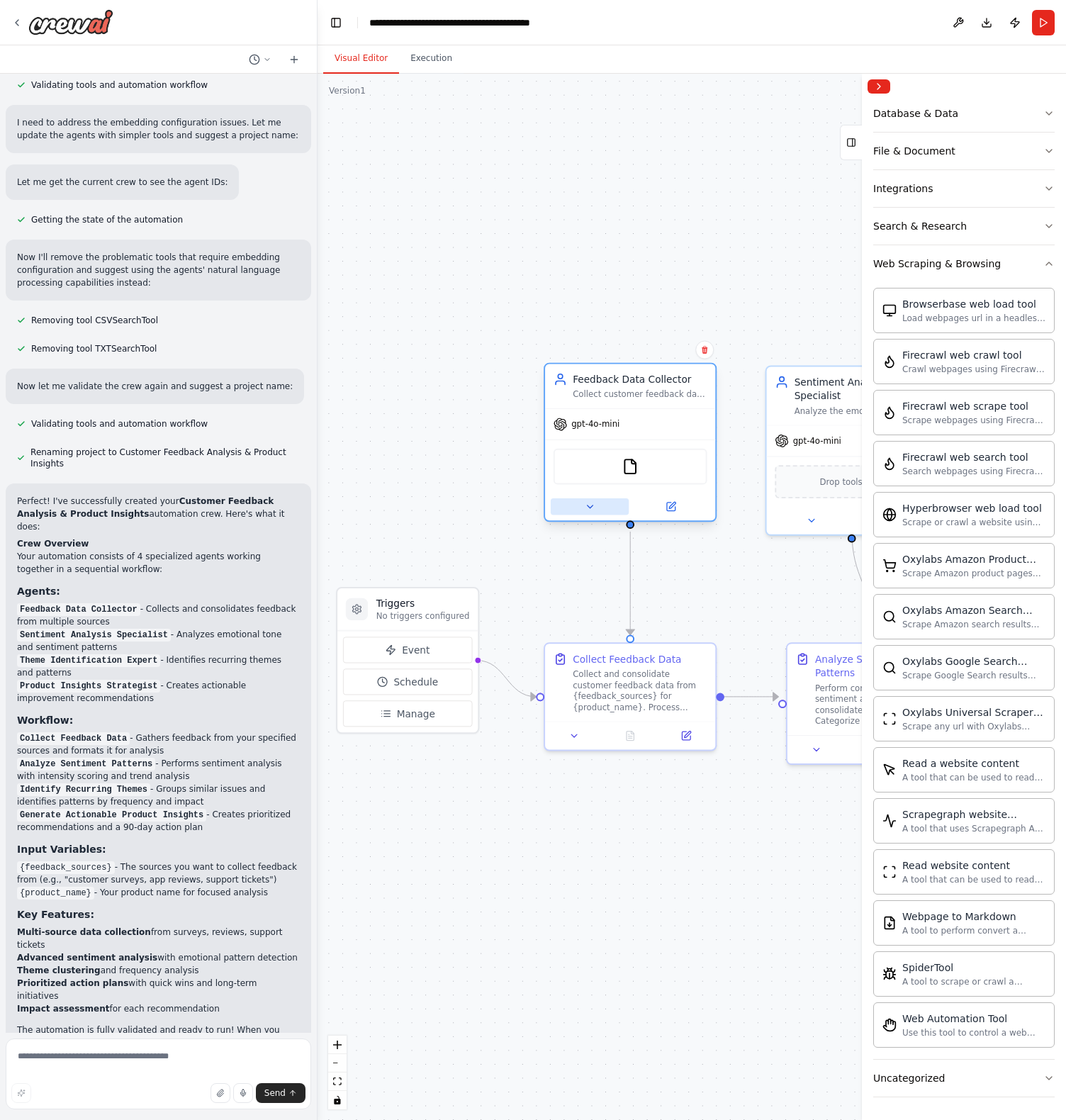
click at [589, 505] on icon at bounding box center [589, 507] width 5 height 3
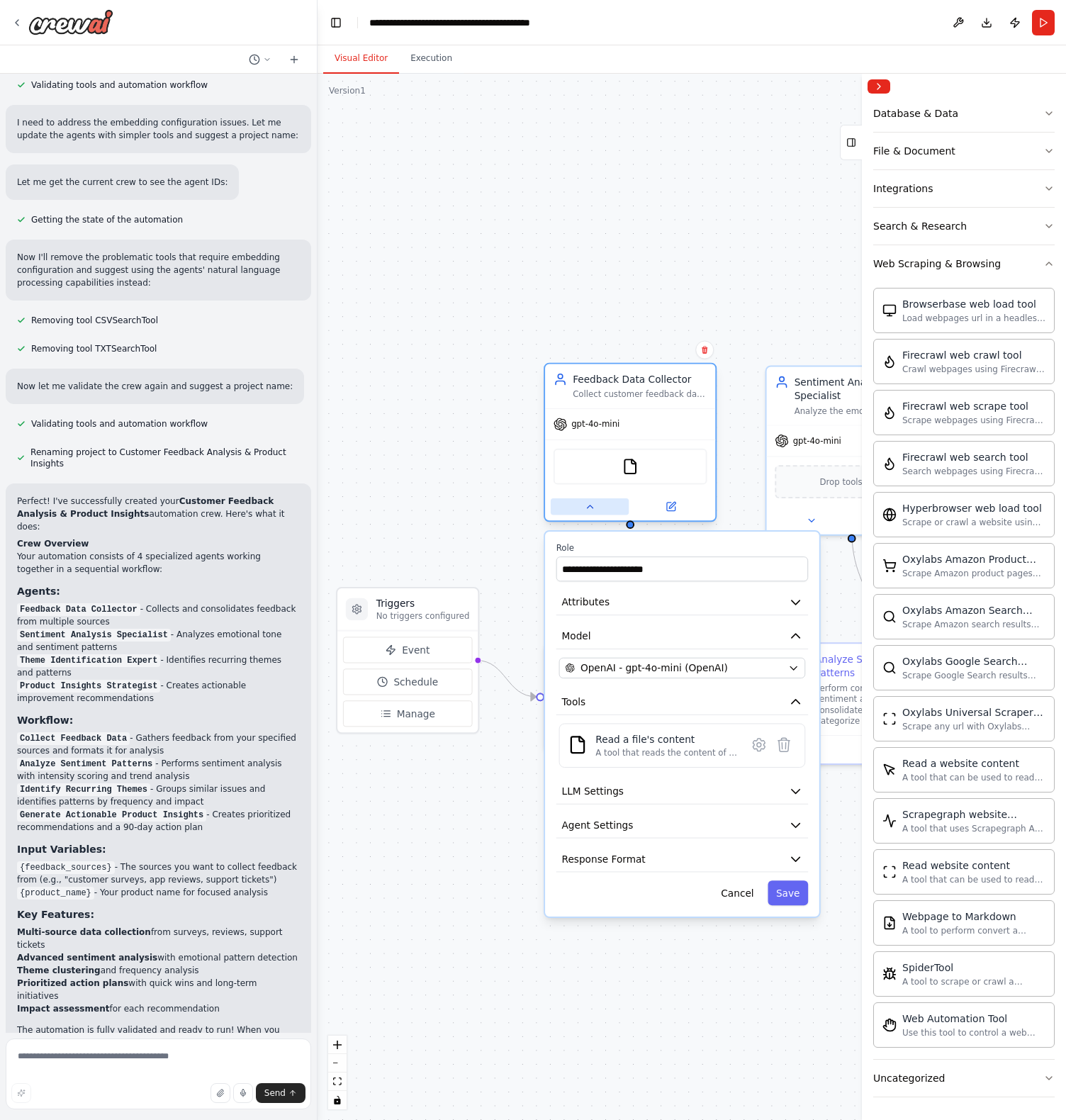
click at [589, 505] on icon at bounding box center [589, 507] width 5 height 3
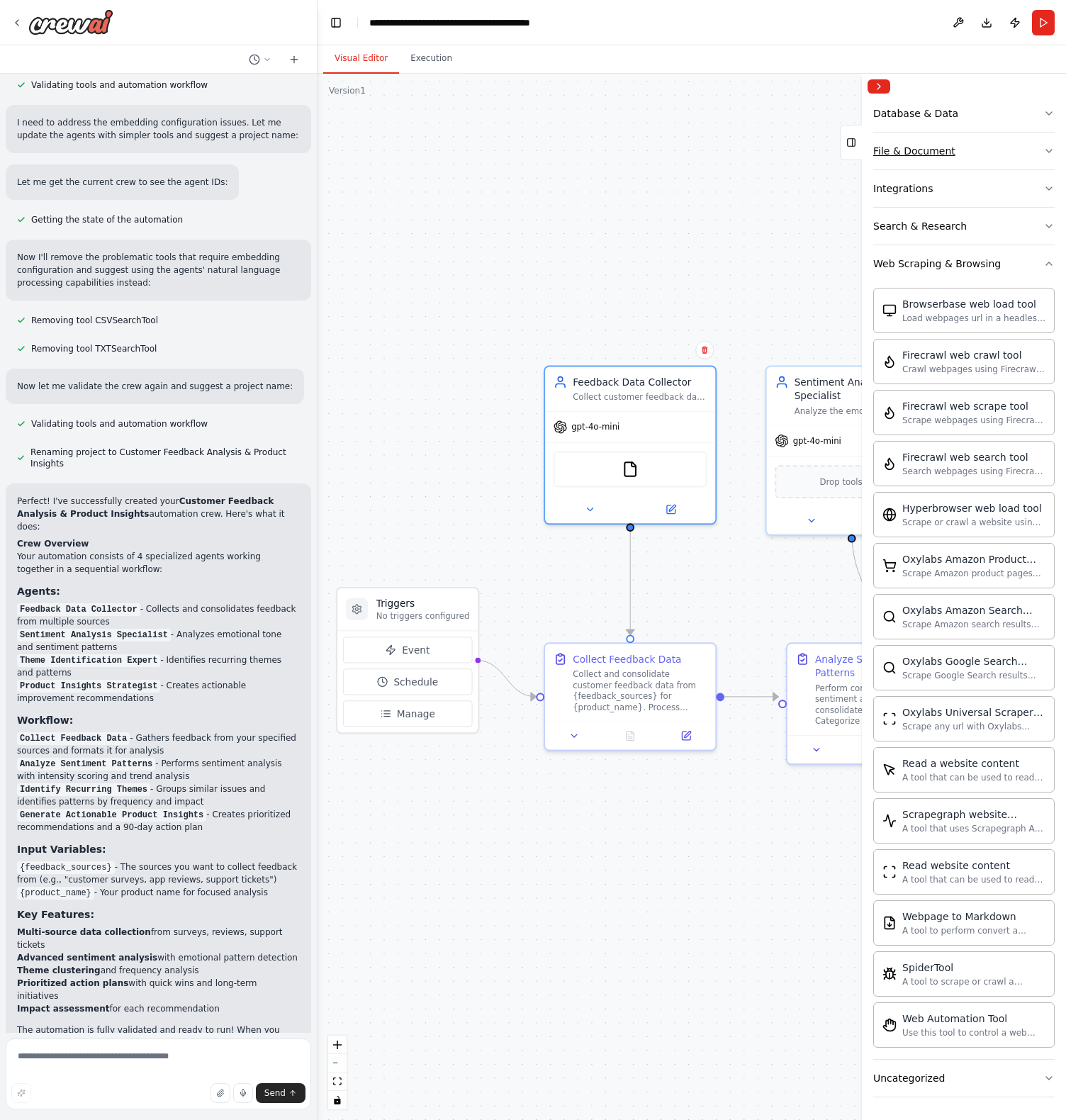
click at [922, 152] on div "File & Document" at bounding box center [914, 151] width 82 height 14
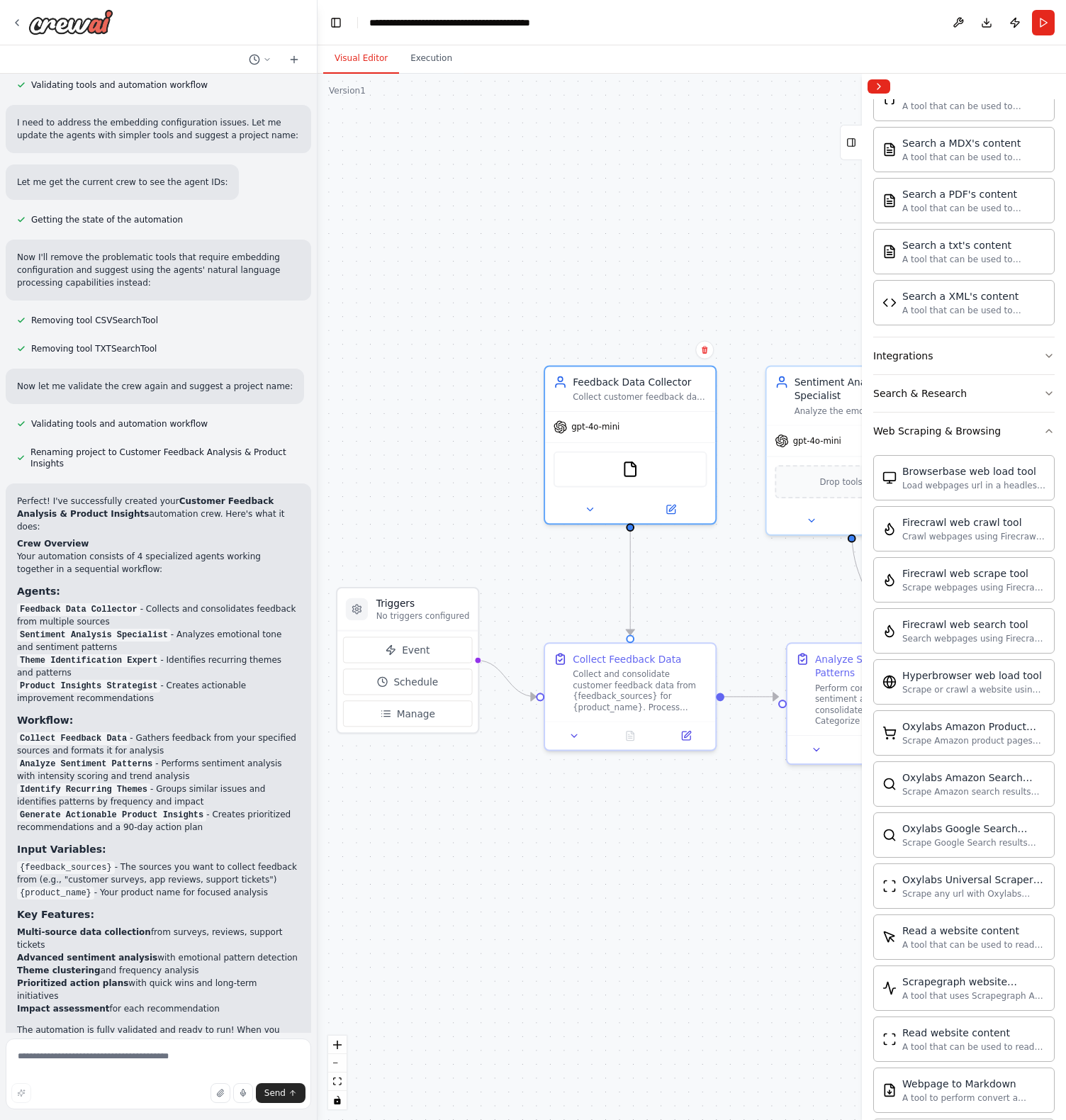
scroll to position [495, 0]
click at [927, 366] on button "Integrations" at bounding box center [964, 355] width 181 height 37
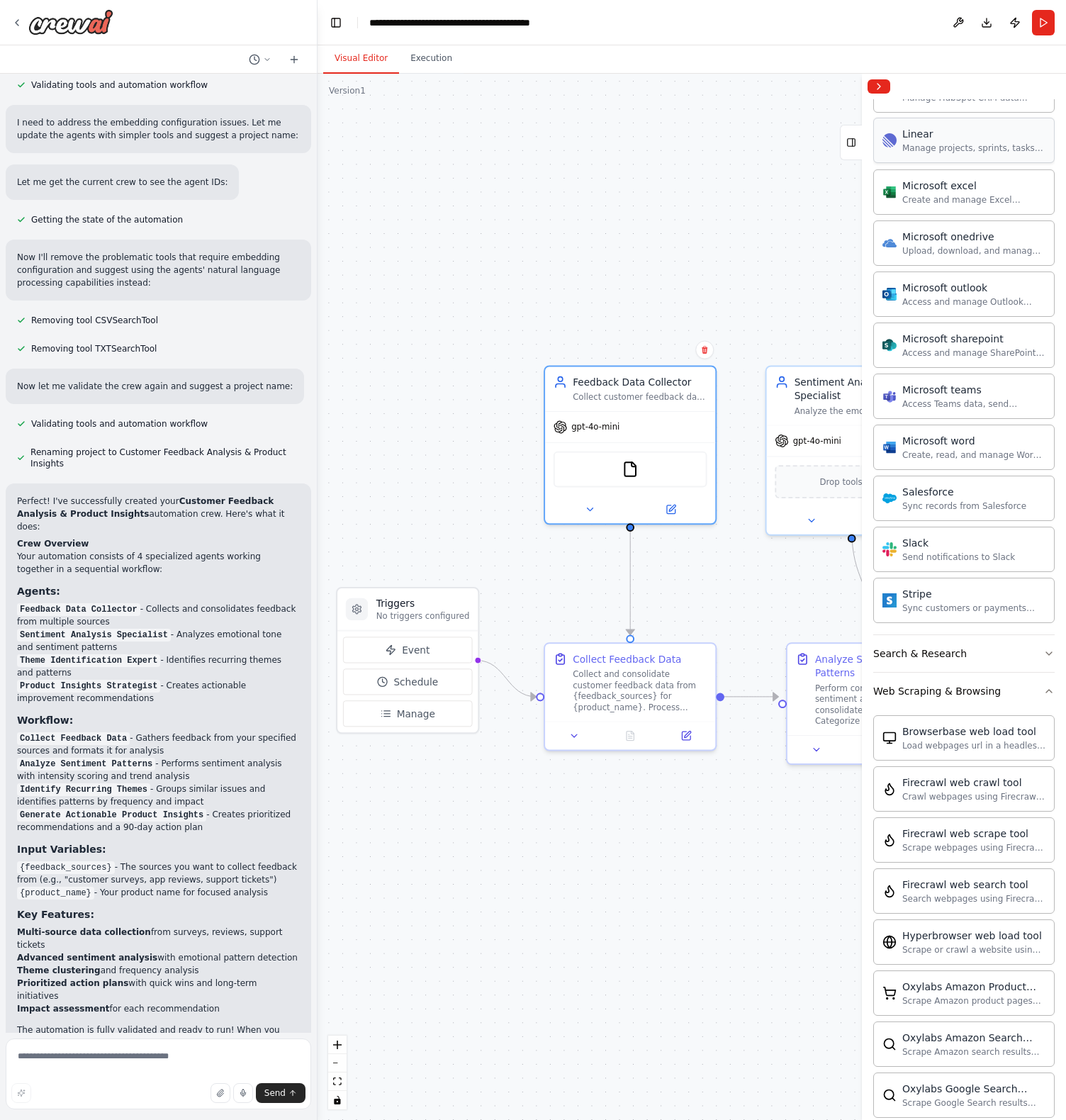
scroll to position [1140, 0]
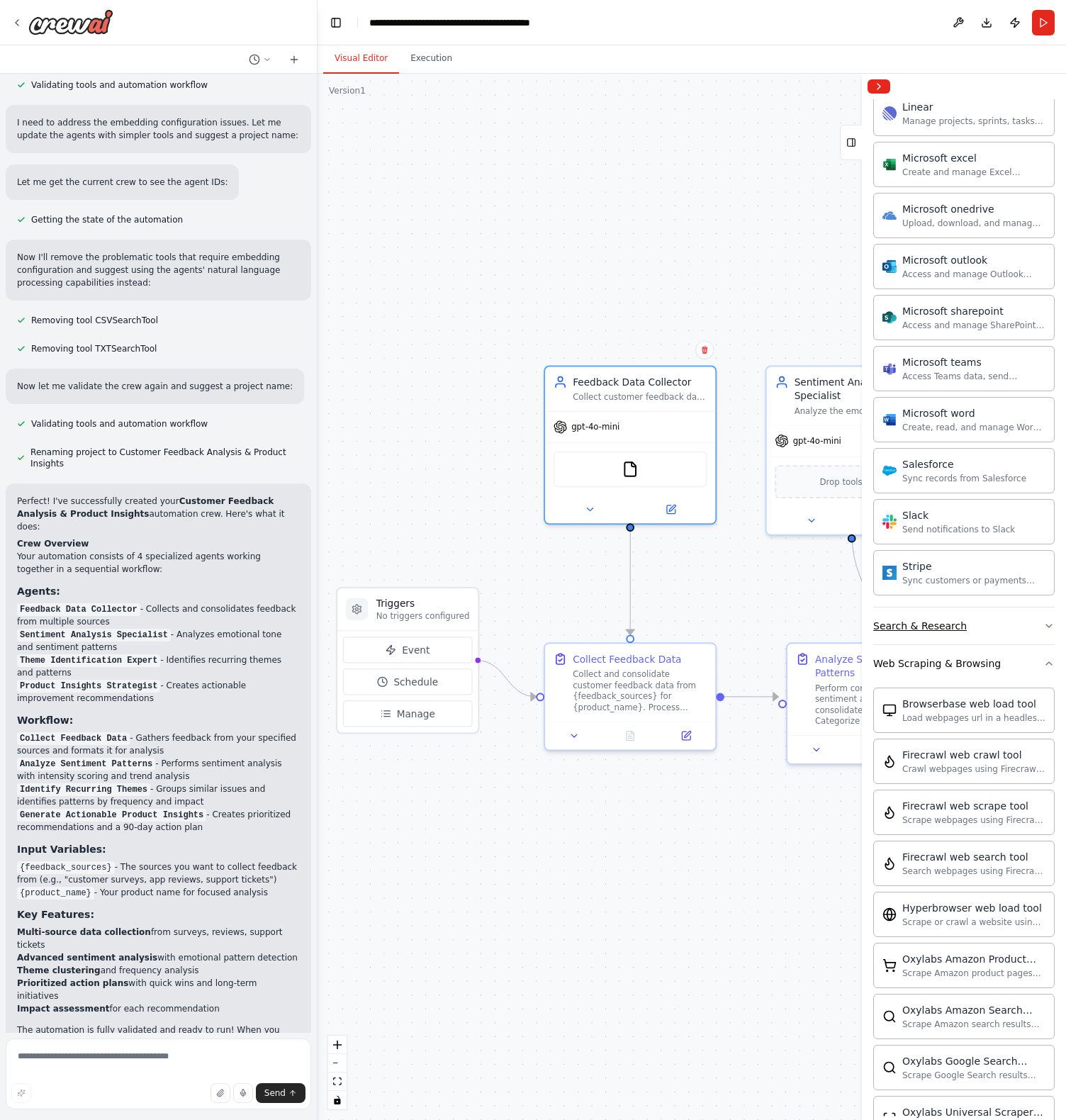
click at [930, 629] on div "Search & Research" at bounding box center [920, 626] width 94 height 14
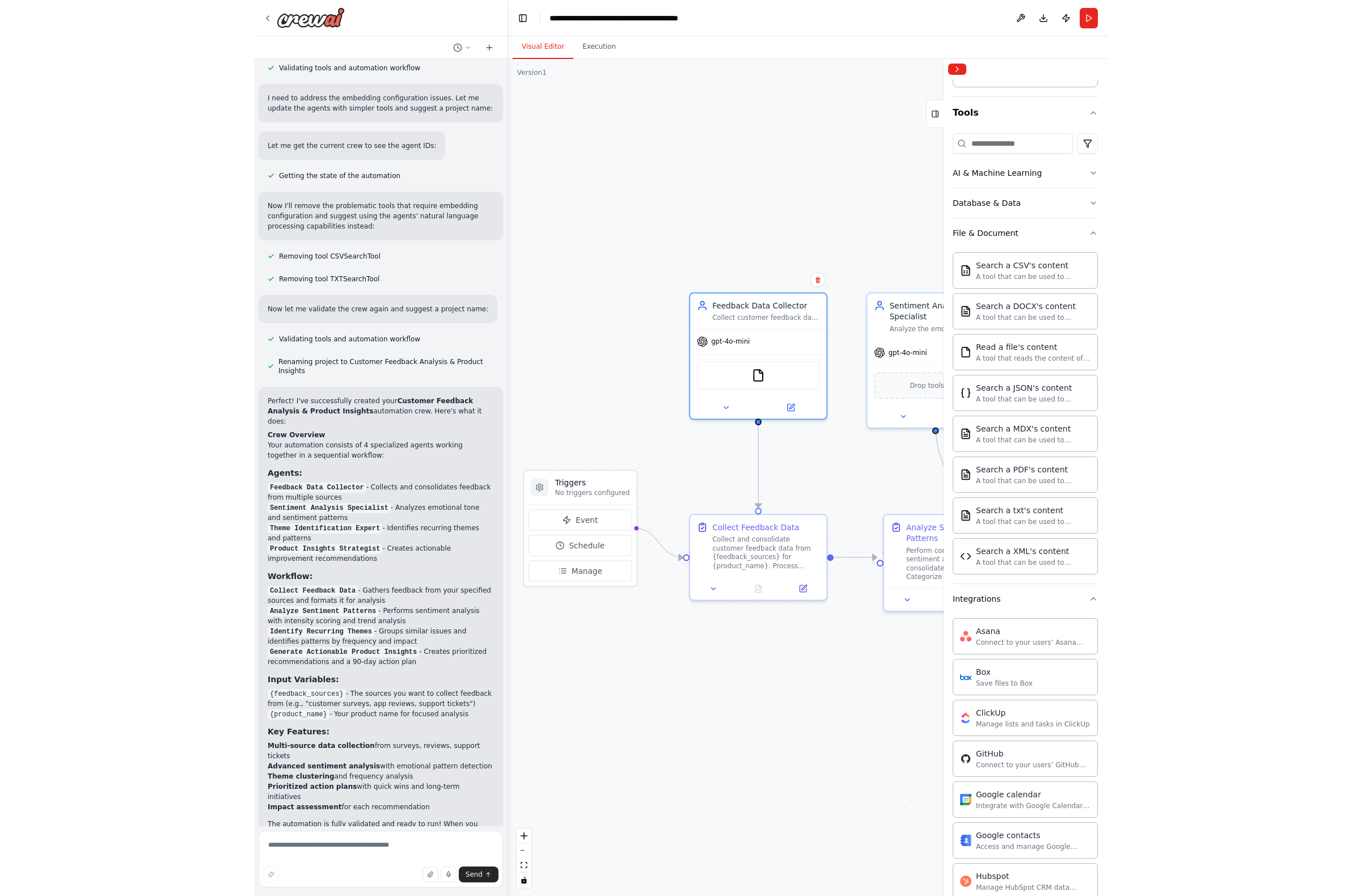
scroll to position [0, 0]
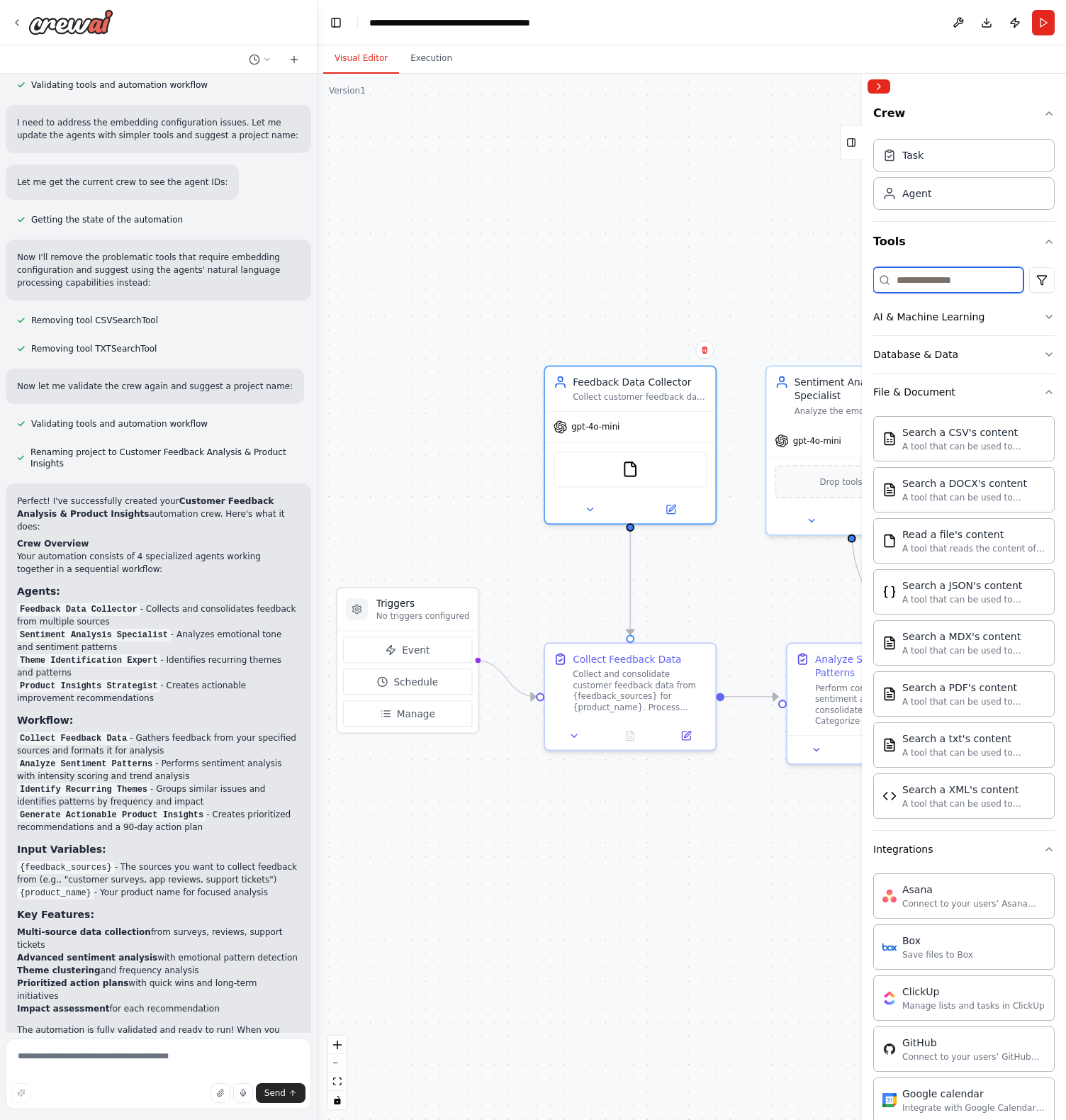
click at [952, 281] on input at bounding box center [948, 279] width 150 height 25
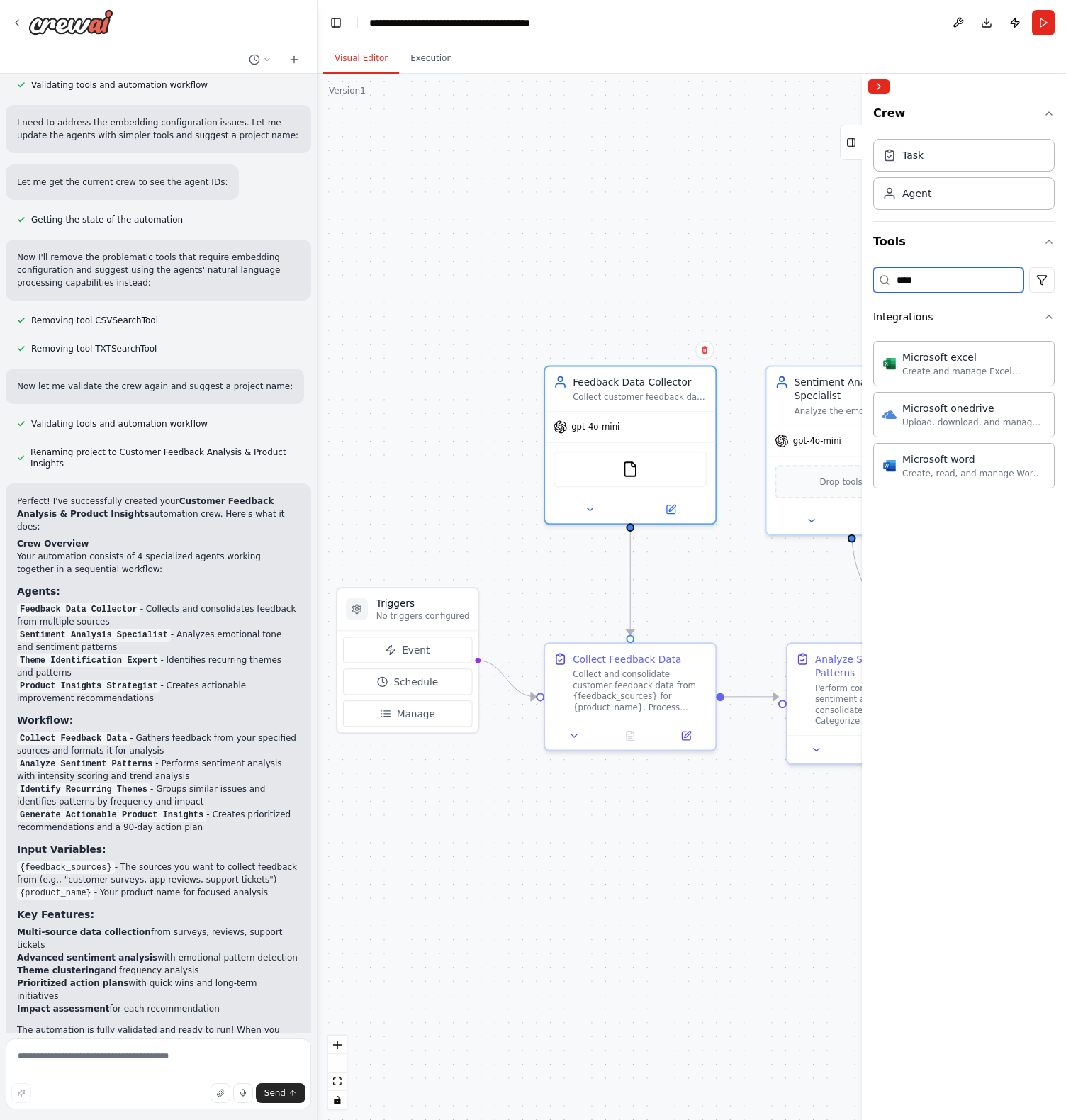
type input "*****"
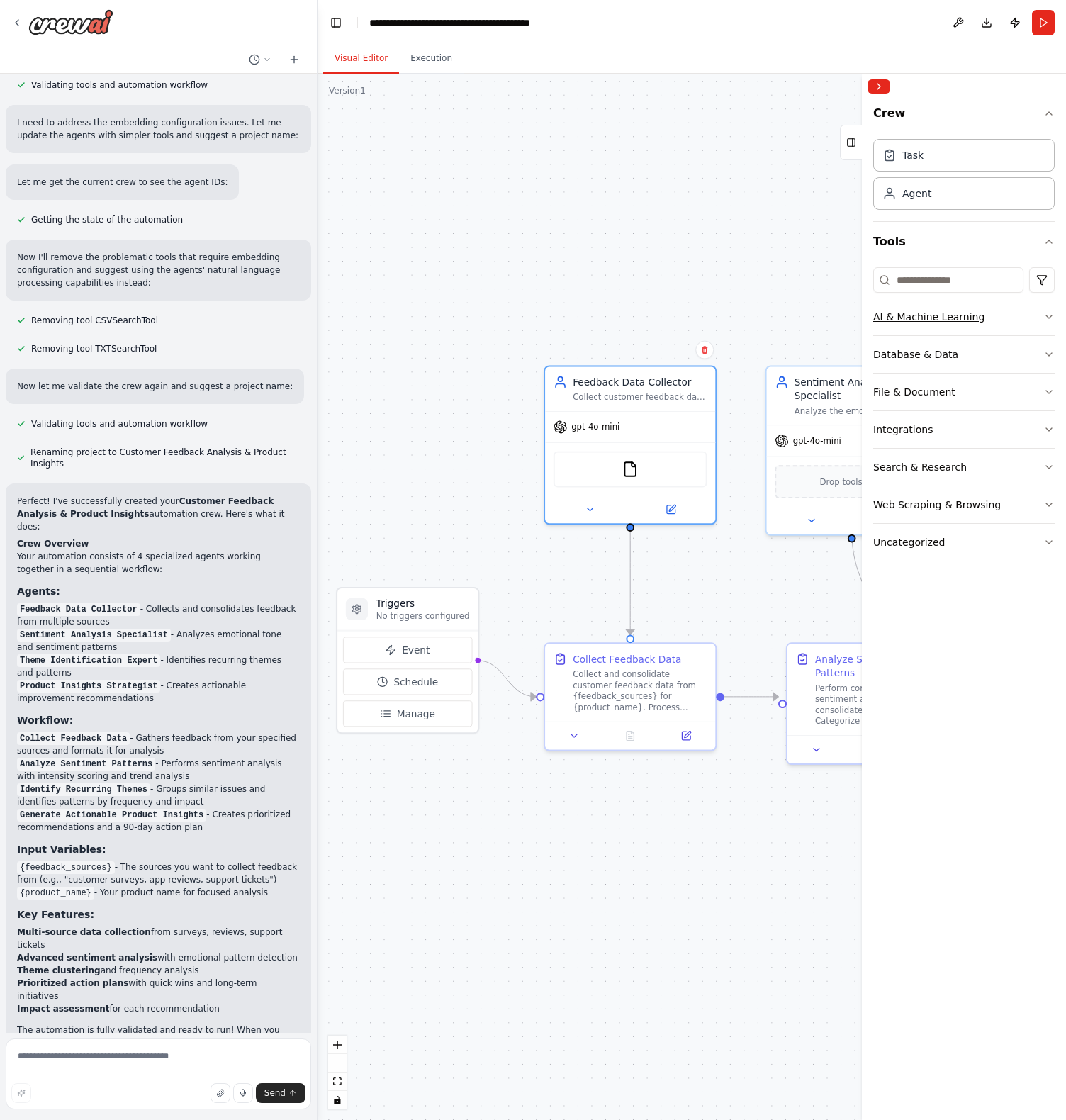
click at [936, 321] on div "AI & Machine Learning" at bounding box center [929, 316] width 111 height 14
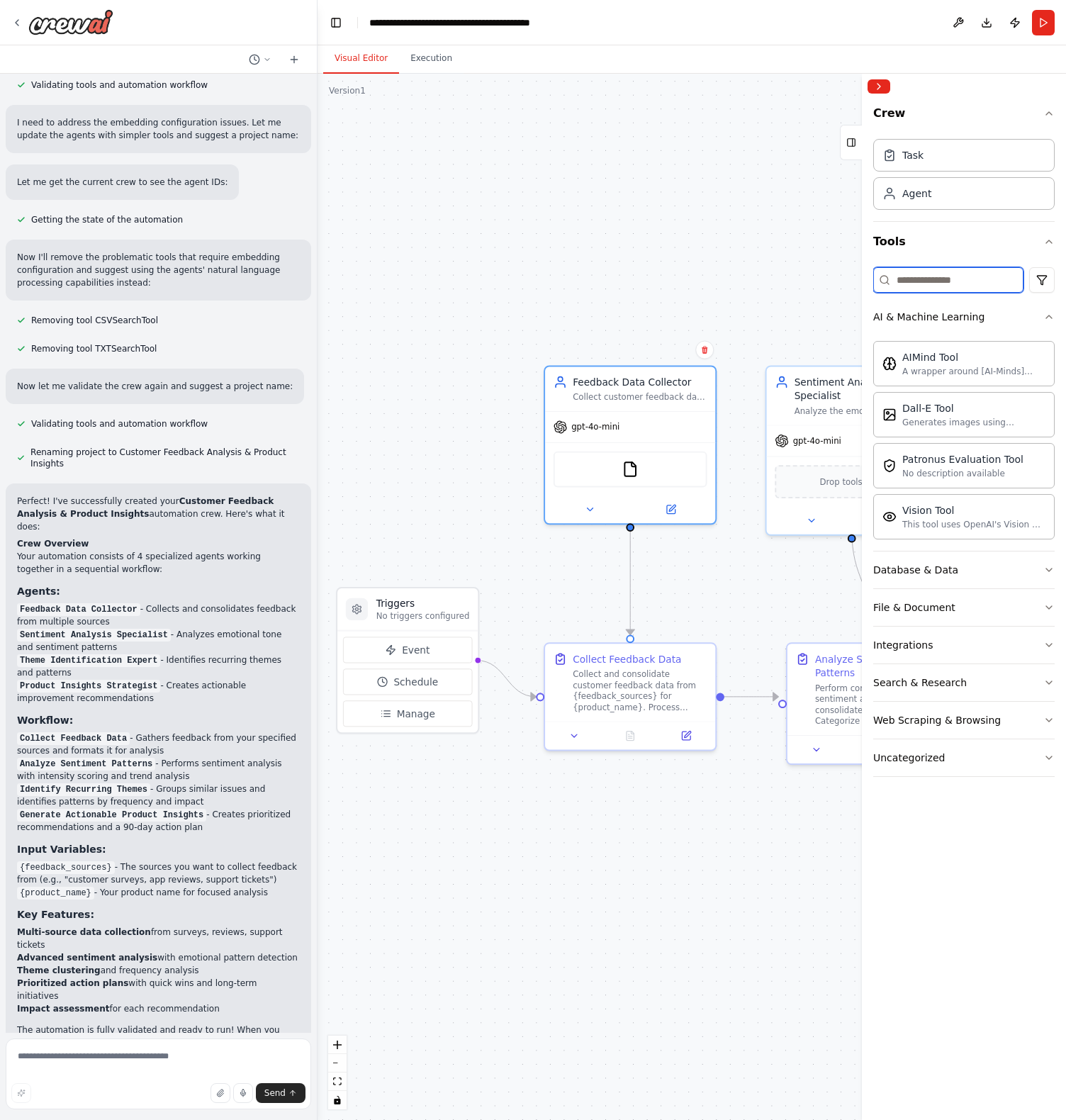
click at [926, 276] on input at bounding box center [948, 279] width 150 height 25
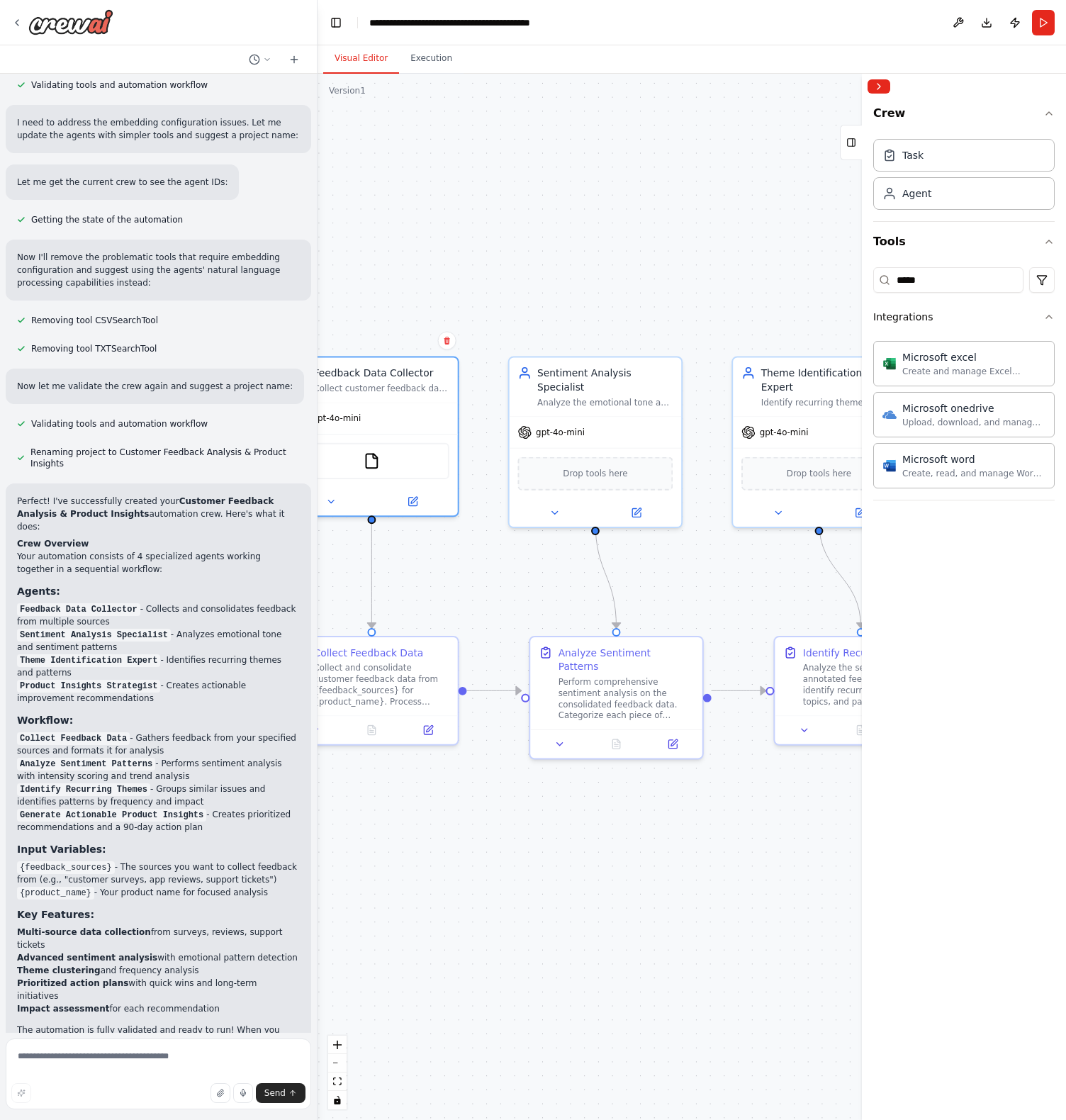
drag, startPoint x: 761, startPoint y: 589, endPoint x: 506, endPoint y: 580, distance: 255.2
click at [504, 580] on div ".deletable-edge-delete-btn { width: 20px; height: 20px; border: 0px solid #ffff…" at bounding box center [692, 597] width 749 height 1046
click at [606, 463] on span "Drop tools here" at bounding box center [595, 470] width 65 height 14
click at [581, 463] on span "Drop tools here" at bounding box center [595, 470] width 65 height 14
click at [983, 367] on div "Create and manage Excel workbooks, worksheets, tables, and charts in OneDrive o…" at bounding box center [974, 371] width 143 height 11
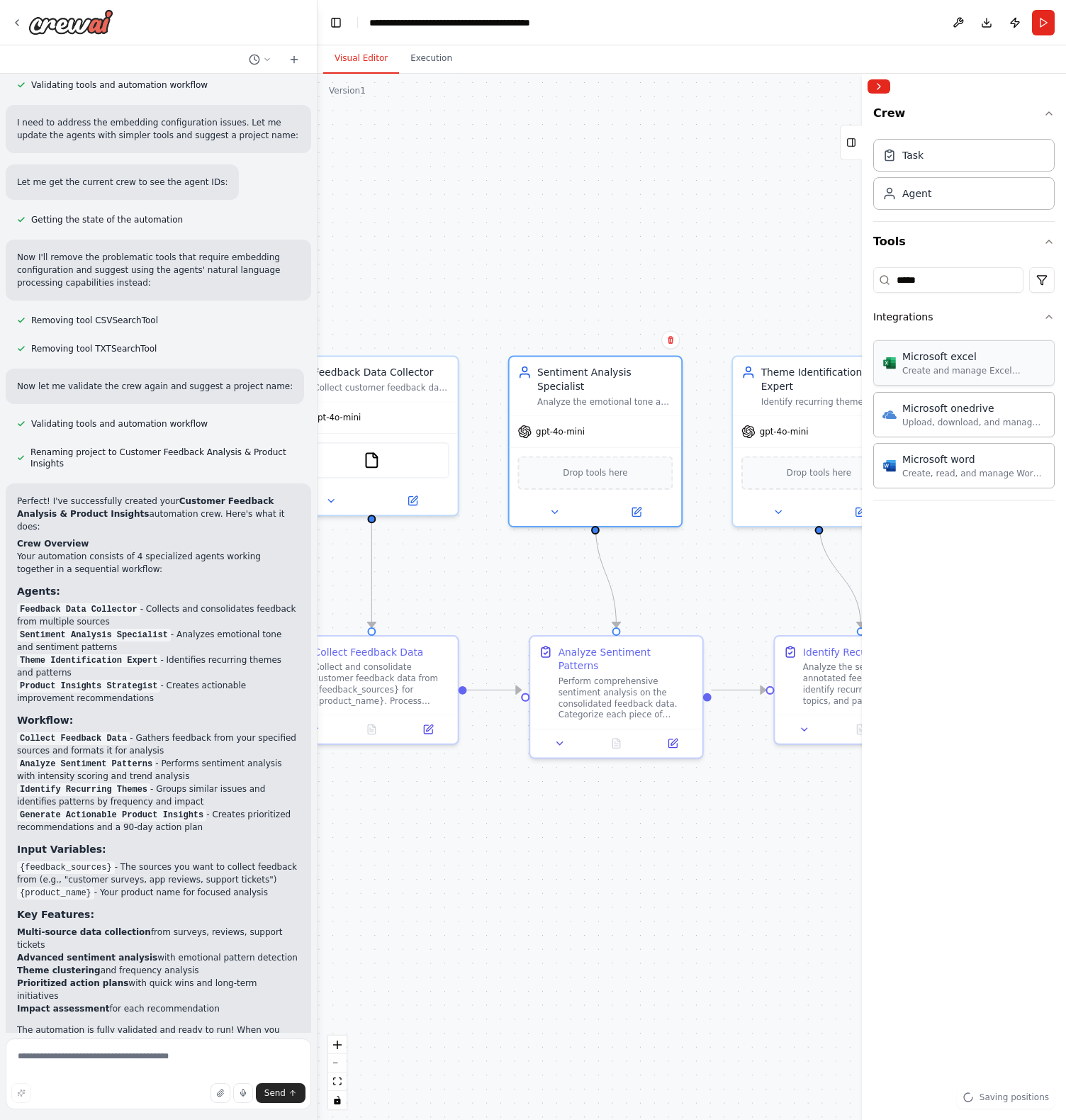
click at [962, 359] on div "Microsoft excel" at bounding box center [974, 356] width 143 height 14
click at [605, 459] on div "Microsoft excel" at bounding box center [596, 471] width 156 height 36
click at [592, 463] on img at bounding box center [596, 471] width 17 height 17
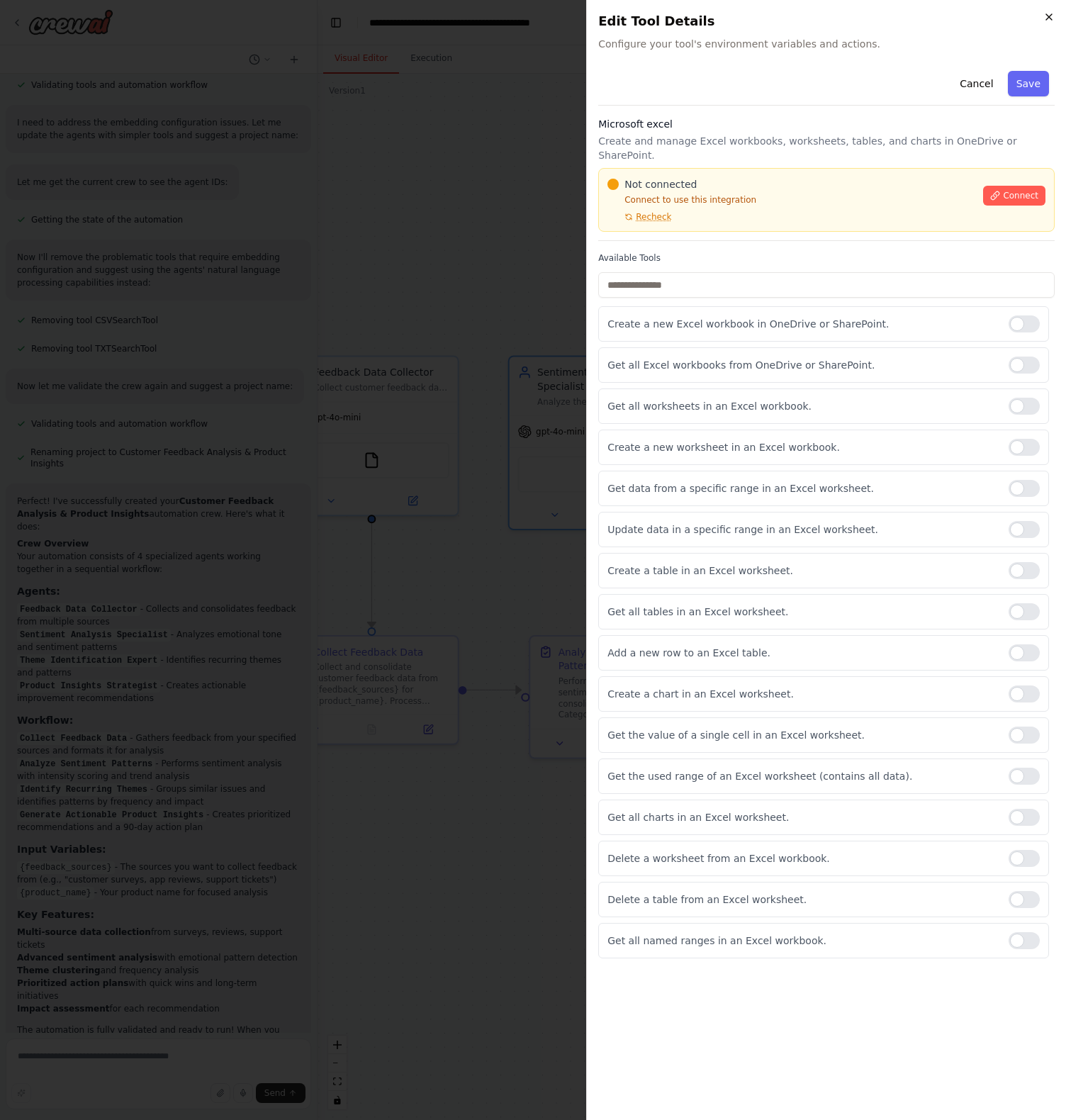
click at [1049, 21] on icon "button" at bounding box center [1048, 17] width 11 height 11
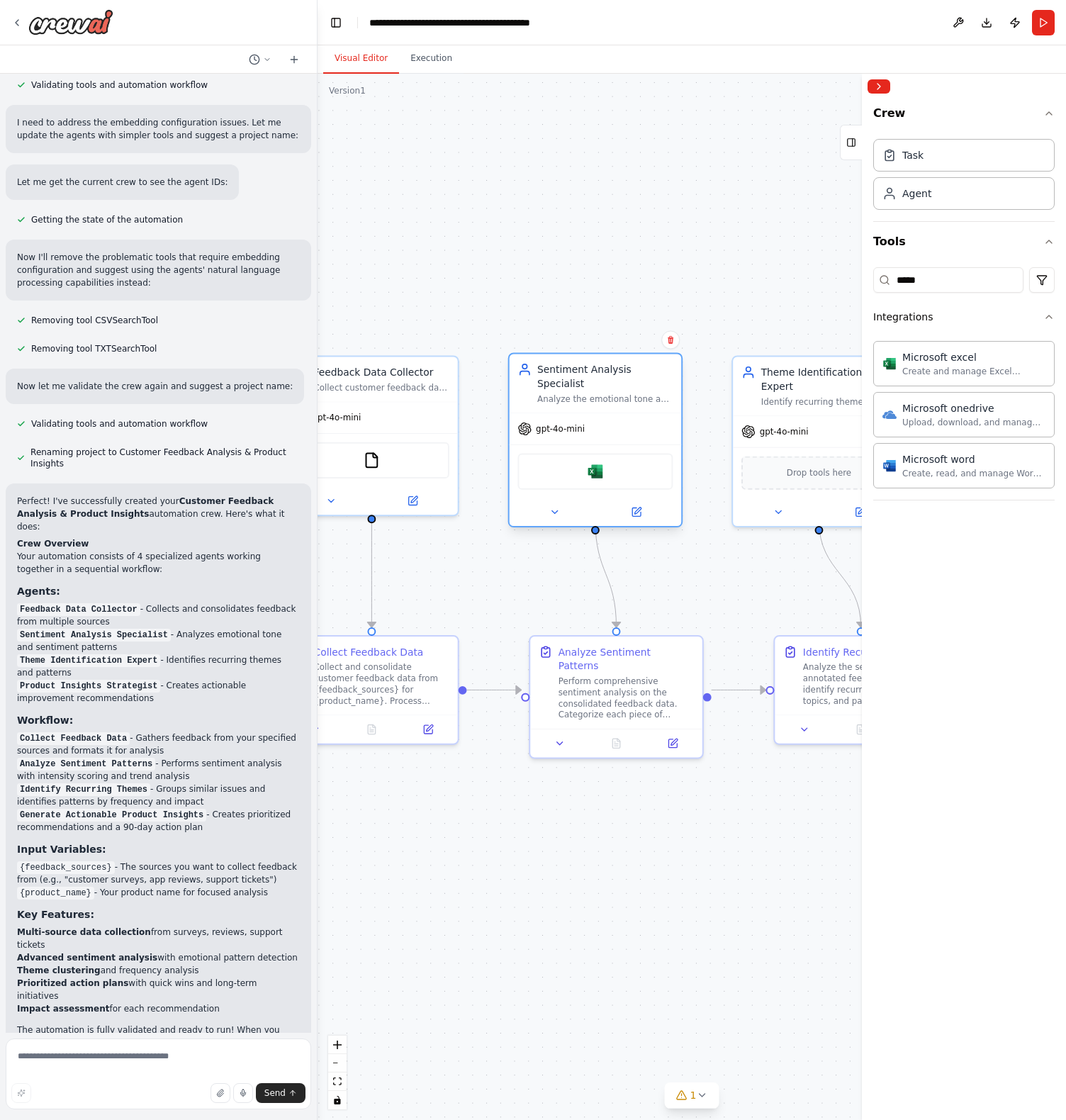
click at [627, 465] on div "Microsoft excel" at bounding box center [596, 471] width 156 height 36
click at [598, 463] on img at bounding box center [596, 471] width 17 height 17
click at [551, 507] on icon at bounding box center [554, 512] width 11 height 11
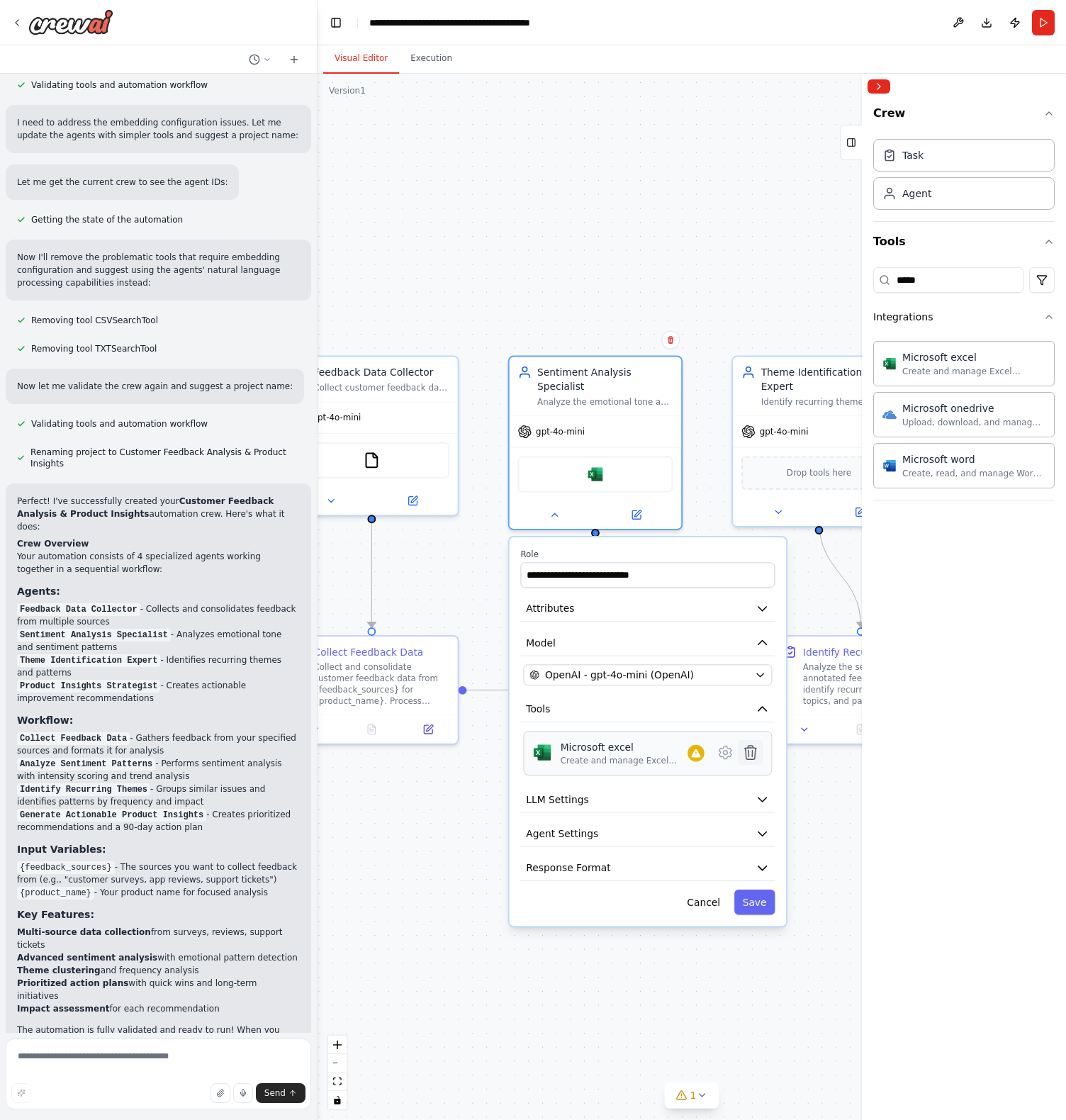
click at [751, 746] on icon at bounding box center [750, 753] width 11 height 14
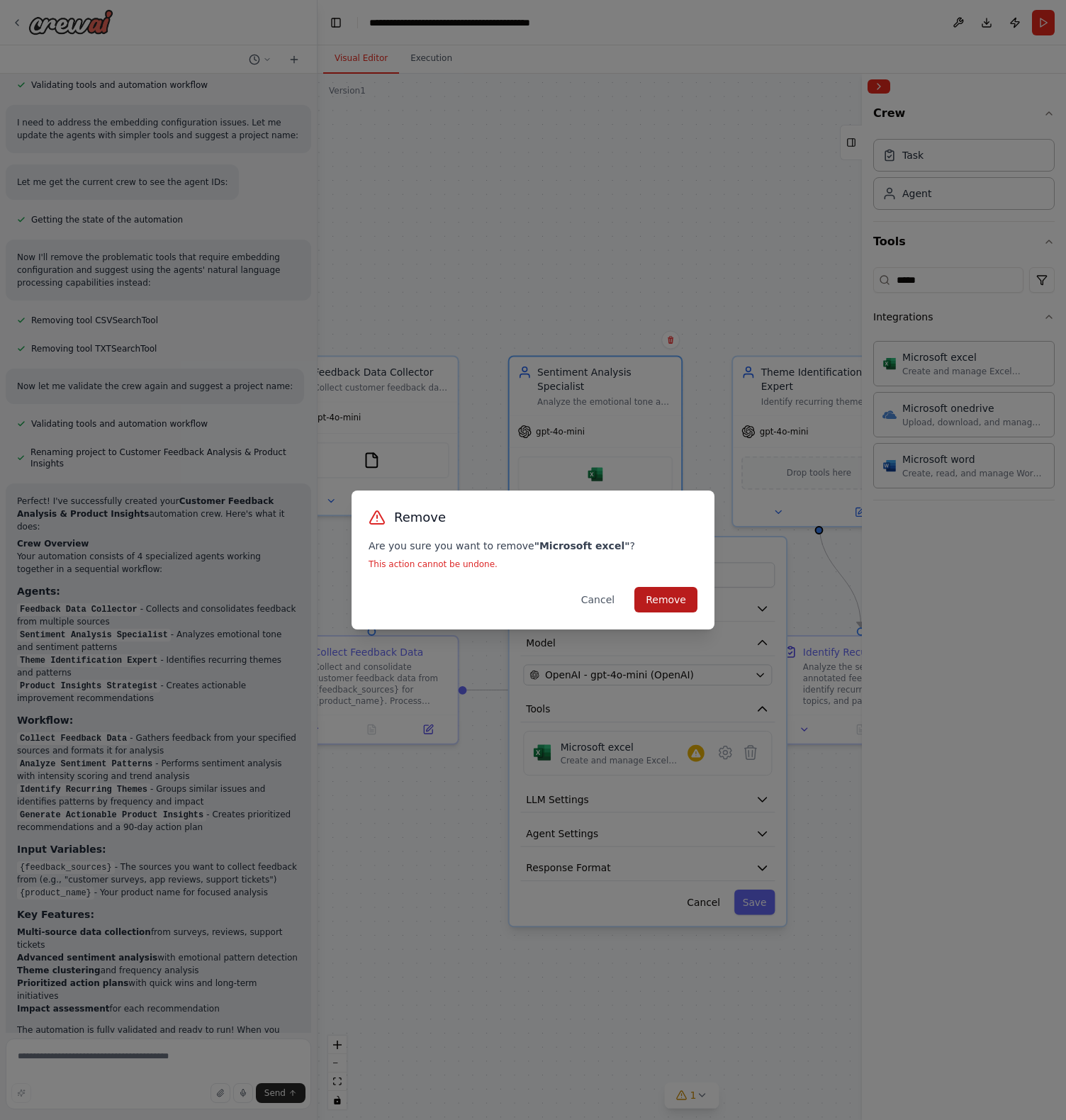
click at [676, 596] on button "Remove" at bounding box center [666, 599] width 63 height 25
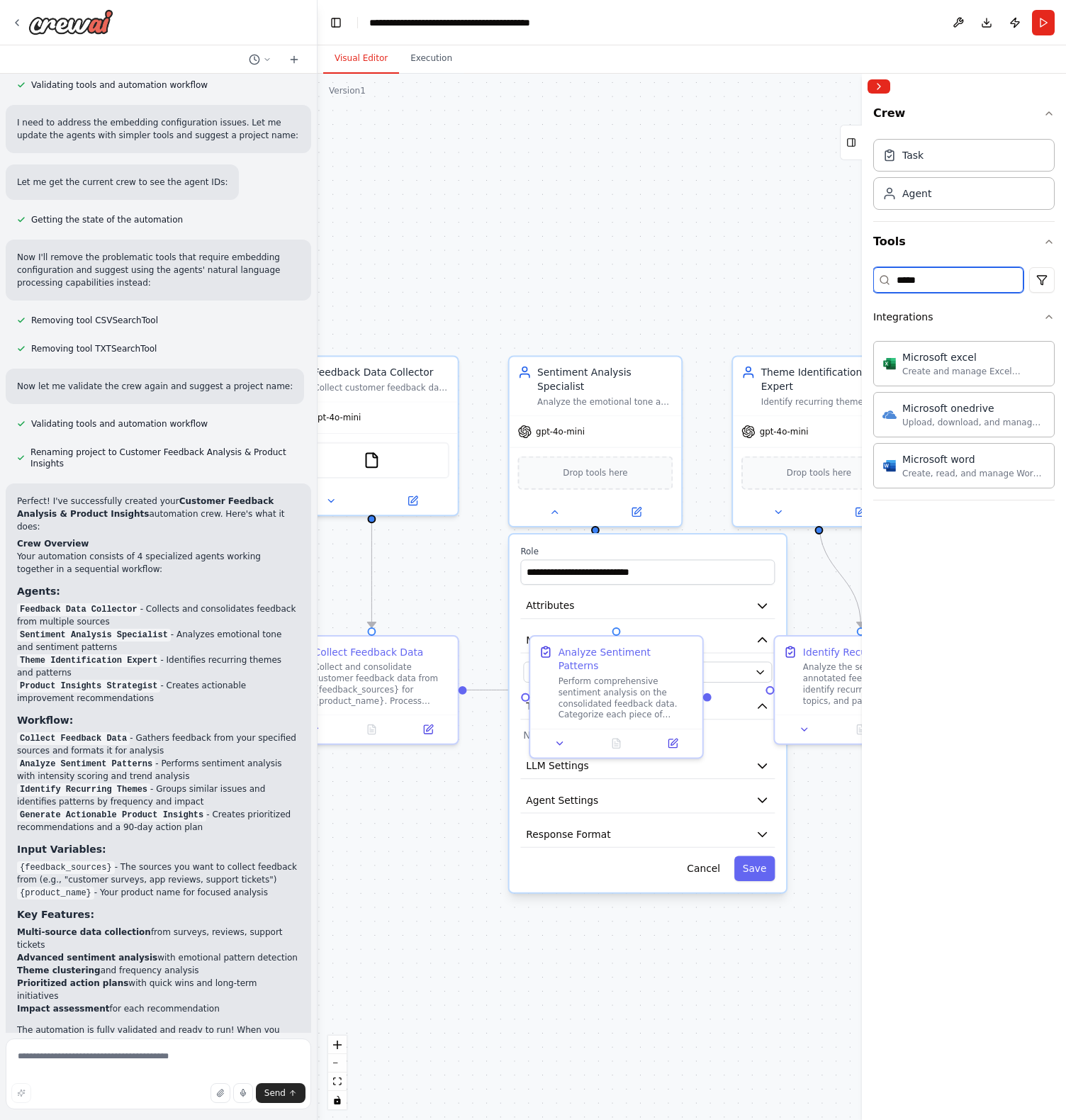
click at [942, 278] on input "*****" at bounding box center [948, 279] width 150 height 25
type input "******"
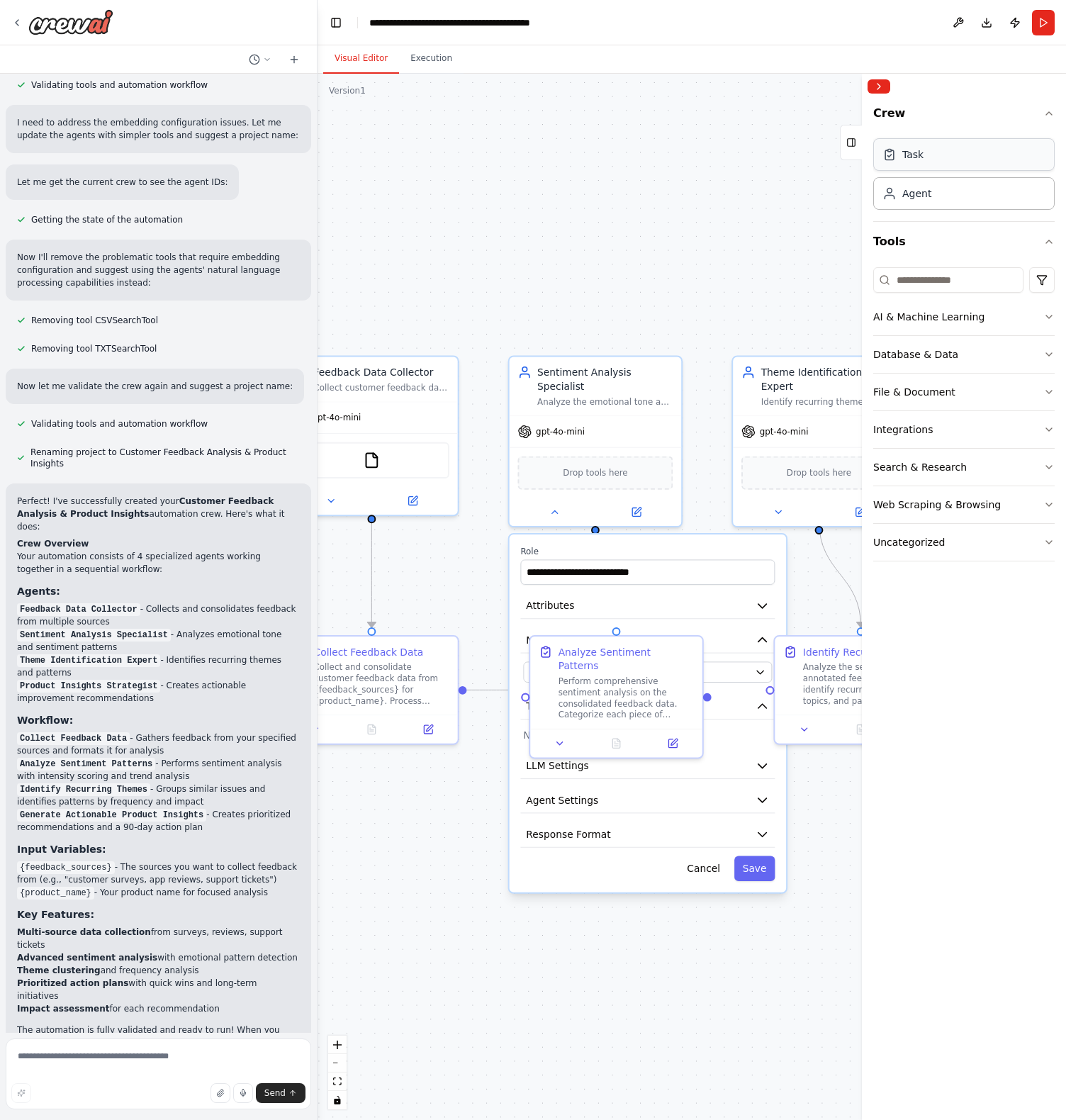
click at [987, 149] on div "Task" at bounding box center [964, 154] width 181 height 33
click at [975, 195] on div "Agent" at bounding box center [964, 192] width 181 height 33
click at [642, 188] on div ".deletable-edge-delete-btn { width: 20px; height: 20px; border: 0px solid #ffff…" at bounding box center [692, 597] width 749 height 1046
click at [708, 358] on icon at bounding box center [708, 355] width 11 height 11
click at [708, 357] on icon at bounding box center [708, 355] width 11 height 11
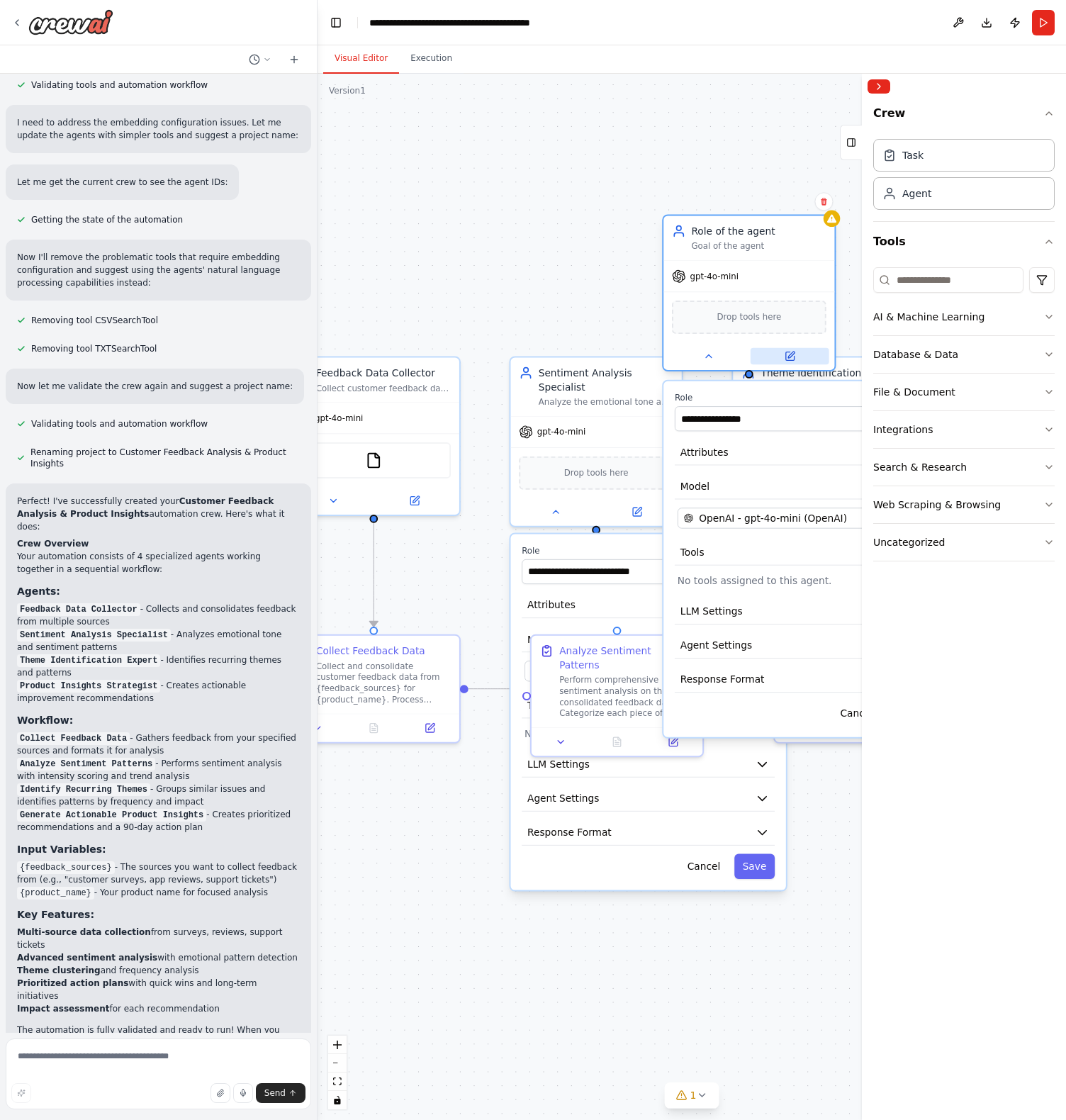
click at [793, 355] on icon at bounding box center [789, 356] width 11 height 11
click at [790, 355] on icon at bounding box center [791, 355] width 6 height 6
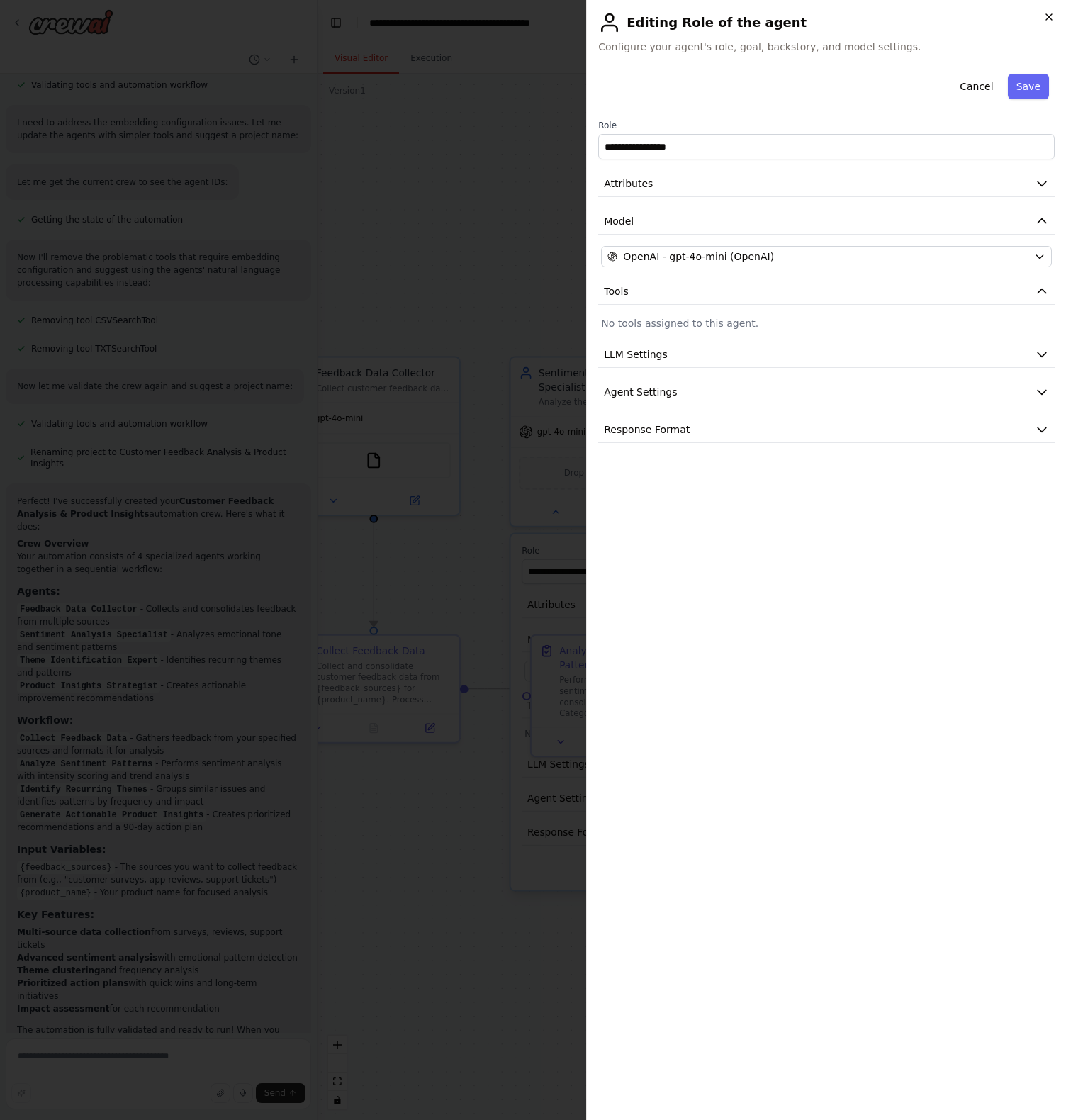
click at [1048, 15] on icon "button" at bounding box center [1048, 17] width 5 height 5
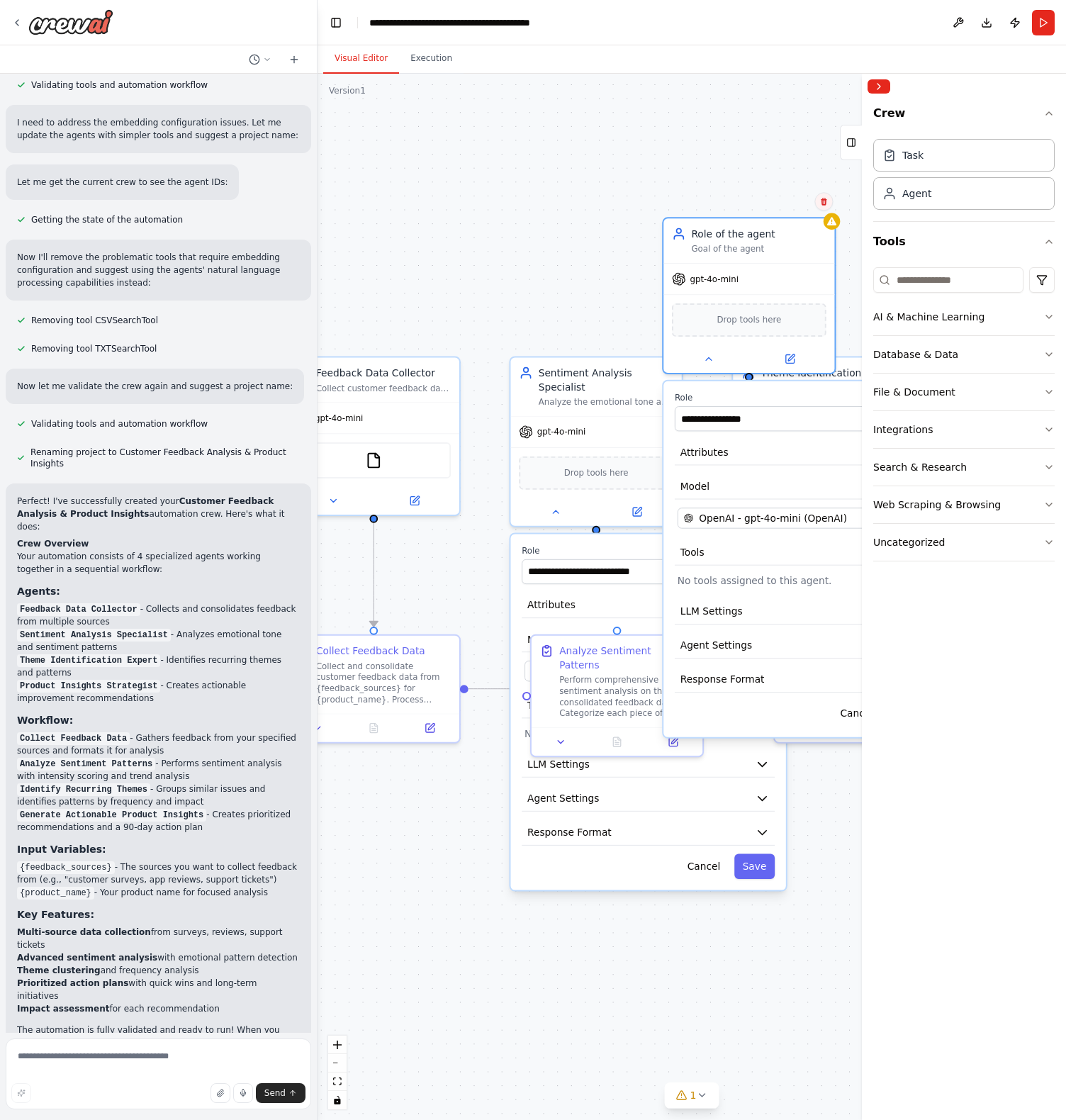
click at [824, 200] on icon at bounding box center [823, 201] width 5 height 8
click at [793, 201] on button "Confirm" at bounding box center [784, 201] width 50 height 17
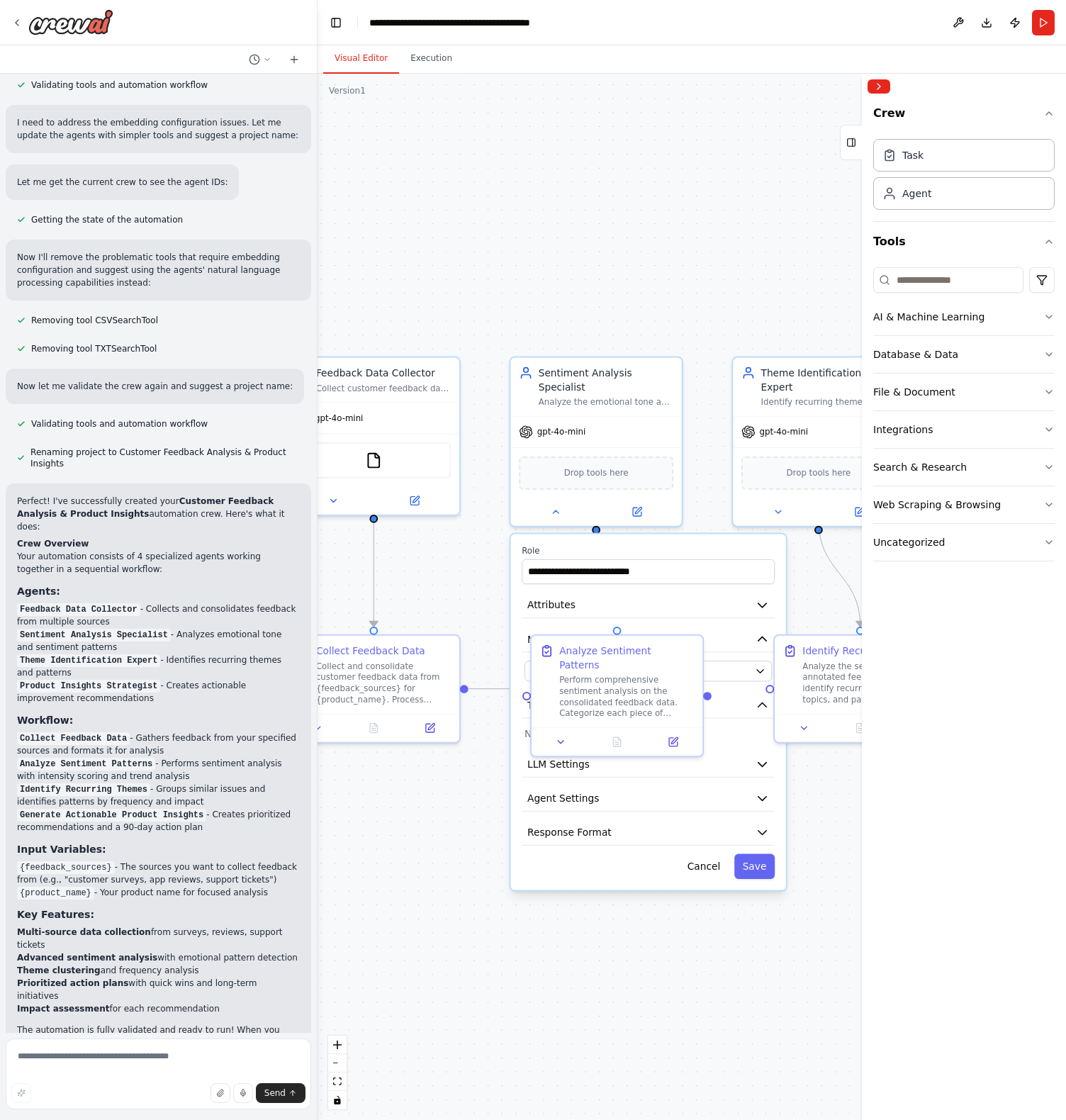
click at [749, 212] on div ".deletable-edge-delete-btn { width: 20px; height: 20px; border: 0px solid #ffff…" at bounding box center [692, 597] width 749 height 1046
click at [686, 223] on div ".deletable-edge-delete-btn { width: 20px; height: 20px; border: 0px solid #ffff…" at bounding box center [692, 597] width 749 height 1046
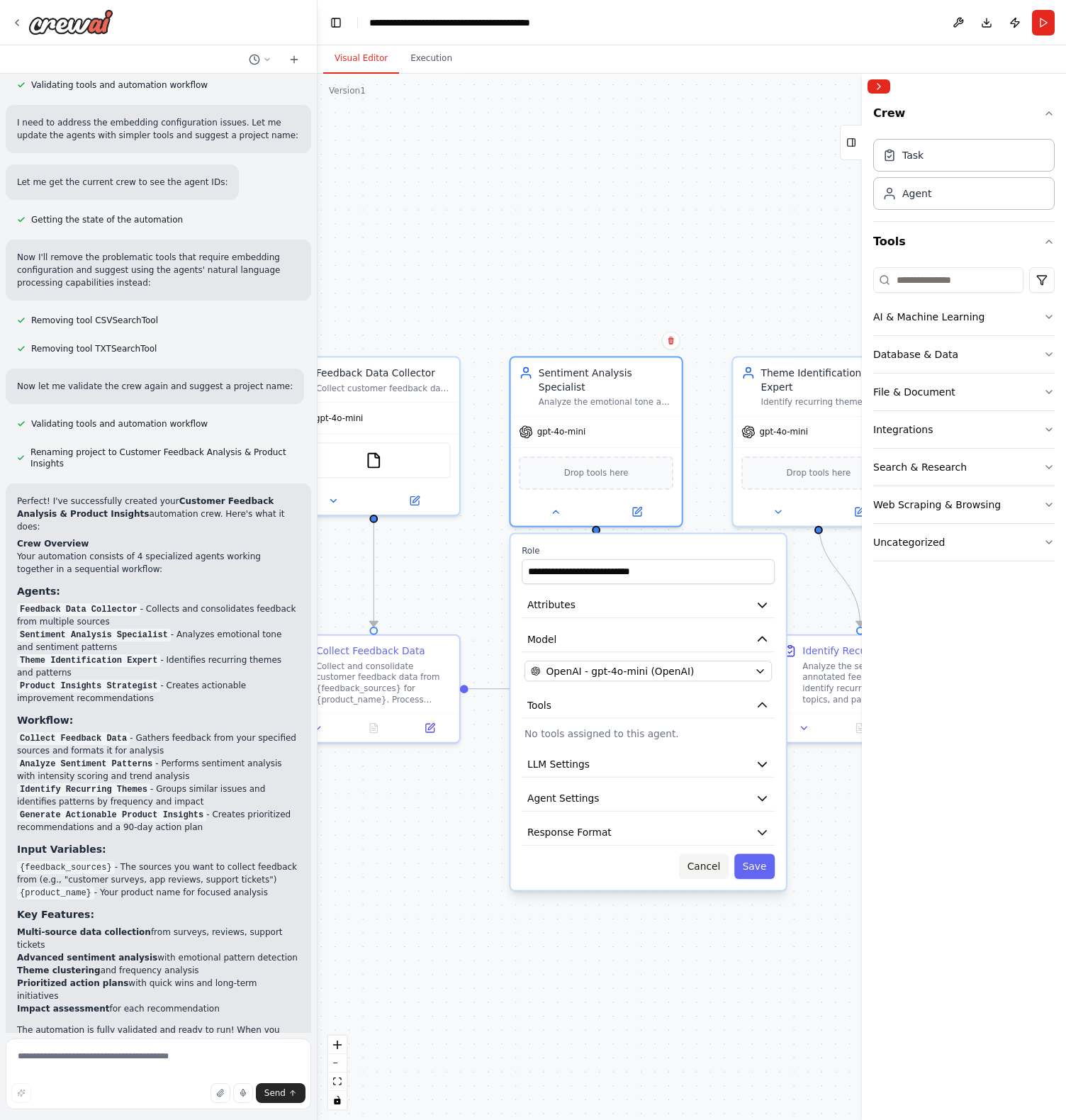
click at [714, 862] on button "Cancel" at bounding box center [704, 866] width 50 height 25
click at [711, 859] on button "Cancel" at bounding box center [704, 866] width 50 height 25
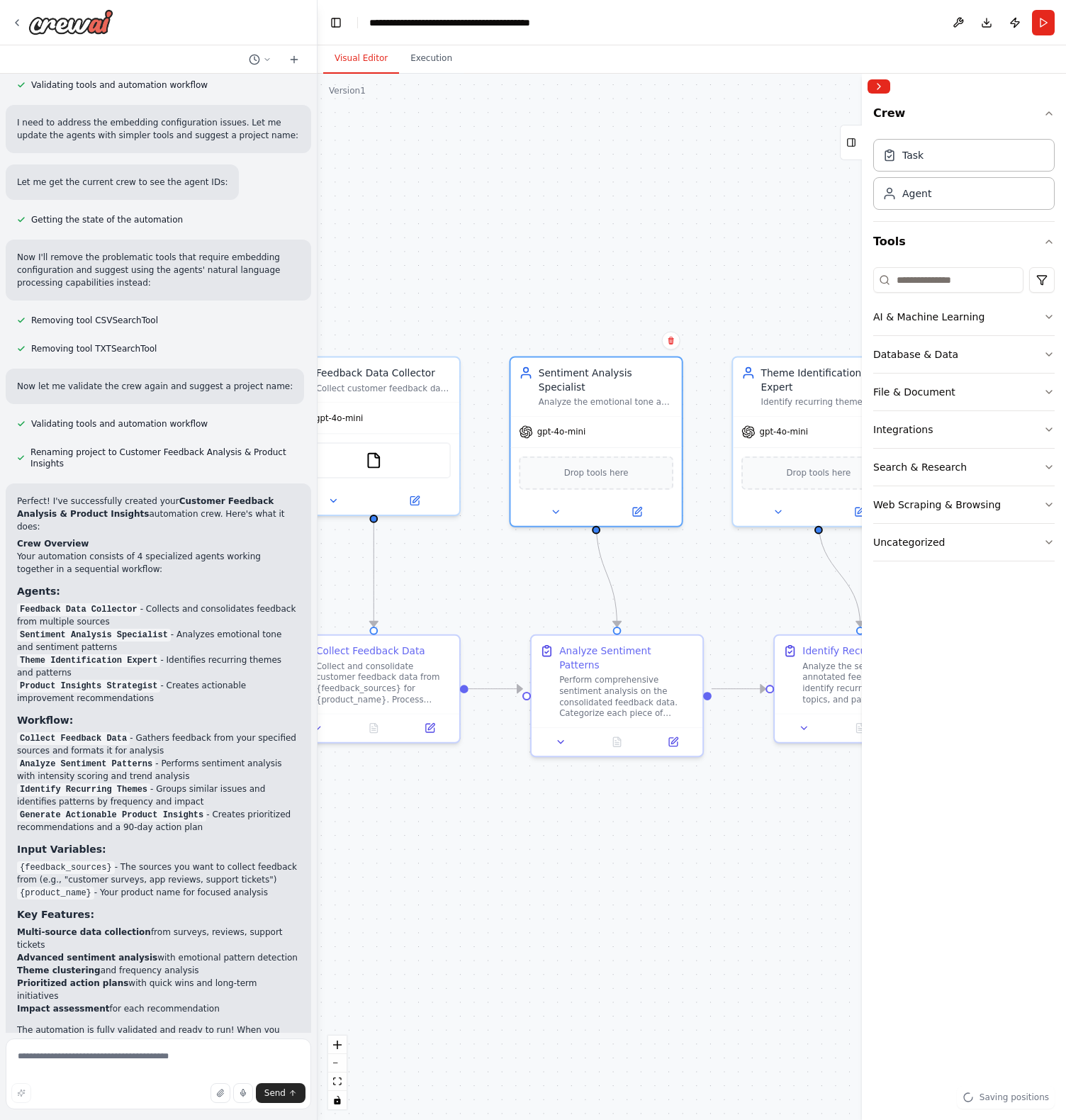
click at [727, 844] on div ".deletable-edge-delete-btn { width: 20px; height: 20px; border: 0px solid #ffff…" at bounding box center [692, 597] width 749 height 1046
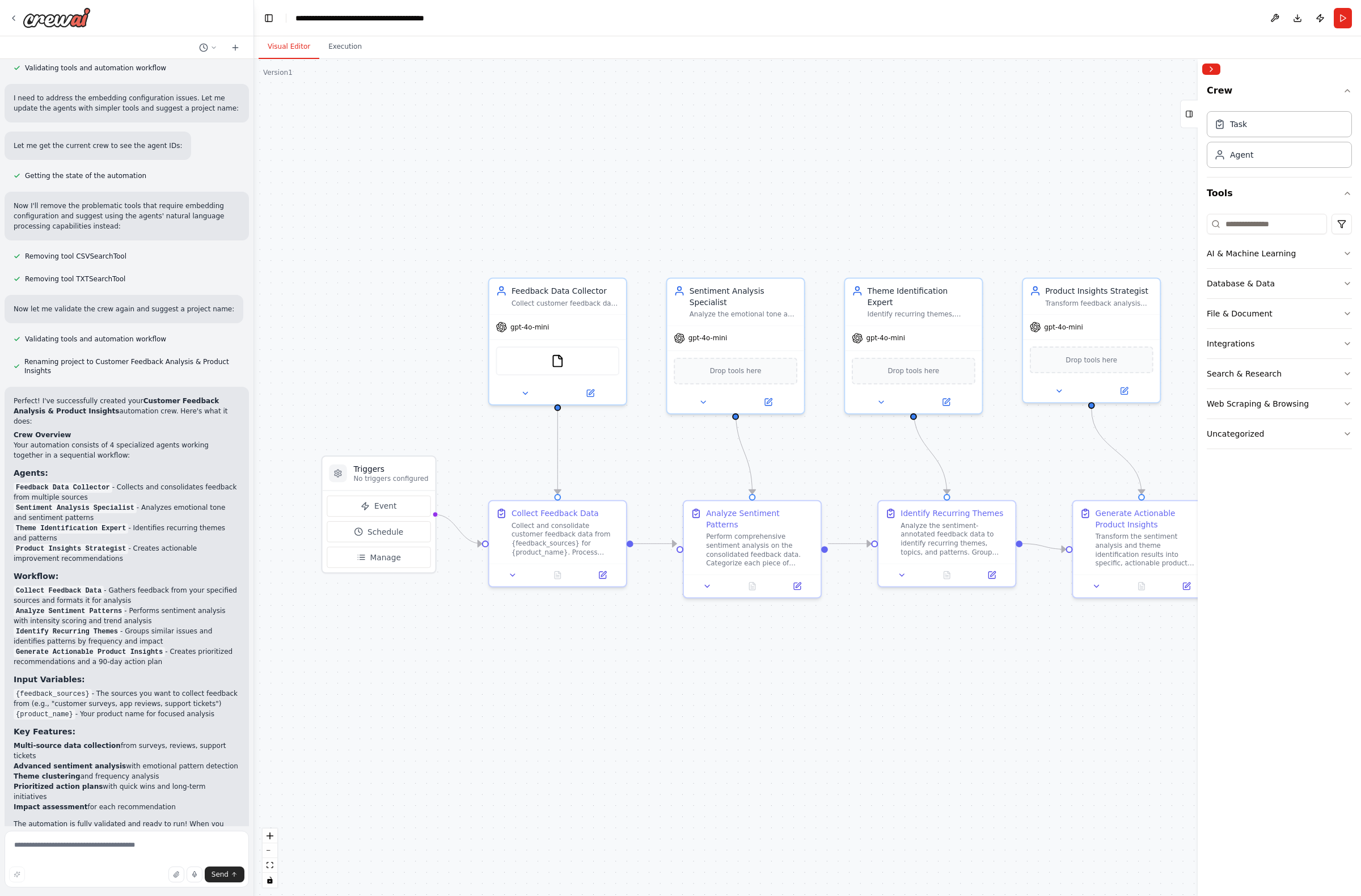
drag, startPoint x: 564, startPoint y: 641, endPoint x: 822, endPoint y: 634, distance: 258.1
click at [822, 634] on div ".deletable-edge-delete-btn { width: 20px; height: 20px; border: 0px solid #ffff…" at bounding box center [807, 478] width 1107 height 837
